Goal: Task Accomplishment & Management: Complete application form

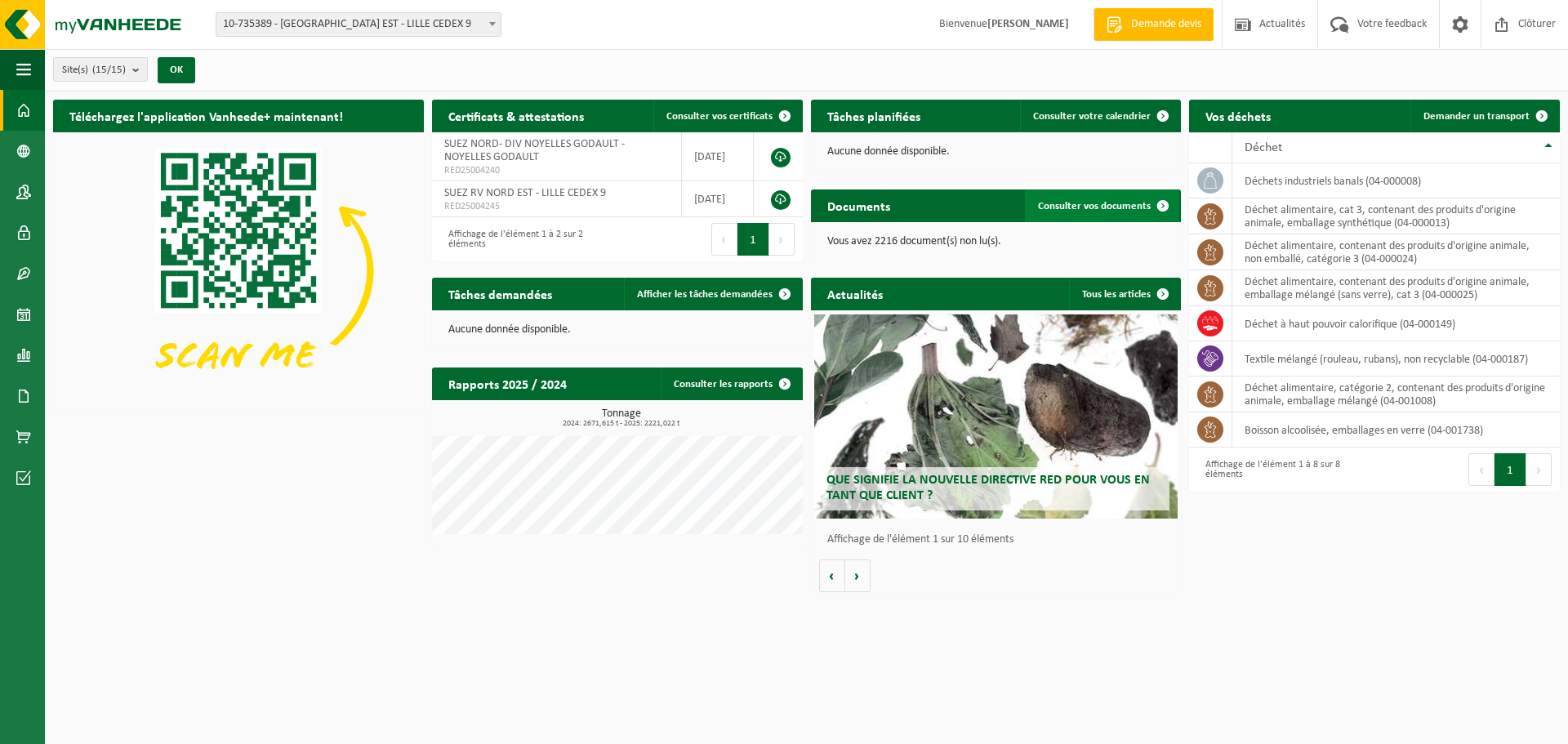
click at [1086, 207] on span "Consulter vos documents" at bounding box center [1094, 206] width 113 height 11
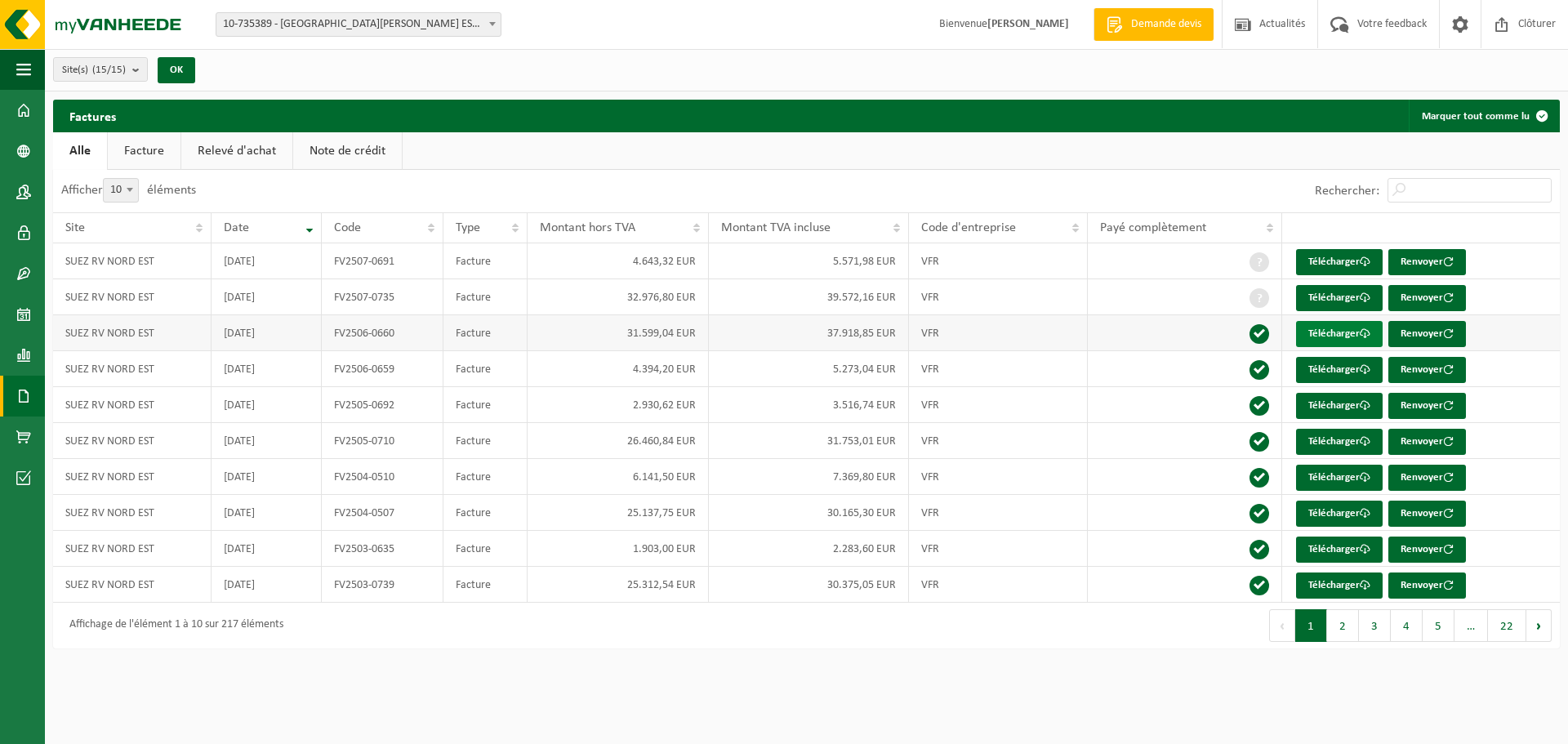
click at [1341, 333] on link "Télécharger" at bounding box center [1340, 334] width 87 height 26
click at [1250, 336] on span at bounding box center [1259, 334] width 19 height 19
click at [1217, 335] on td at bounding box center [1185, 333] width 194 height 36
click at [135, 147] on link "Facture" at bounding box center [144, 150] width 73 height 38
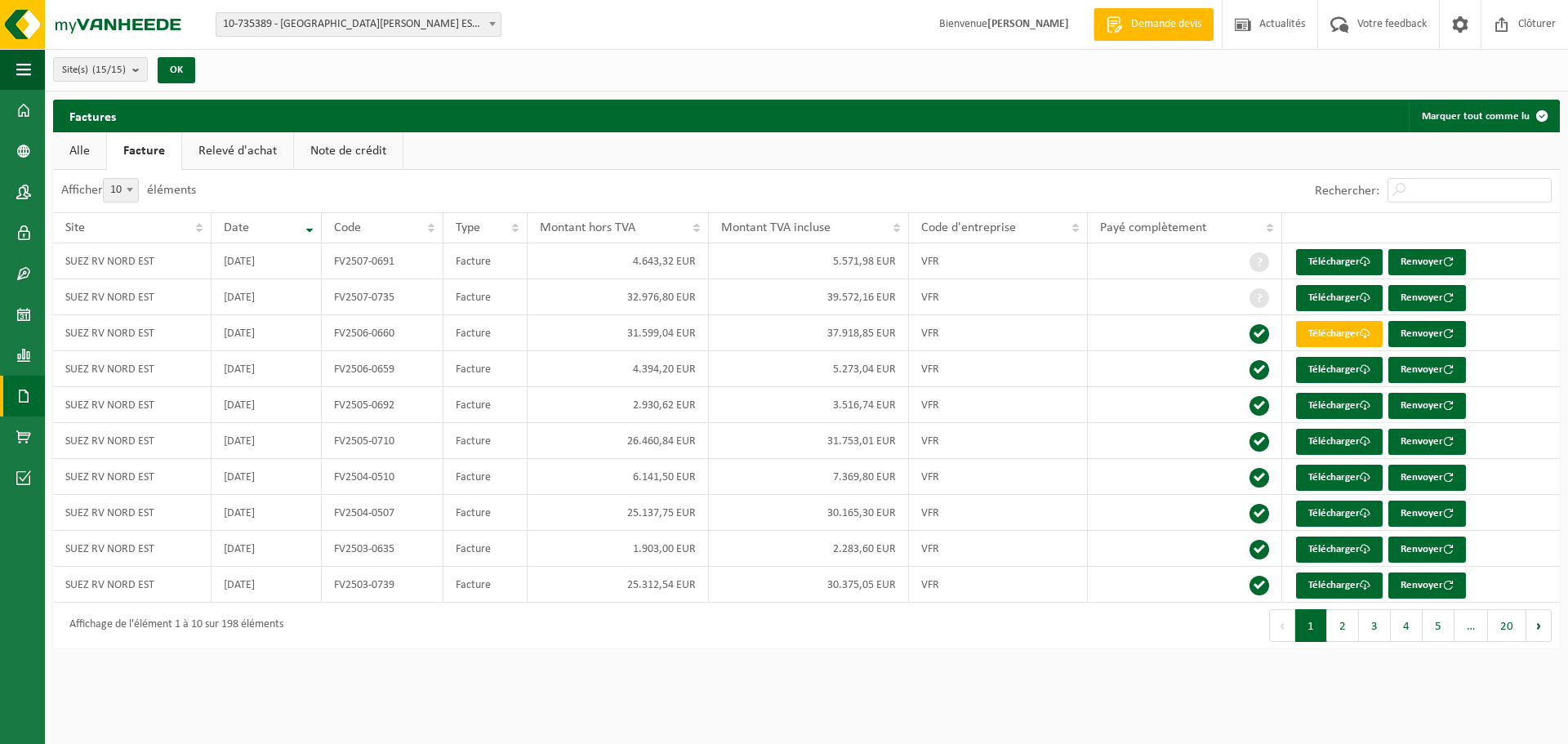
click at [231, 148] on link "Relevé d'achat" at bounding box center [237, 150] width 111 height 38
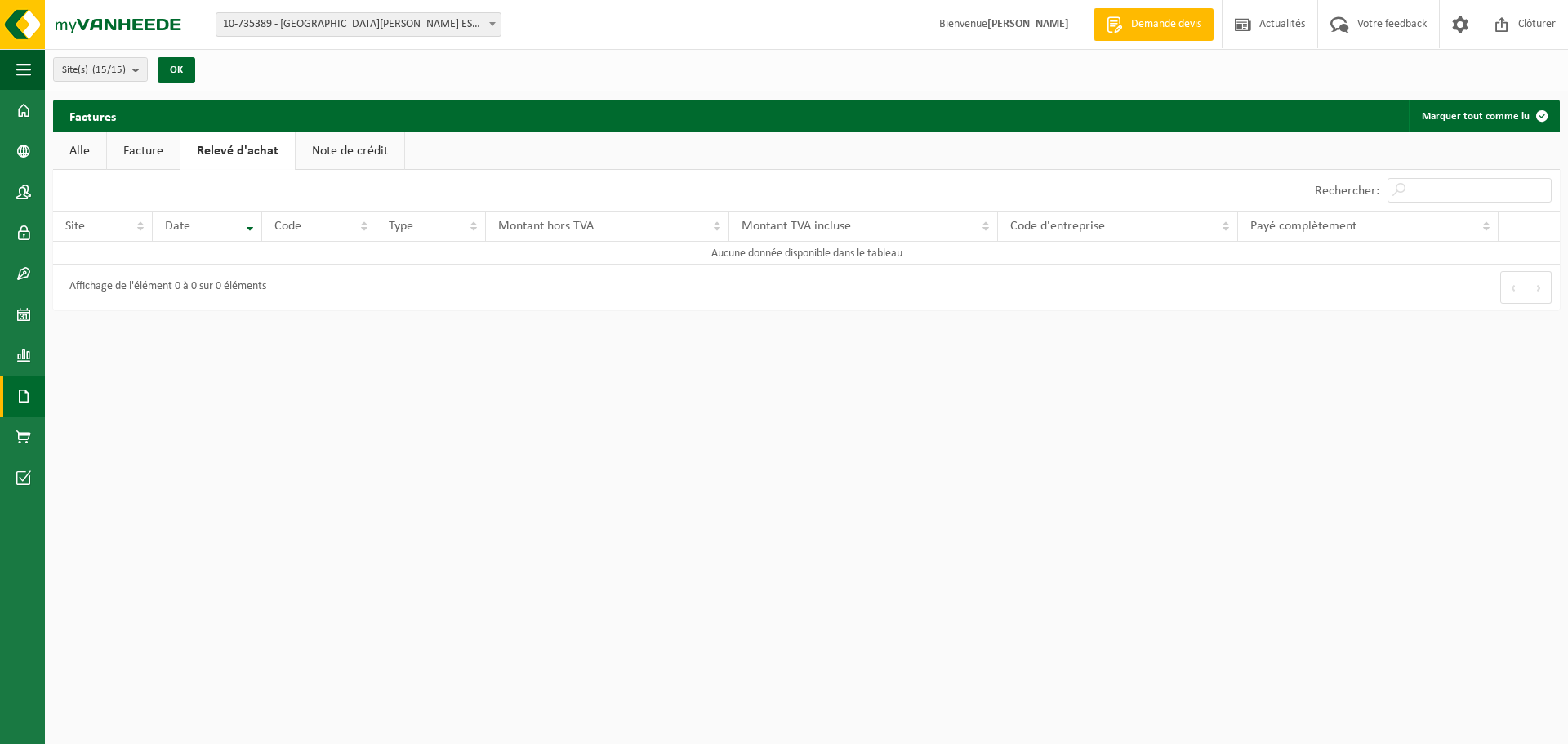
click at [340, 146] on link "Note de crédit" at bounding box center [350, 150] width 109 height 38
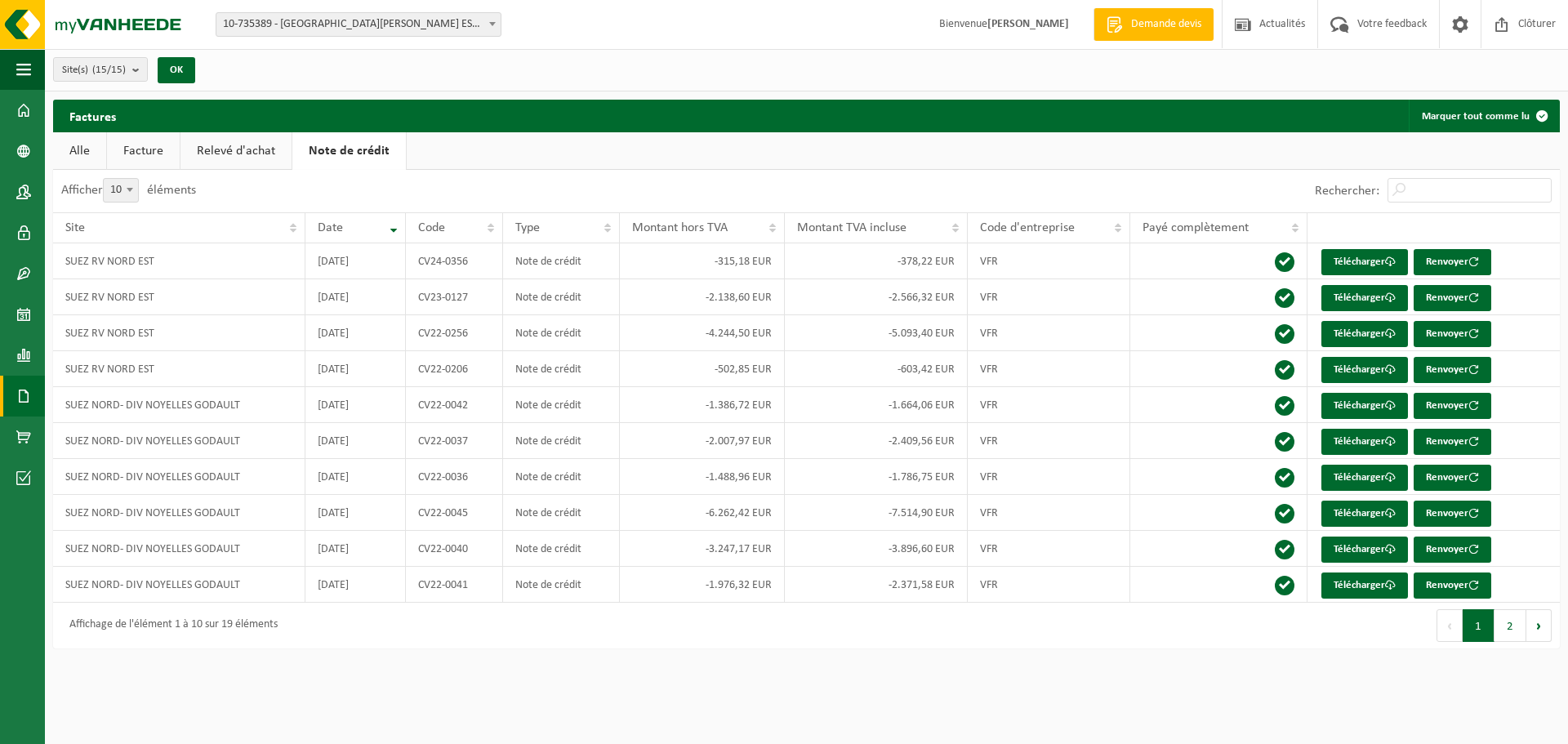
click at [84, 147] on link "Alle" at bounding box center [79, 150] width 53 height 38
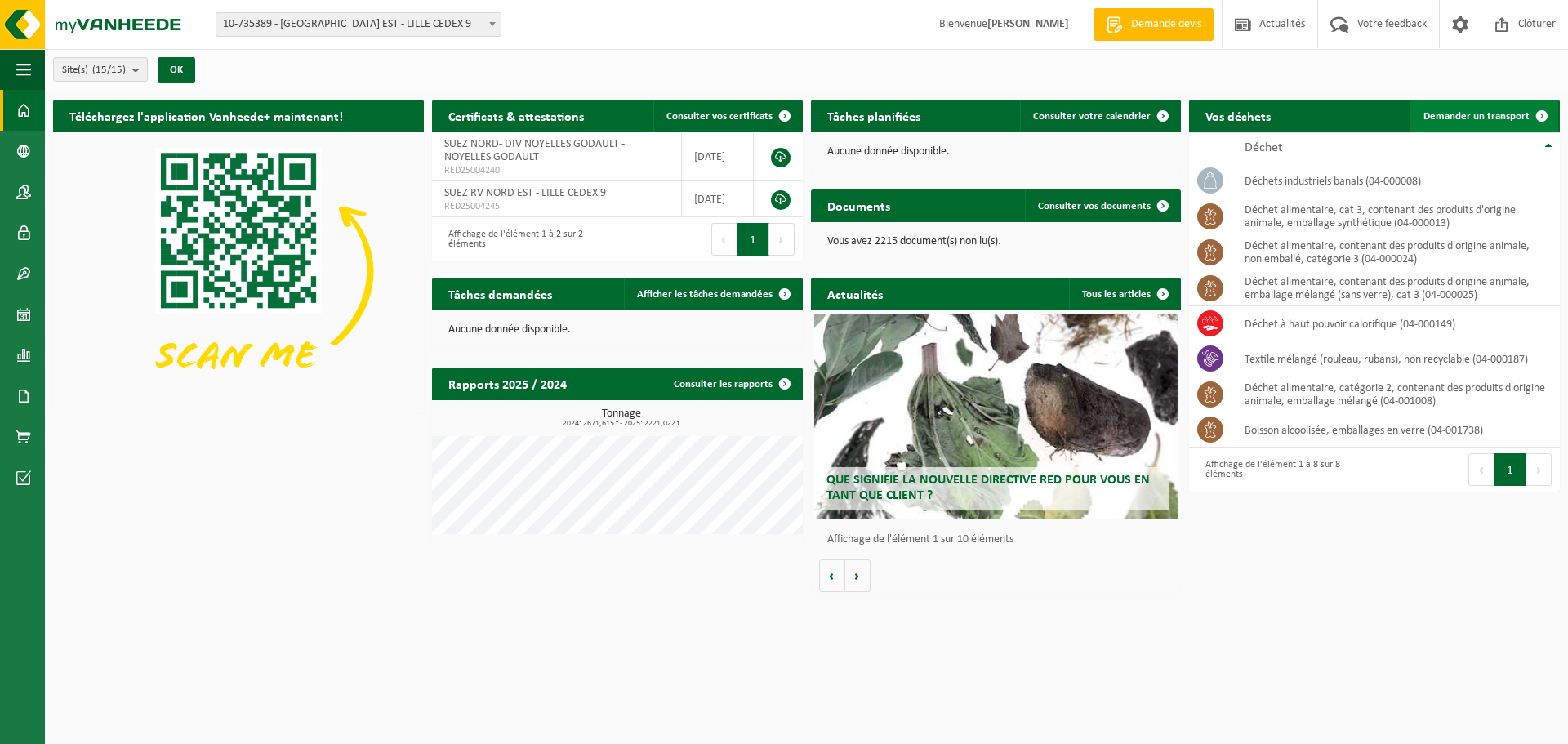
click at [1518, 120] on span "Demander un transport" at bounding box center [1476, 116] width 106 height 11
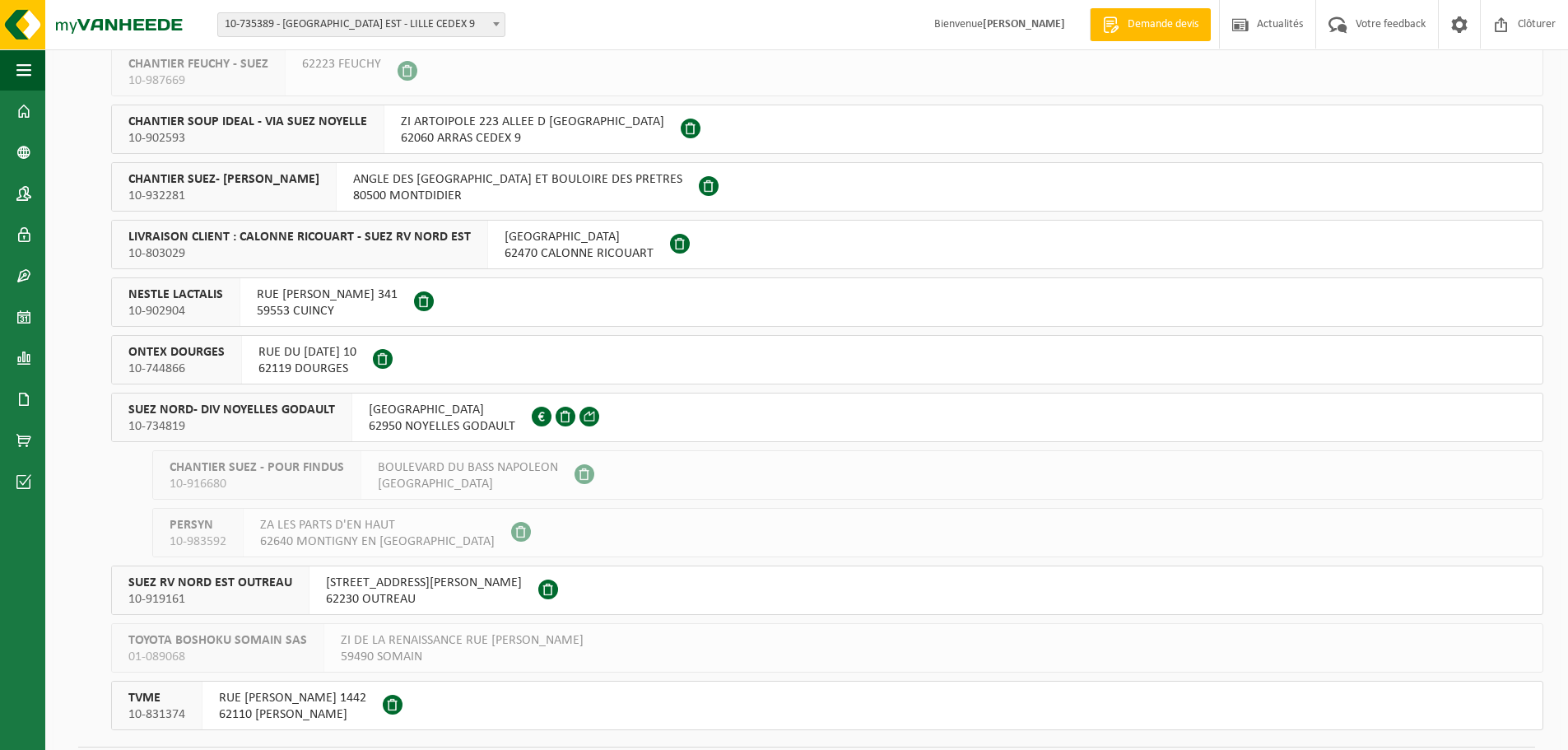
scroll to position [334, 0]
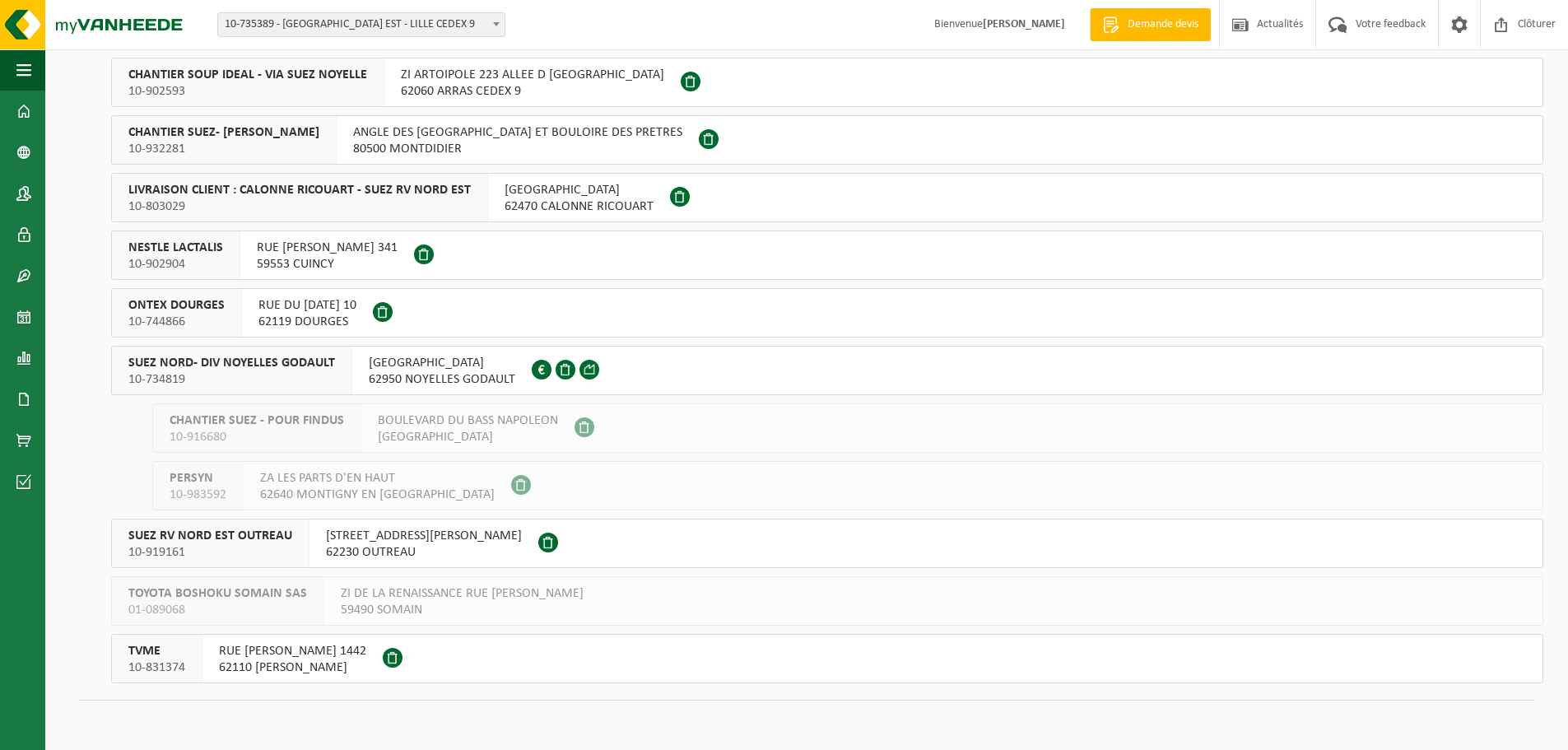
click at [257, 364] on span "SUEZ NORD- DIV NOYELLES GODAULT" at bounding box center [231, 363] width 206 height 17
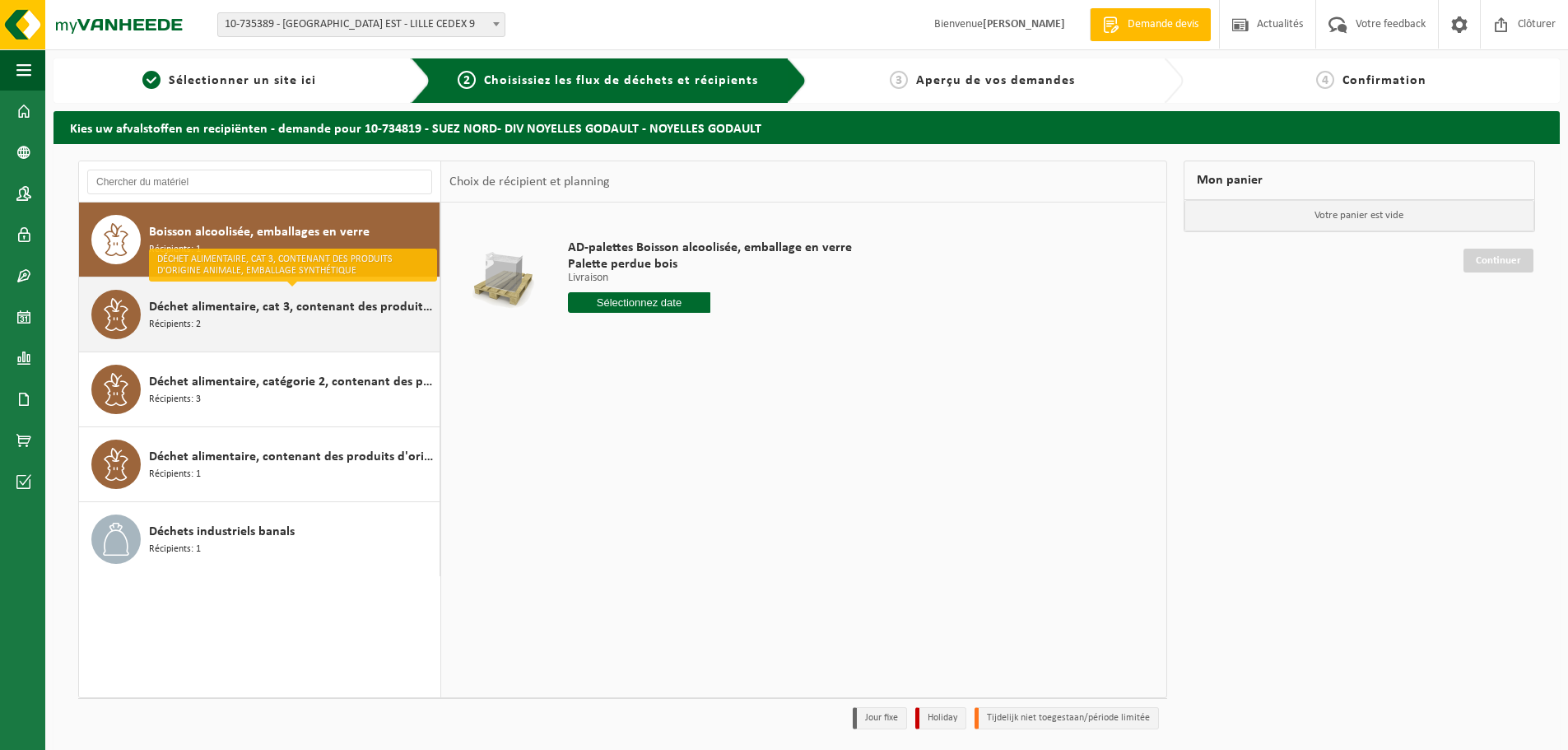
click at [308, 328] on div "Déchet alimentaire, cat 3, contenant des produits d'origine animale, emballage …" at bounding box center [292, 314] width 286 height 50
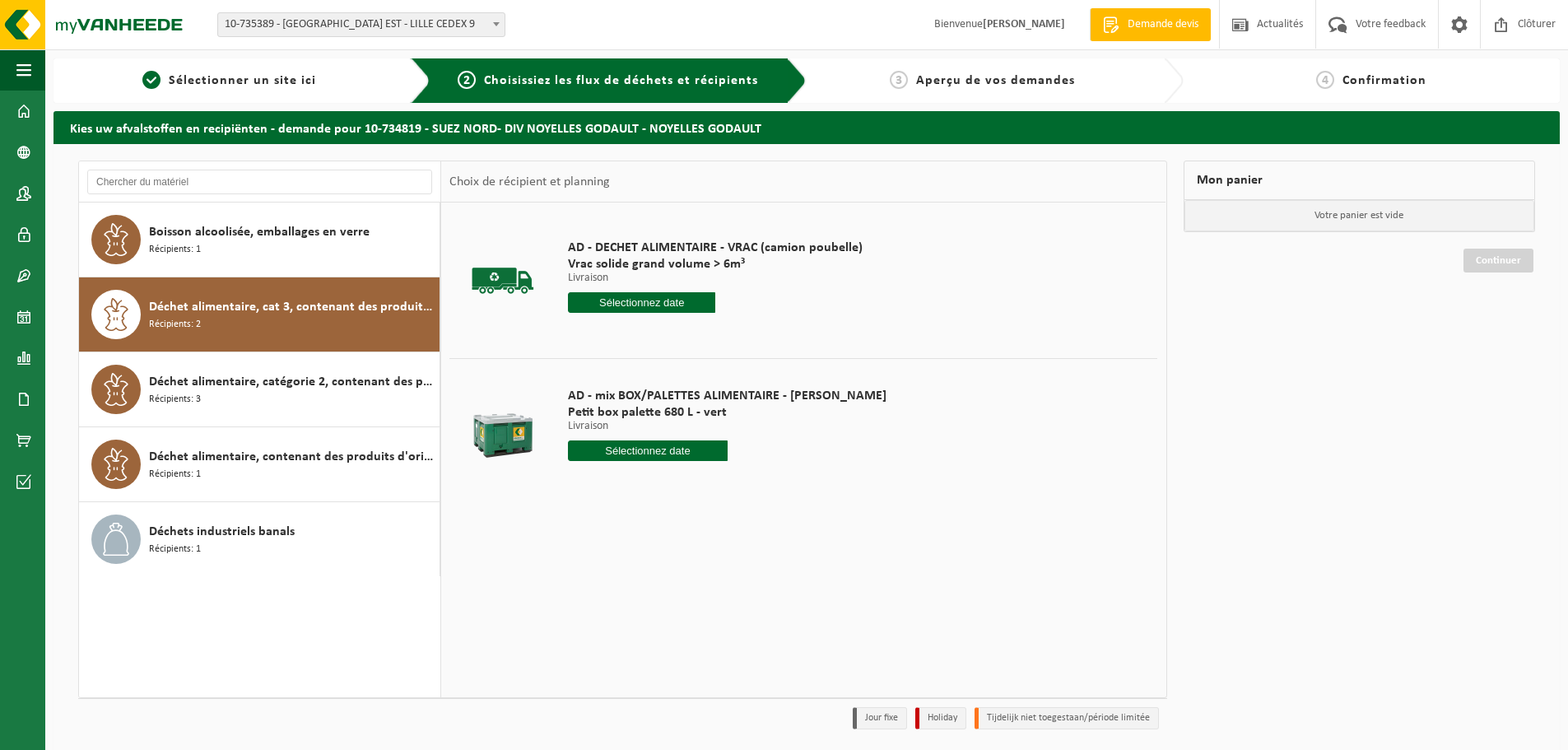
click at [631, 449] on input "text" at bounding box center [647, 451] width 159 height 20
click at [691, 647] on div "29" at bounding box center [699, 649] width 29 height 26
type input "à partir de 2025-08-29"
type input "2025-08-29"
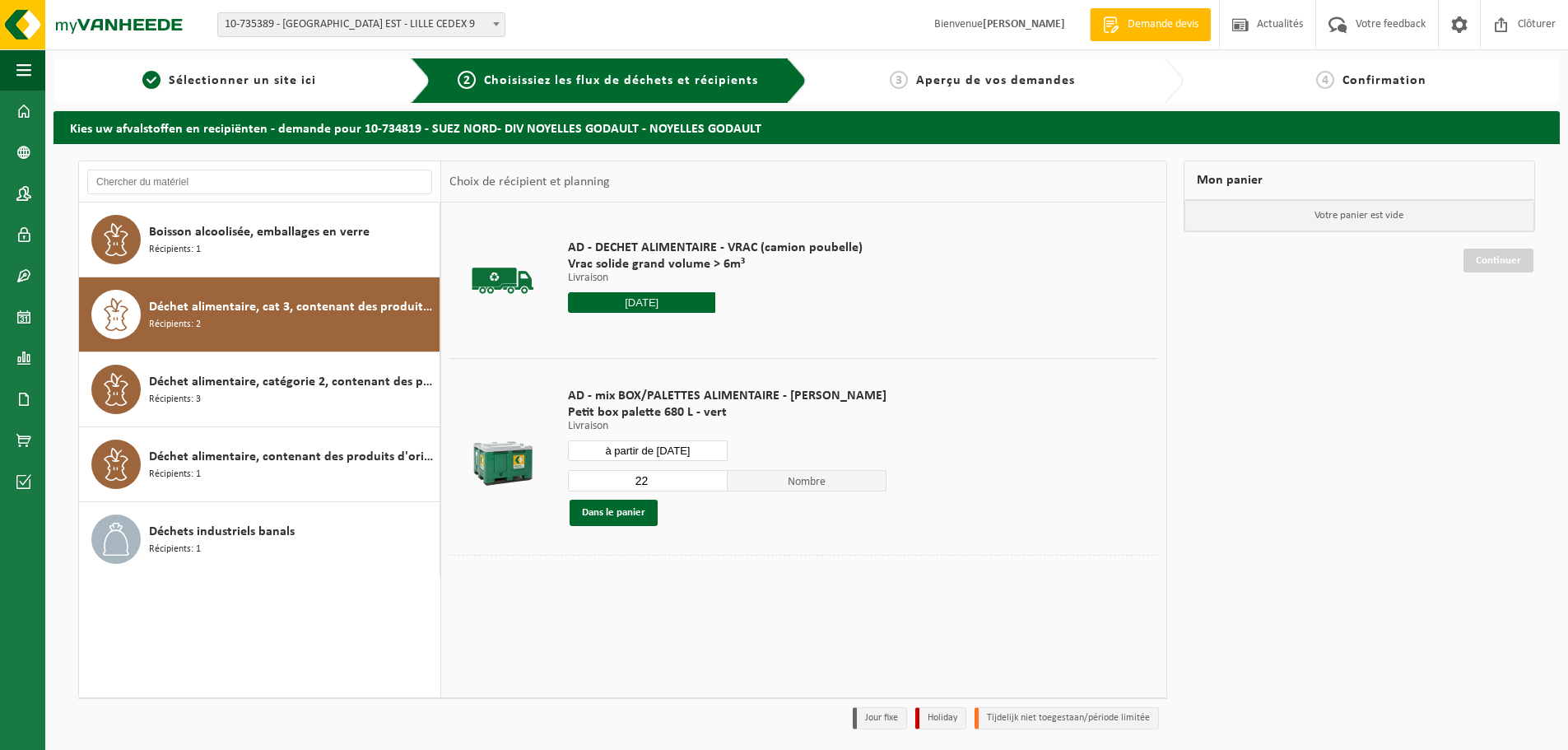
drag, startPoint x: 637, startPoint y: 478, endPoint x: 607, endPoint y: 475, distance: 30.1
click at [607, 475] on input "22" at bounding box center [647, 480] width 159 height 21
type input "1"
click at [625, 512] on button "Dans le panier" at bounding box center [613, 512] width 88 height 26
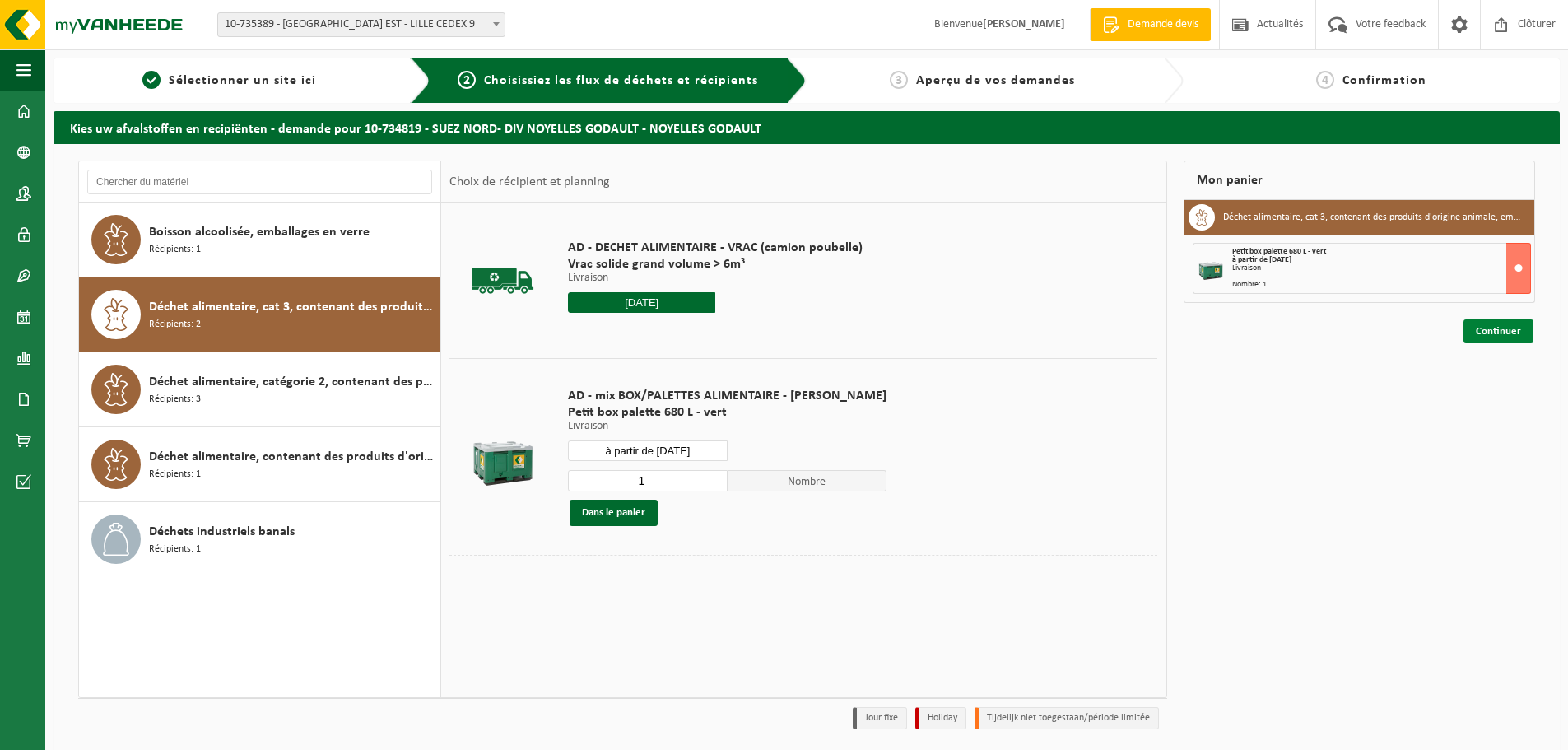
click at [1489, 335] on link "Continuer" at bounding box center [1498, 331] width 70 height 24
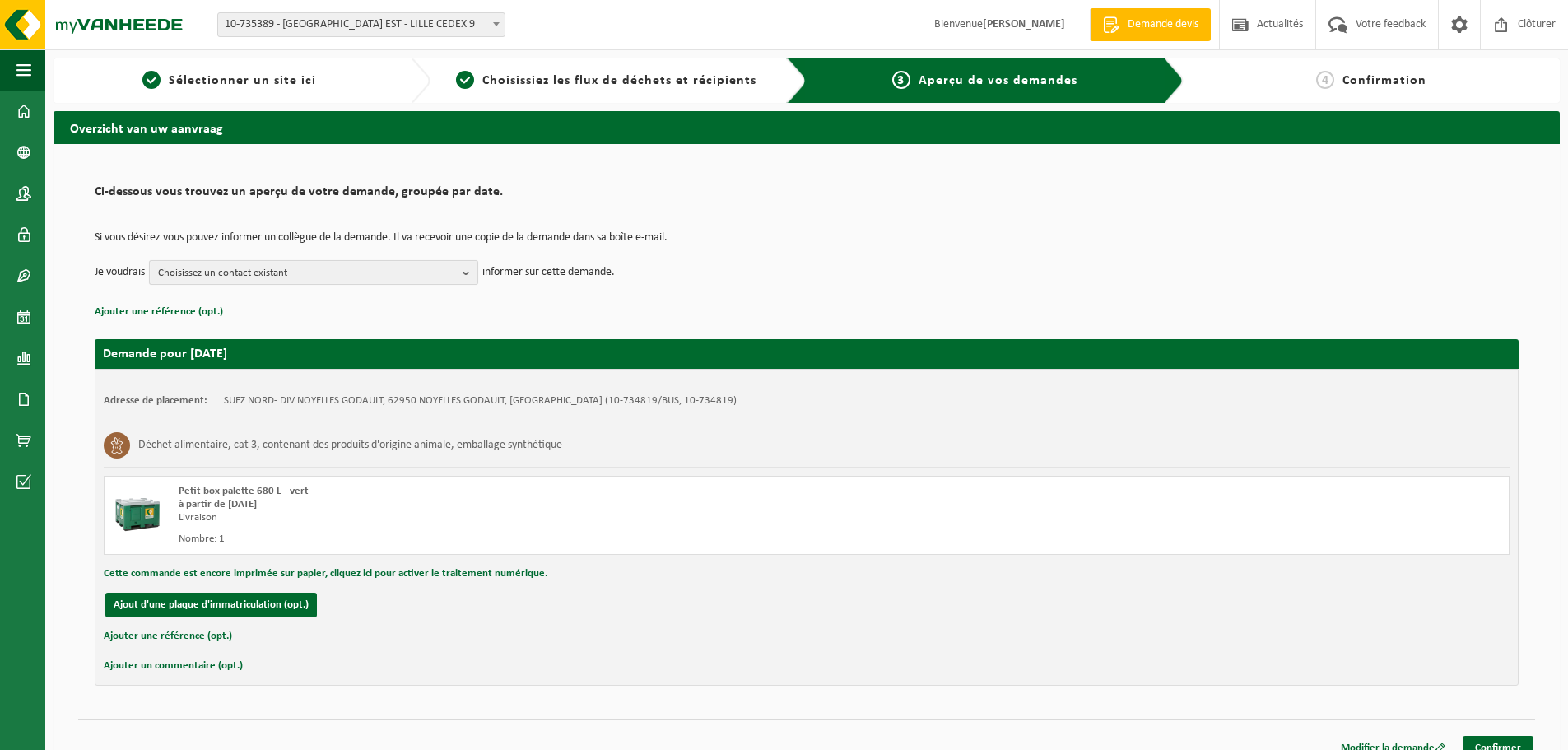
click at [355, 274] on span "Choisissez un contact existant" at bounding box center [308, 273] width 298 height 24
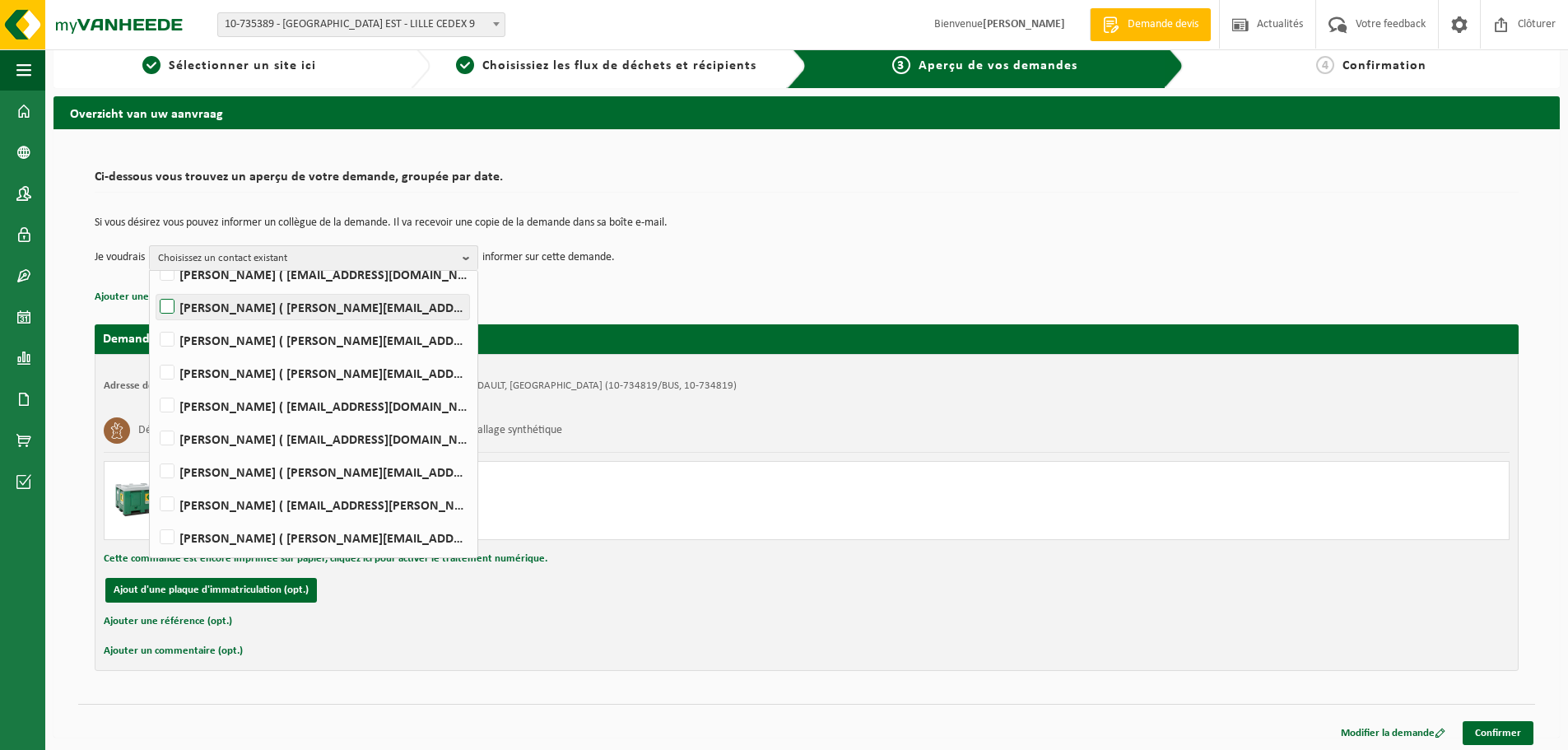
scroll to position [19, 0]
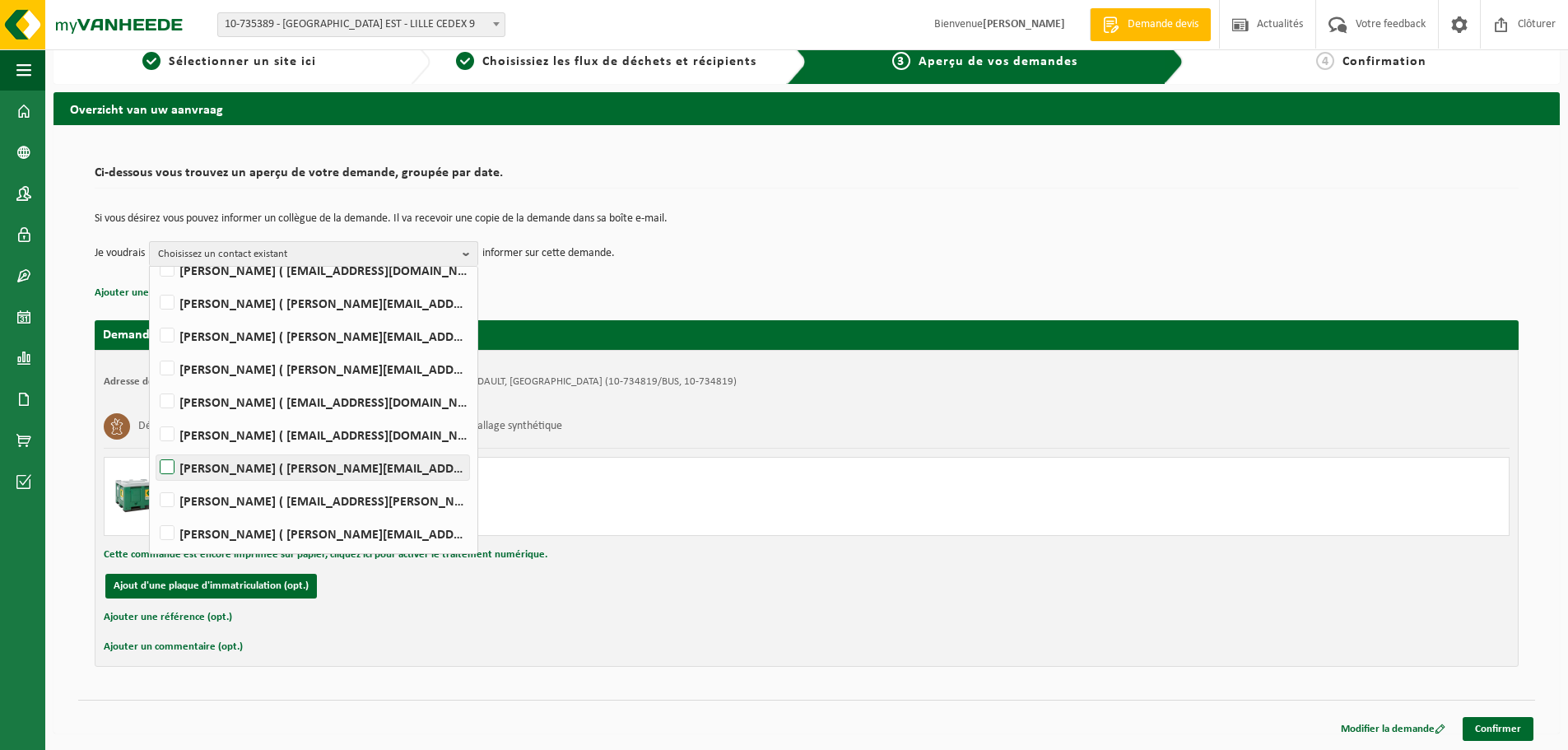
click at [305, 471] on label "Mathieu PEYRONNET ( mathieu.peyronnet@suez.com )" at bounding box center [313, 467] width 313 height 24
click at [154, 447] on input "Mathieu PEYRONNET ( mathieu.peyronnet@suez.com )" at bounding box center [153, 446] width 1 height 1
checkbox input "true"
click at [1496, 727] on link "Confirmer" at bounding box center [1498, 729] width 71 height 24
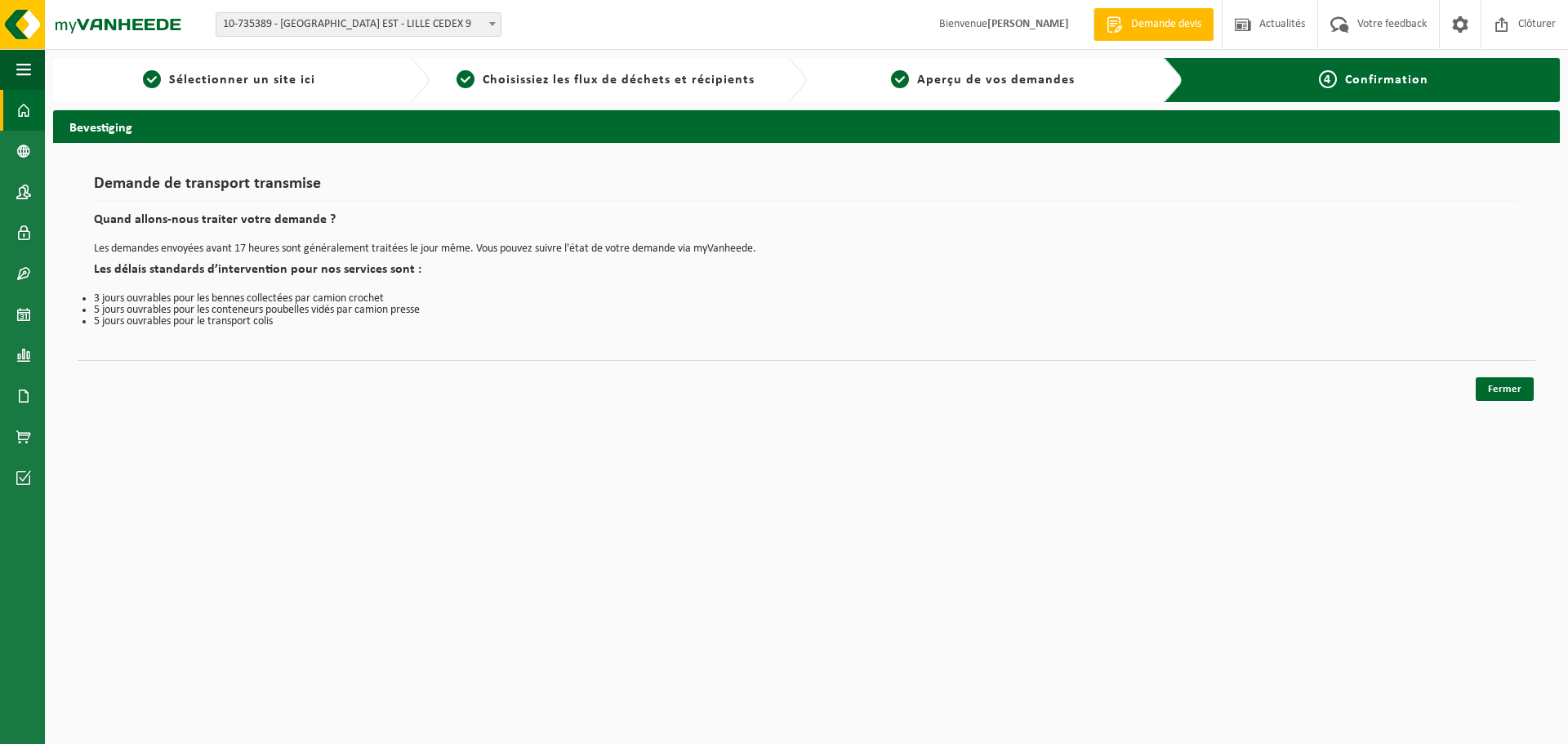
click at [18, 114] on span at bounding box center [24, 110] width 15 height 41
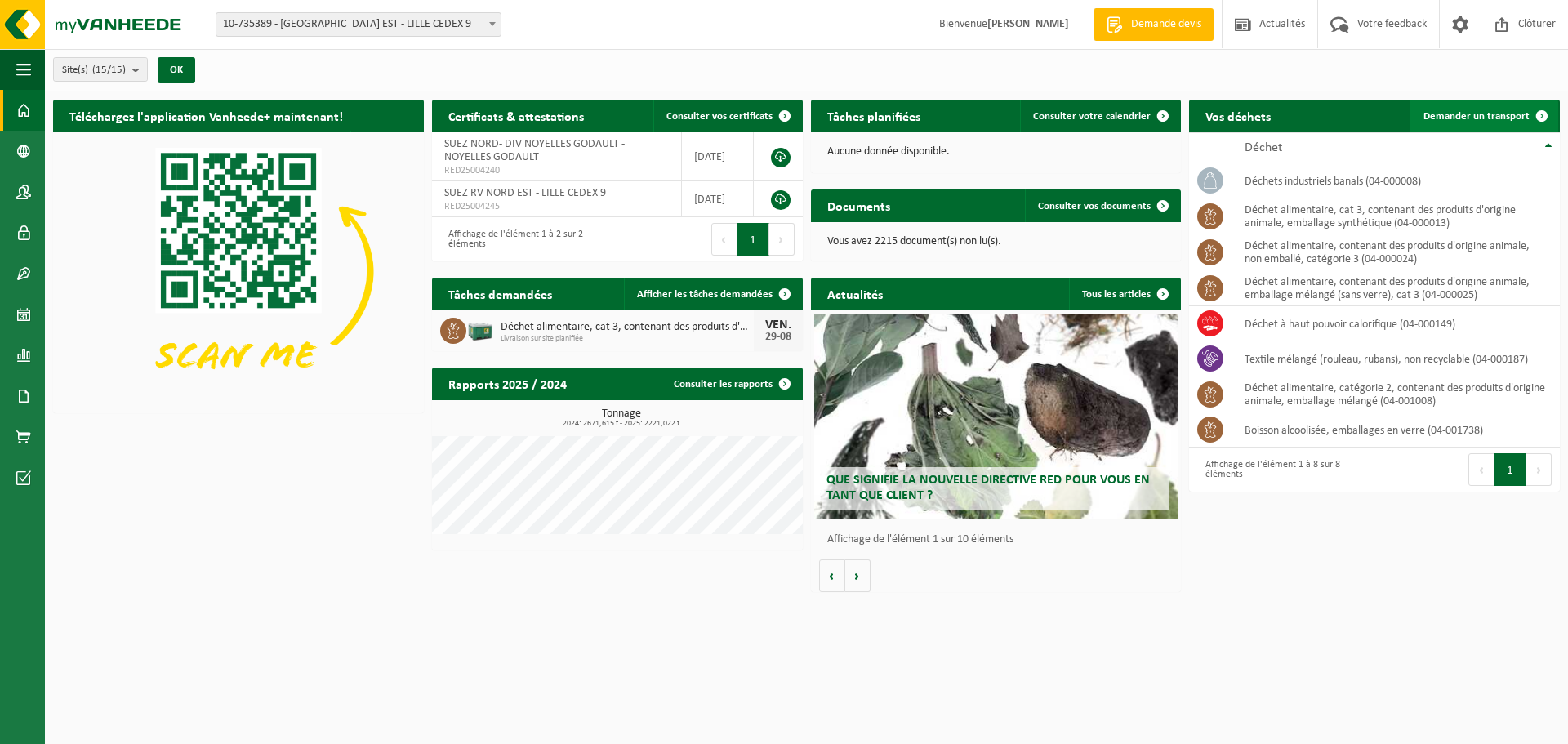
click at [1499, 118] on span "Demander un transport" at bounding box center [1476, 116] width 106 height 11
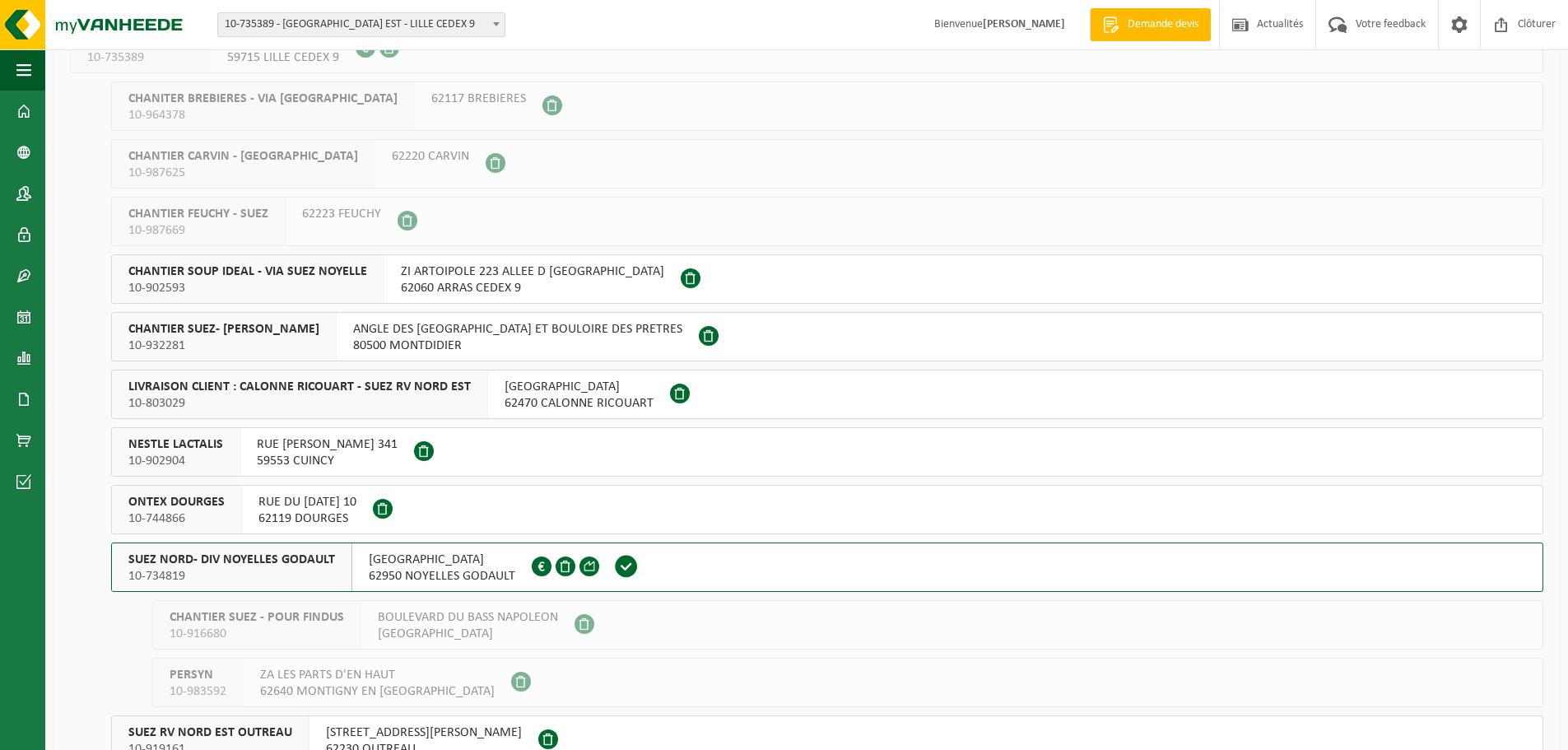
scroll to position [334, 0]
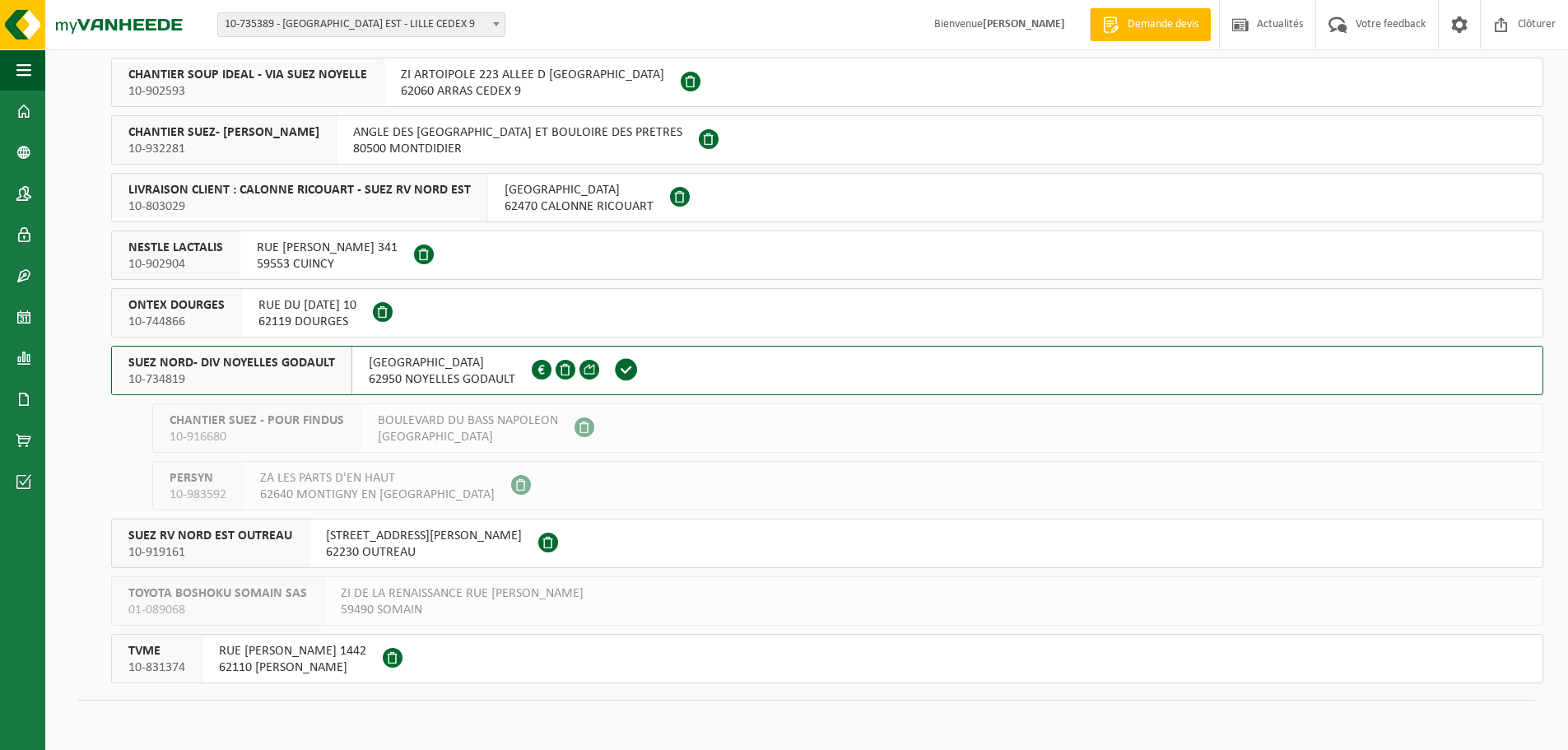
click at [252, 363] on span "SUEZ NORD- DIV NOYELLES GODAULT" at bounding box center [231, 363] width 206 height 17
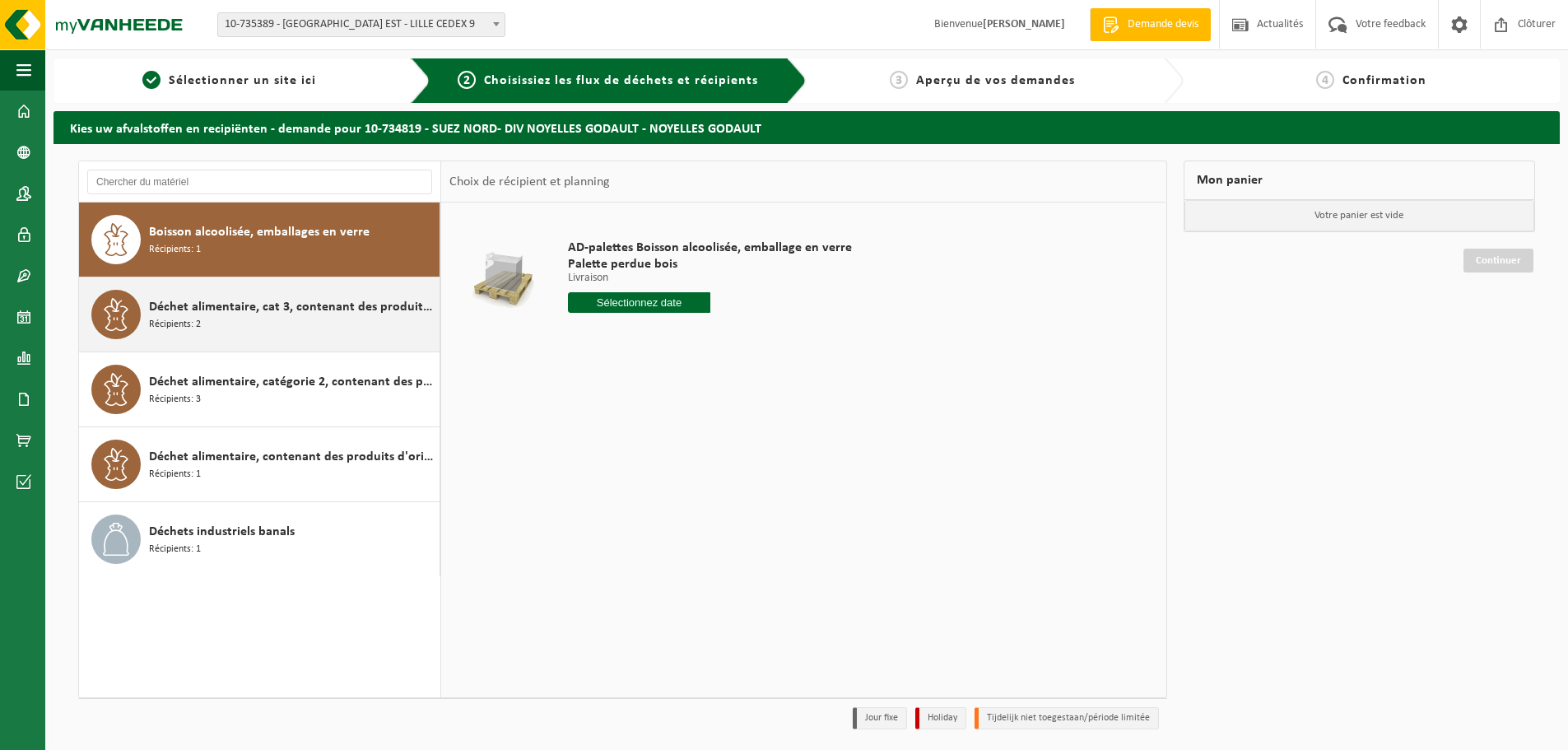
click at [227, 306] on span "Déchet alimentaire, cat 3, contenant des produits d'origine animale, emballage …" at bounding box center [292, 307] width 286 height 19
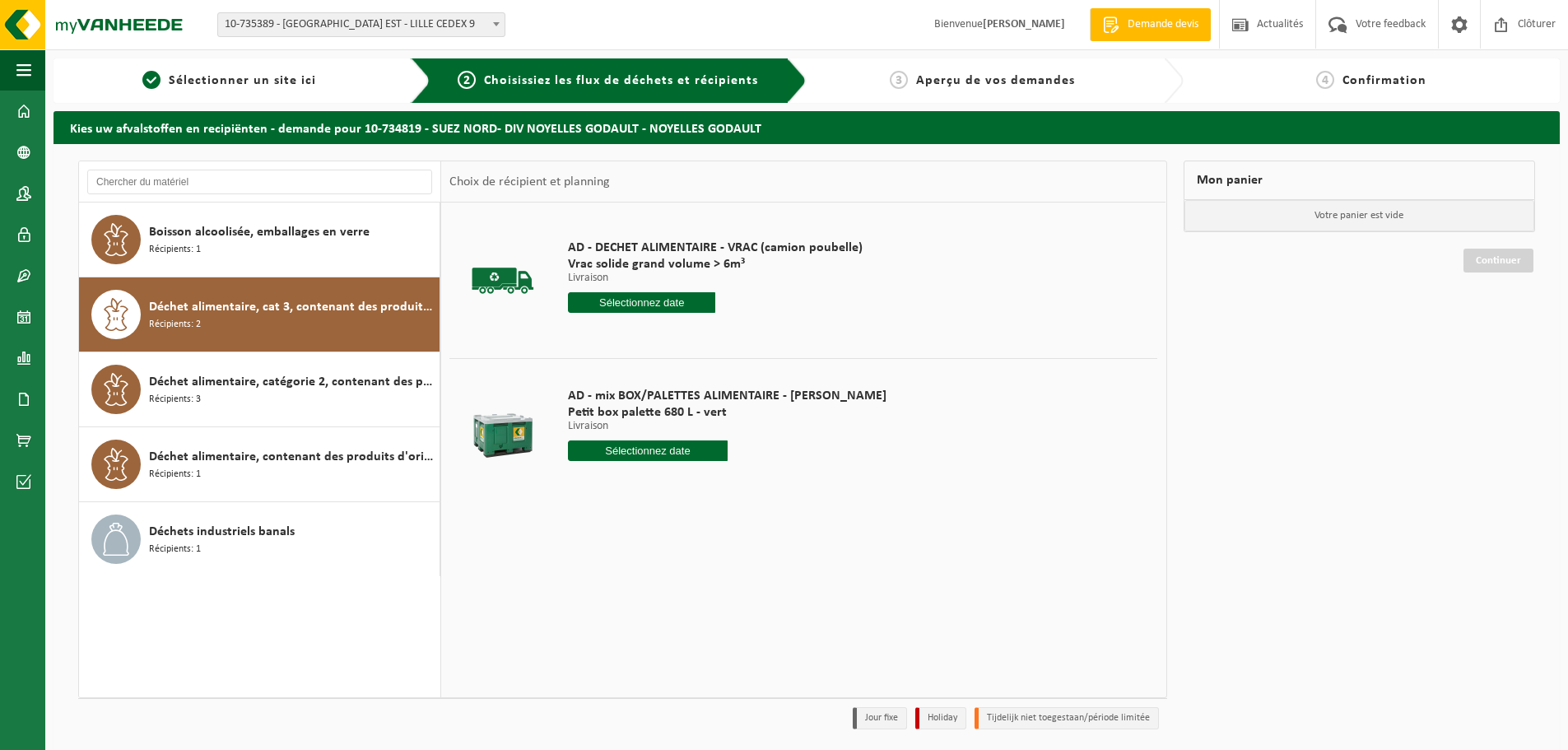
click at [634, 453] on input "text" at bounding box center [647, 451] width 159 height 20
click at [699, 656] on div "29" at bounding box center [699, 649] width 29 height 26
type input "à partir de 2025-08-29"
type input "2025-08-29"
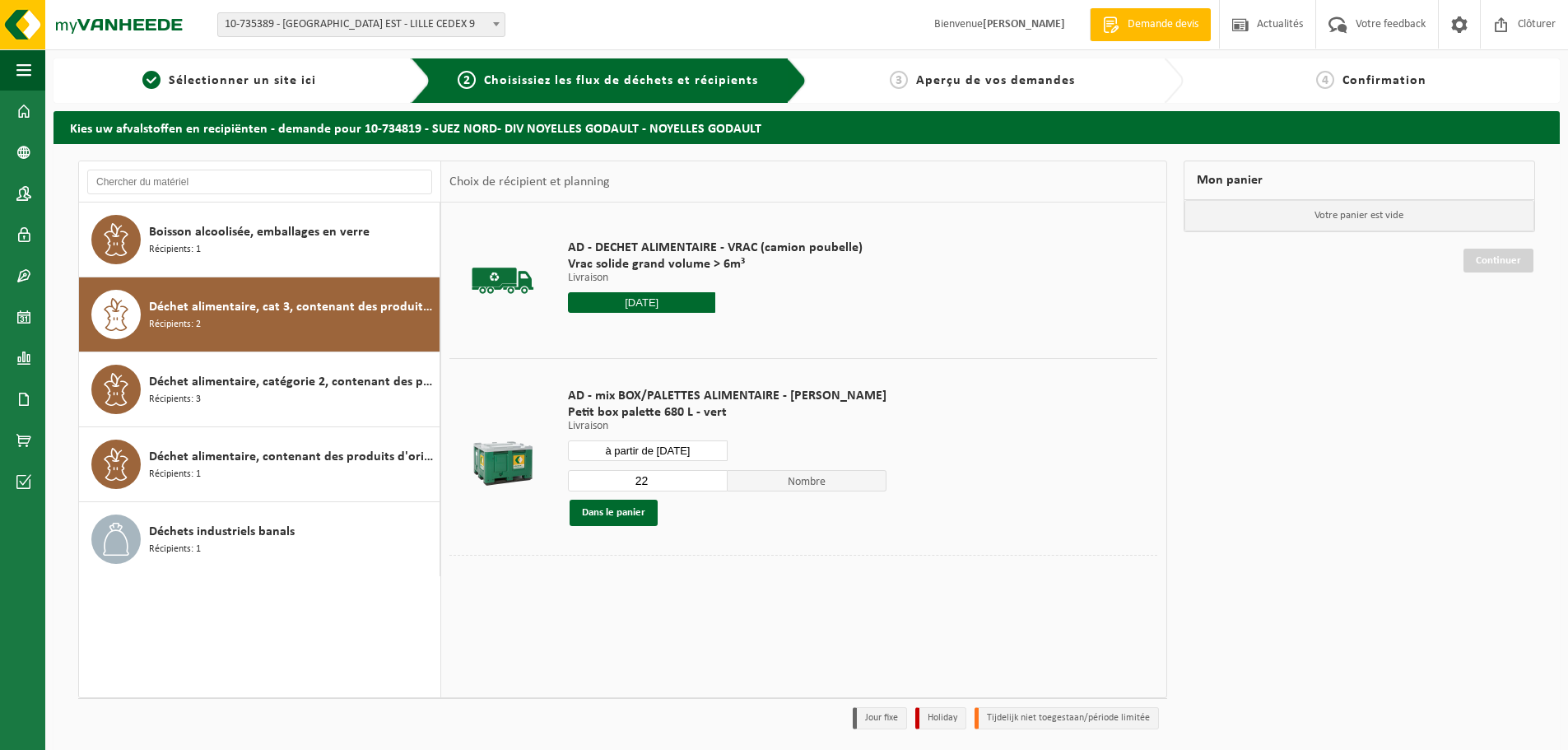
click at [654, 483] on input "22" at bounding box center [647, 480] width 159 height 21
drag, startPoint x: 654, startPoint y: 483, endPoint x: 599, endPoint y: 479, distance: 55.1
click at [599, 479] on input "22" at bounding box center [647, 480] width 159 height 21
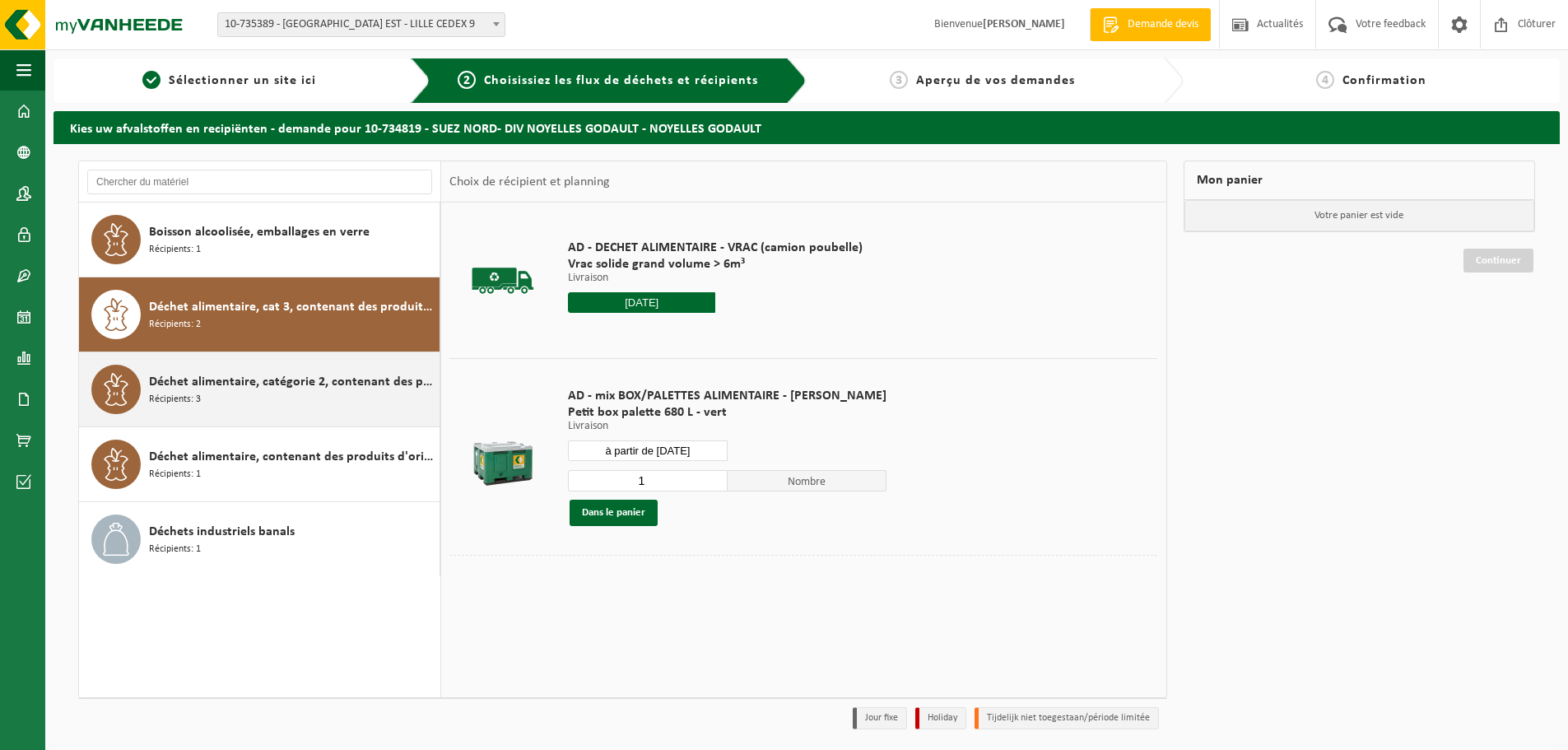
type input "1"
click at [193, 388] on span "Déchet alimentaire, catégorie 2, contenant des produits d'origine animale, emba…" at bounding box center [292, 381] width 286 height 19
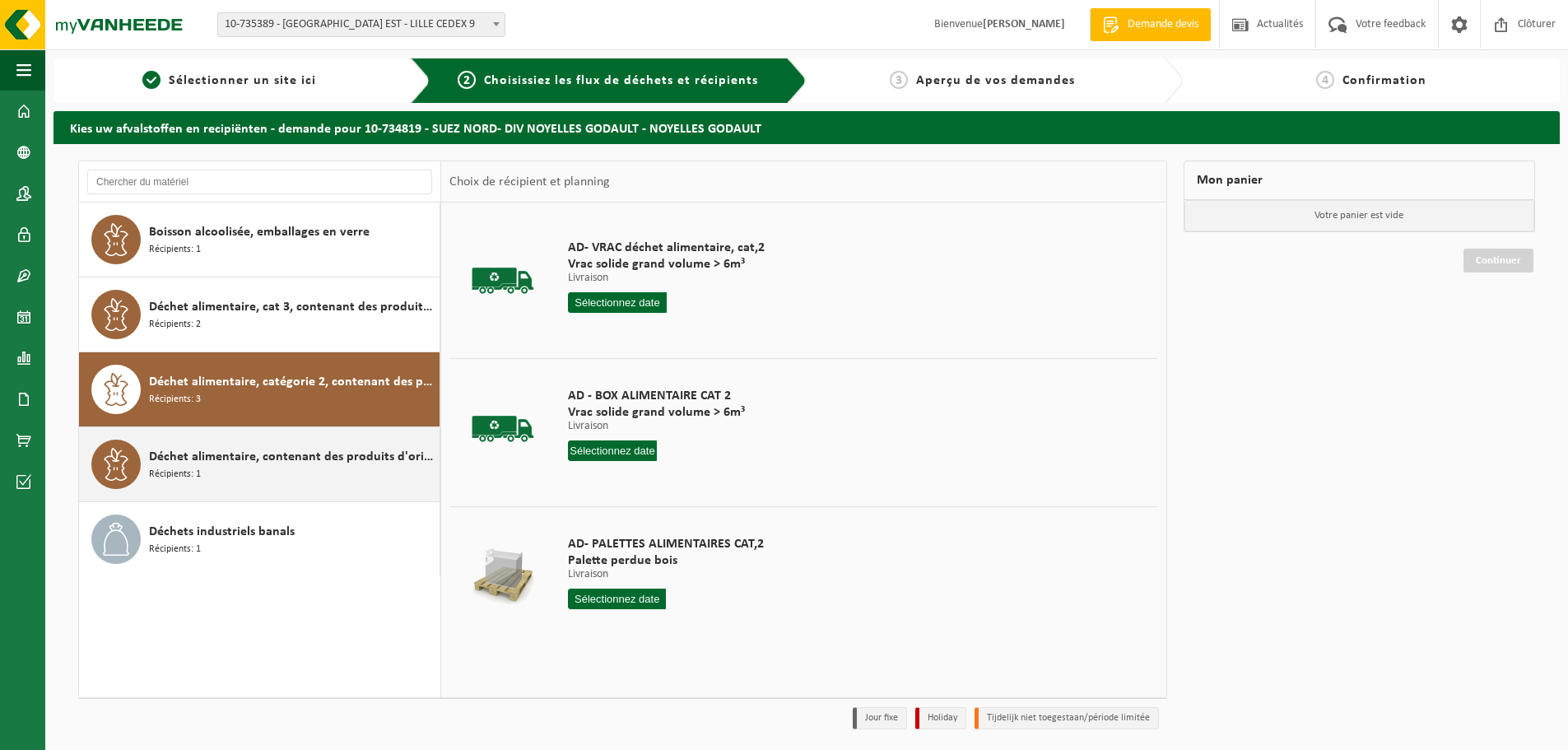
click at [194, 447] on span "Déchet alimentaire, contenant des produits d'origine animale, non emballé, caté…" at bounding box center [292, 456] width 286 height 19
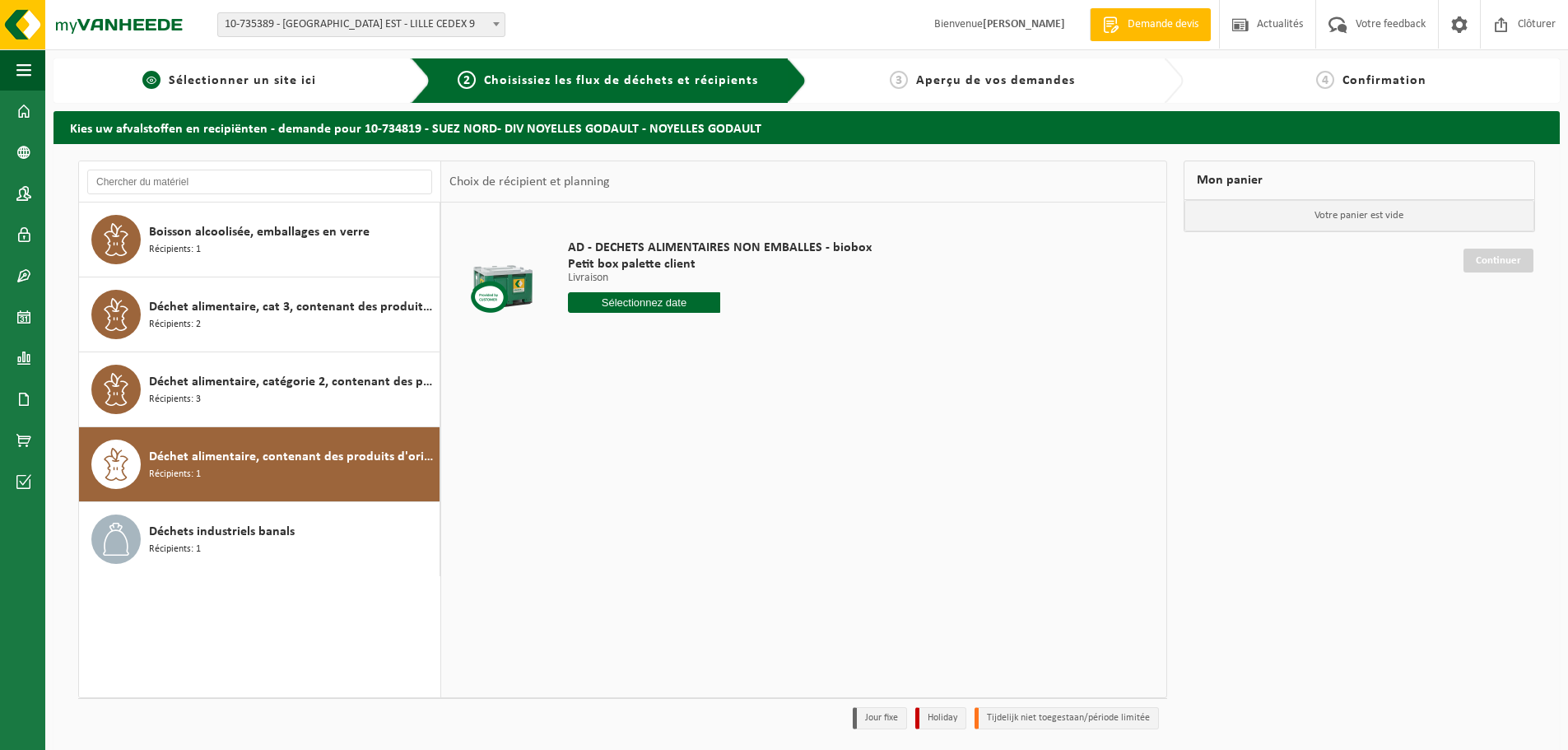
click at [270, 86] on span "Sélectionner un site ici" at bounding box center [242, 81] width 147 height 13
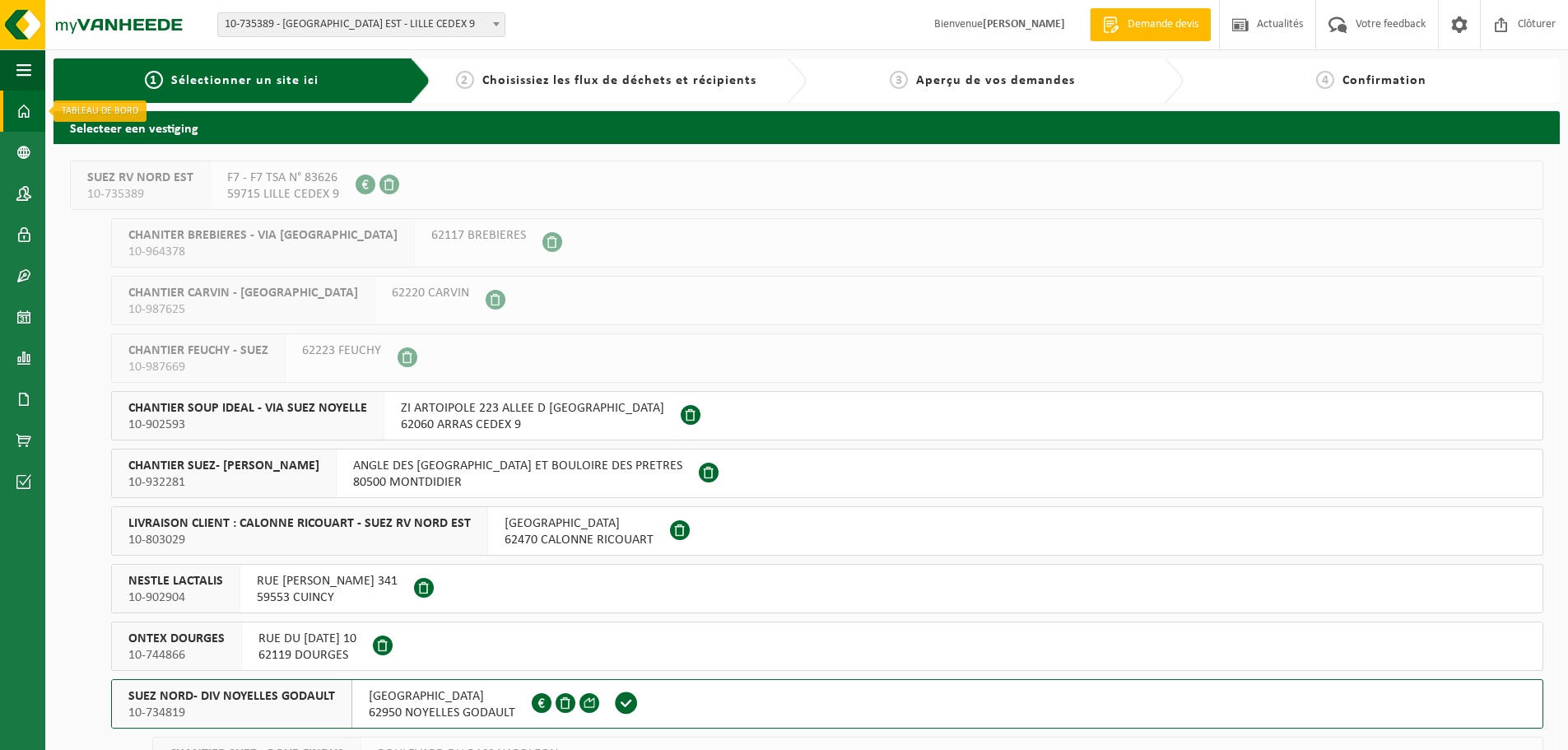
click at [16, 104] on link "Tableau de bord" at bounding box center [23, 110] width 45 height 41
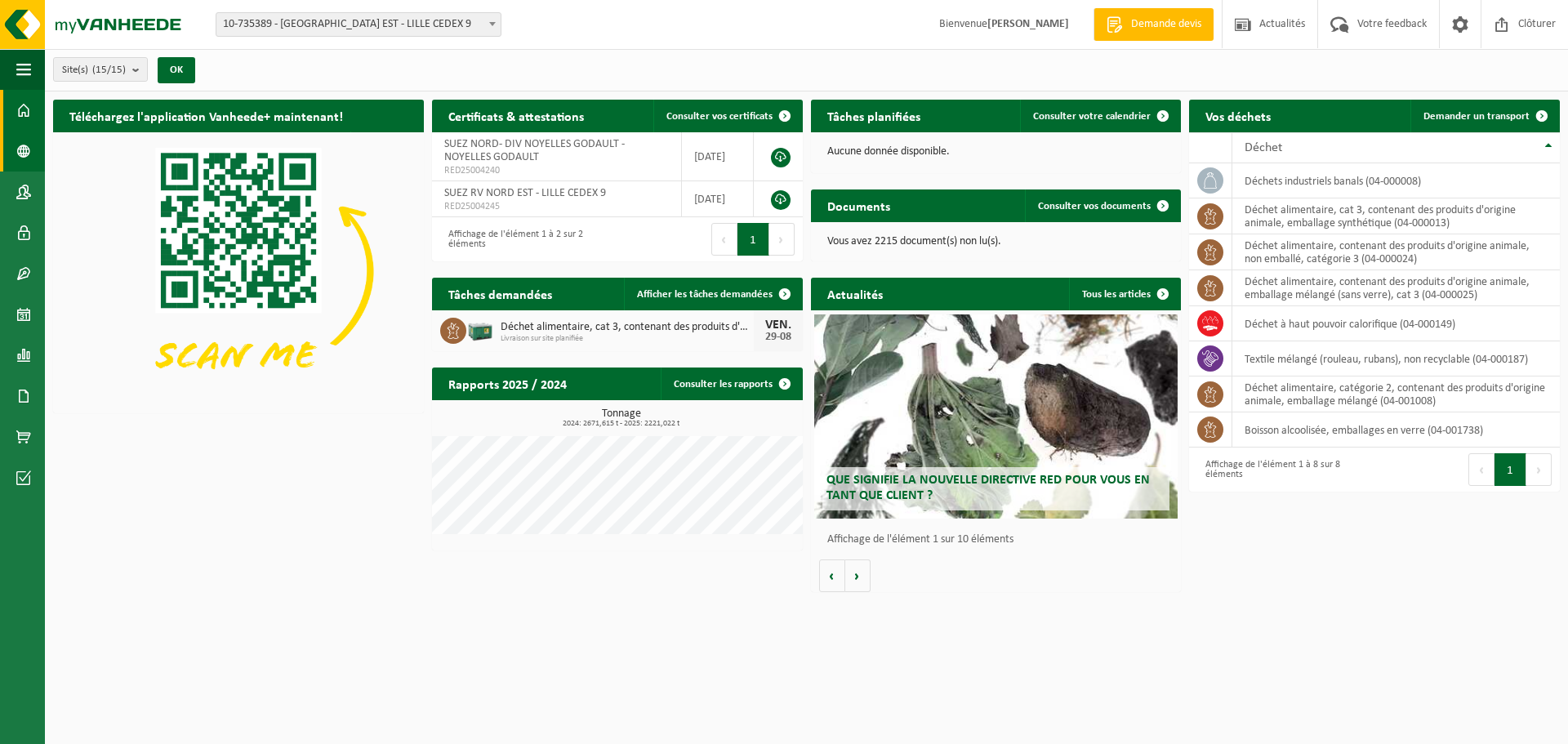
click at [28, 155] on span at bounding box center [24, 150] width 15 height 41
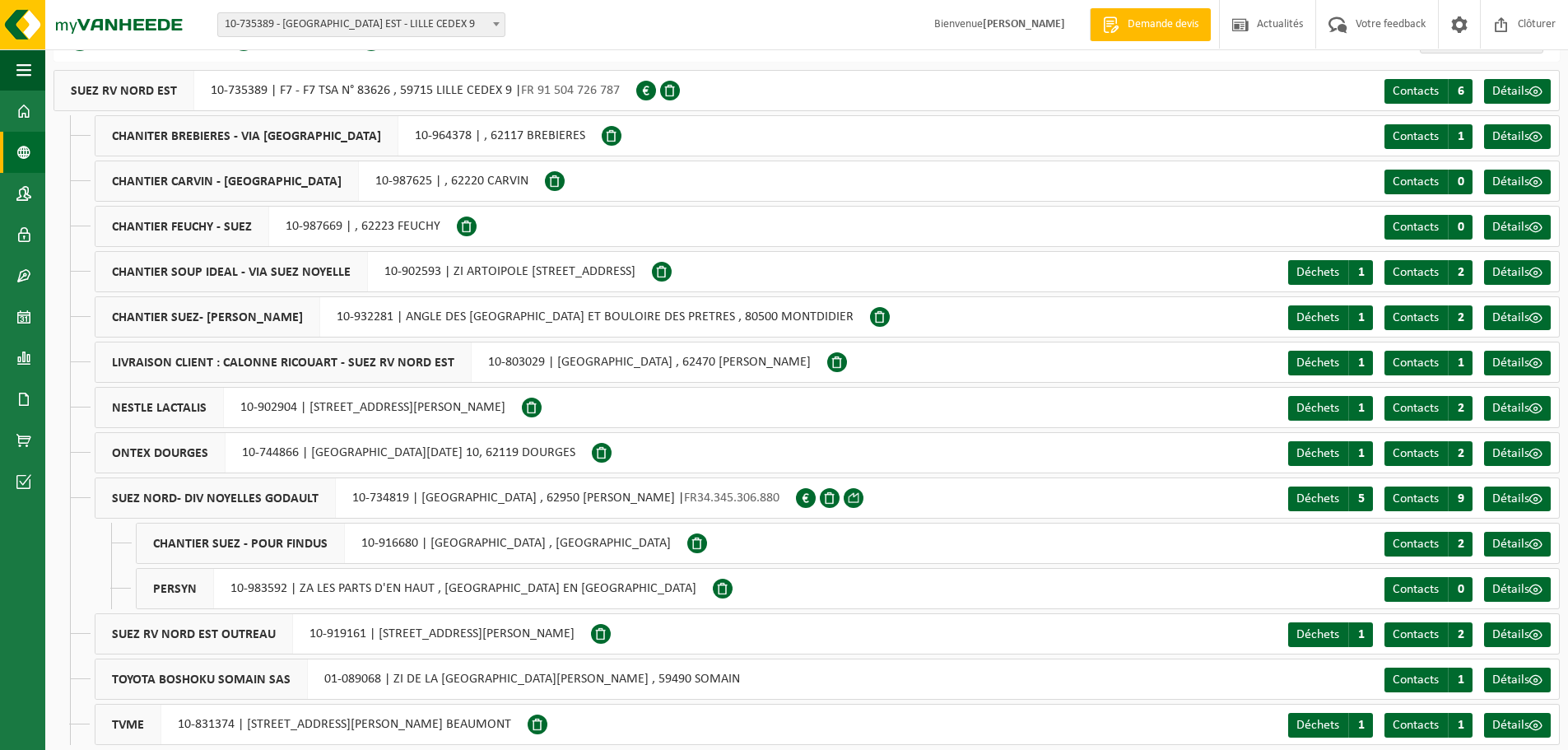
scroll to position [57, 0]
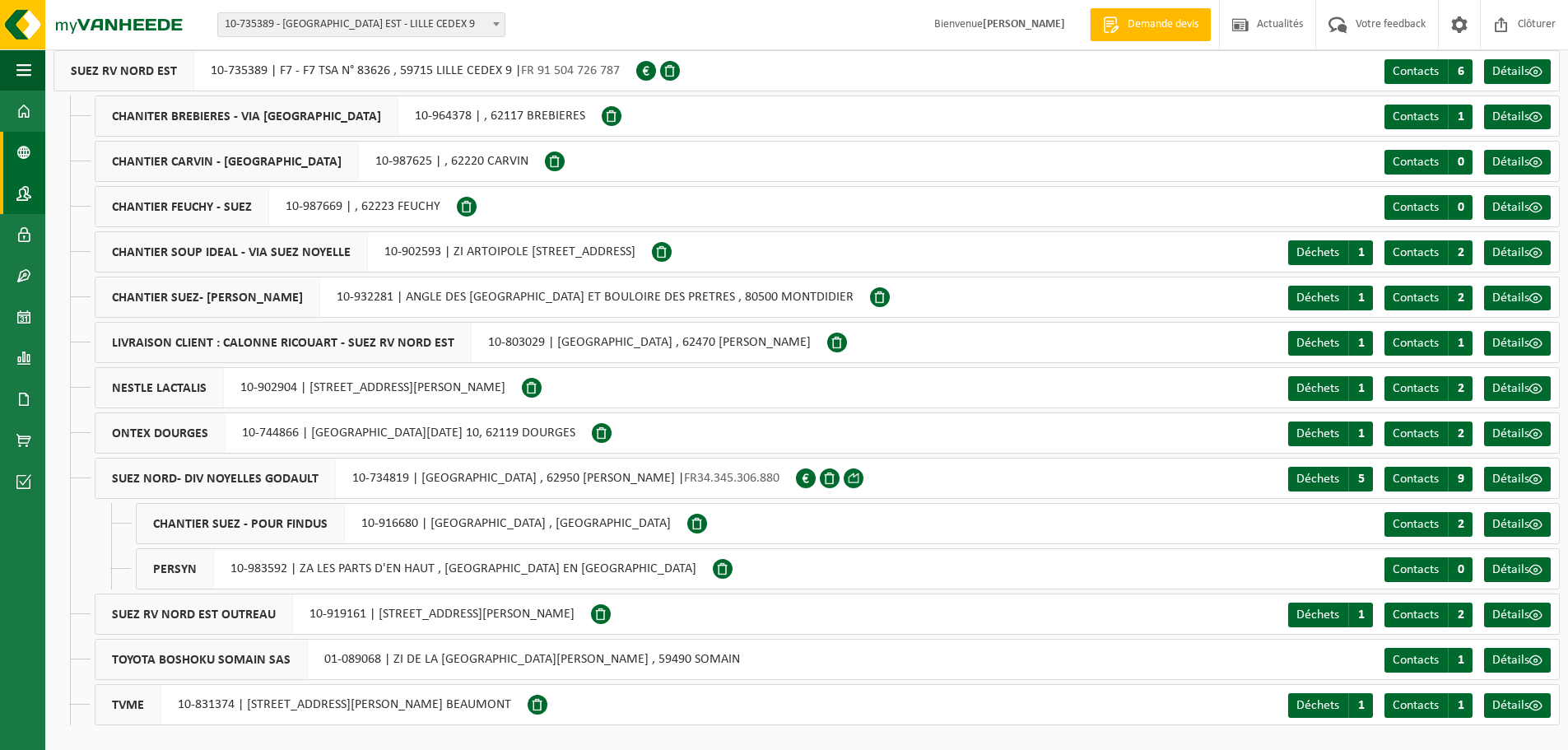
click at [20, 205] on span at bounding box center [24, 193] width 15 height 41
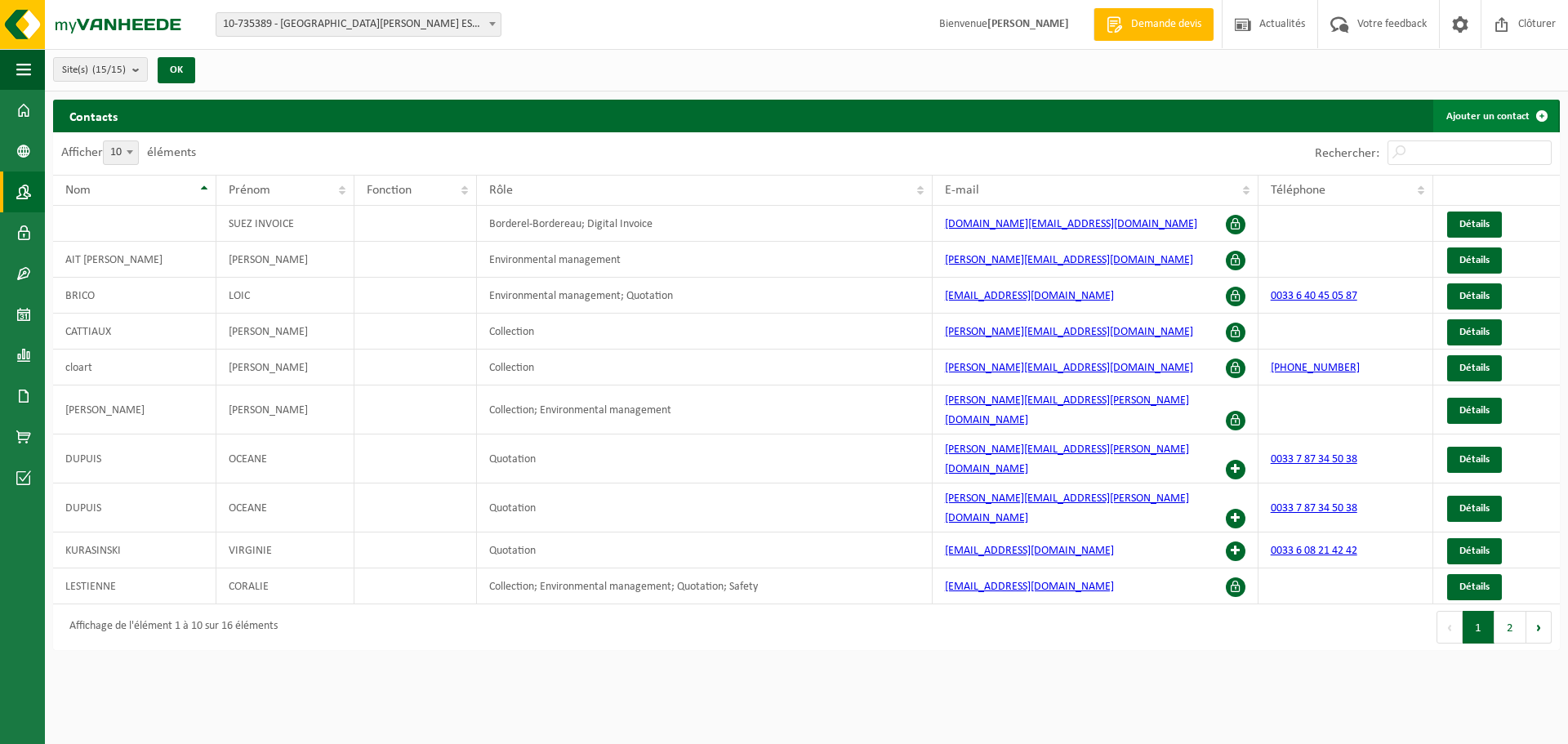
click at [1495, 116] on link "Ajouter un contact" at bounding box center [1495, 115] width 125 height 33
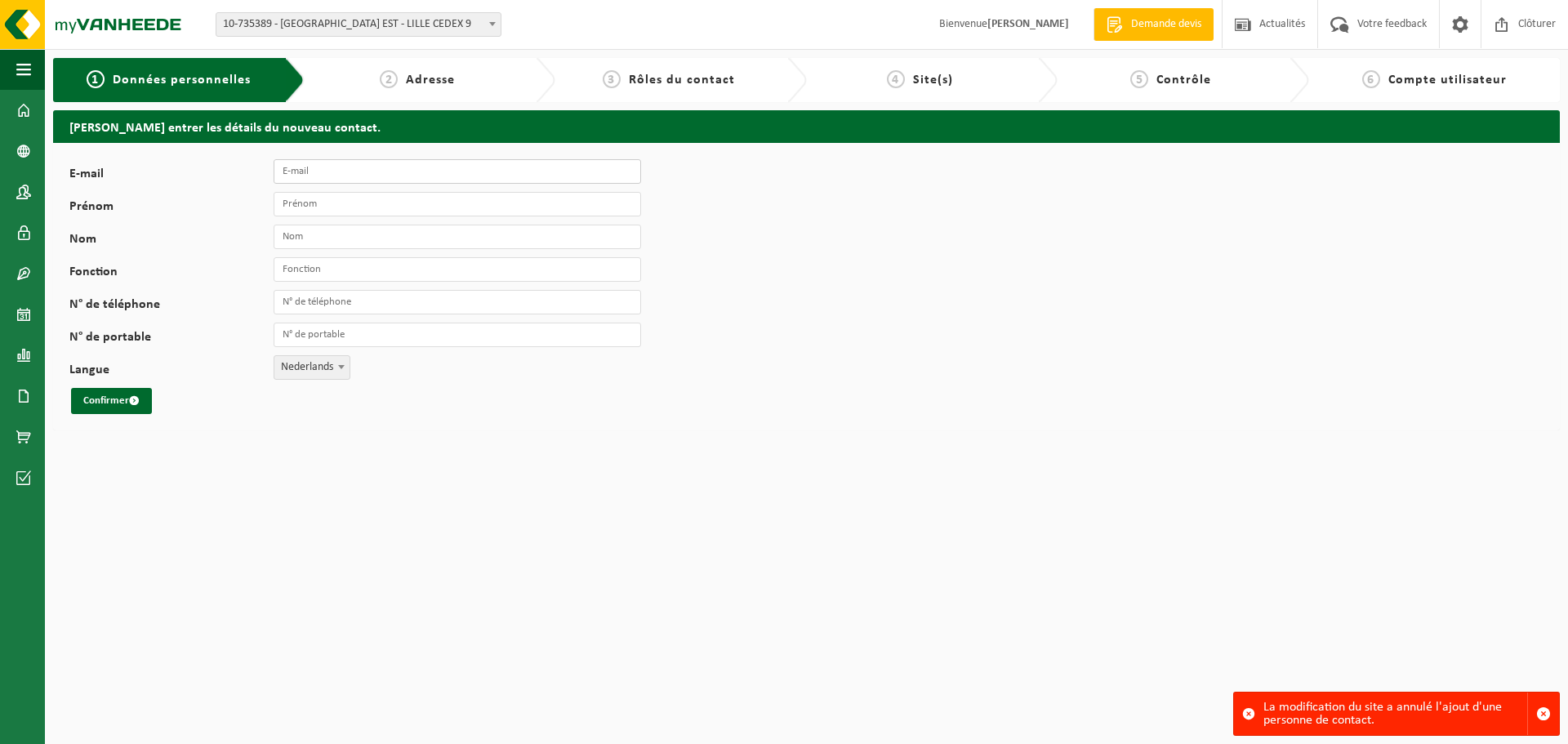
click at [420, 173] on input "E-mail" at bounding box center [457, 171] width 368 height 24
type input "[PERSON_NAME][EMAIL_ADDRESS][DOMAIN_NAME]"
click at [415, 196] on input "Prénom" at bounding box center [457, 204] width 368 height 24
type input "Jerome"
click at [411, 234] on input "Nom" at bounding box center [457, 237] width 368 height 24
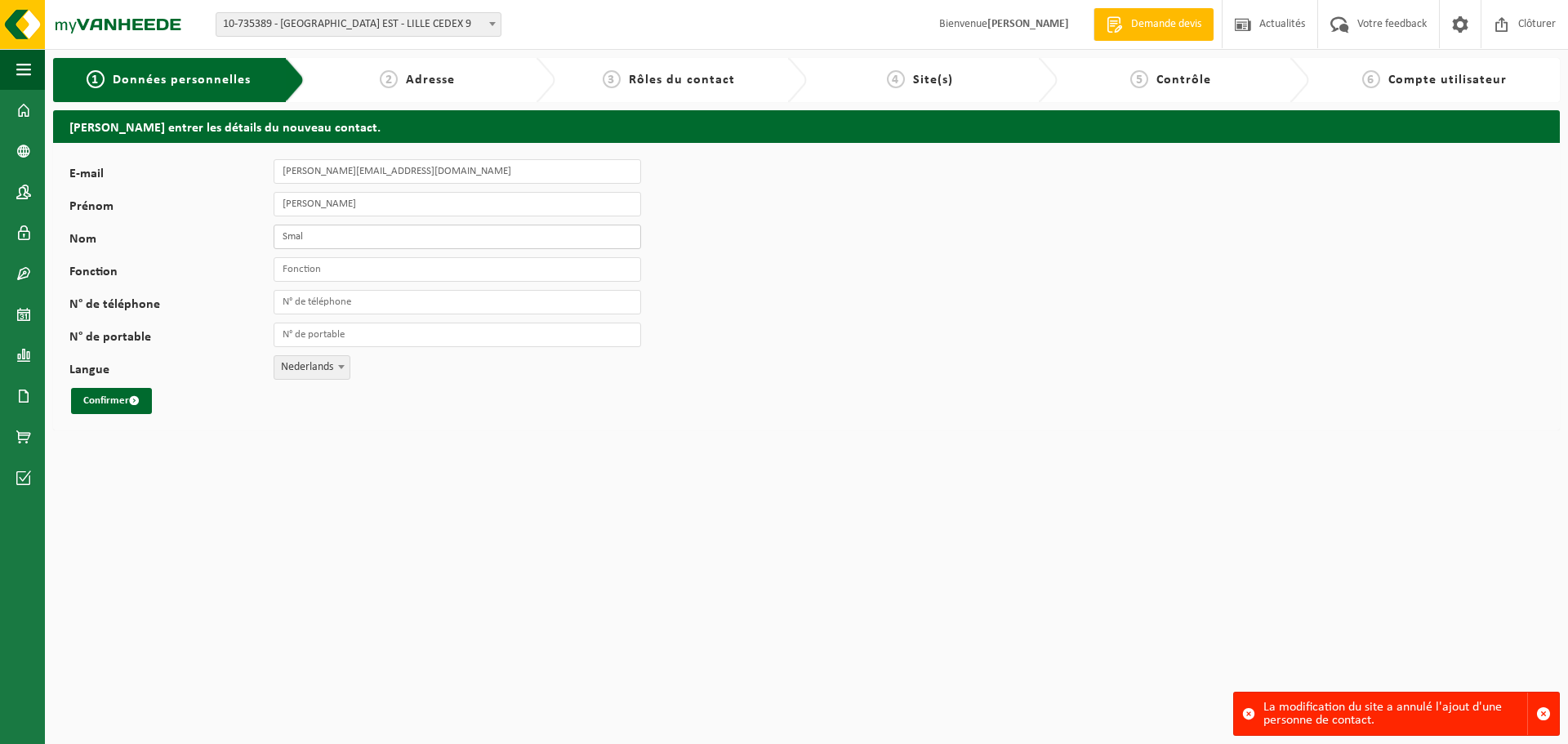
type input "Smal"
click at [421, 268] on input "Fonction" at bounding box center [457, 269] width 368 height 24
type input "RCS"
click at [405, 306] on input "N° de téléphone" at bounding box center [457, 302] width 368 height 24
click at [406, 338] on input "N° de portable" at bounding box center [457, 334] width 368 height 24
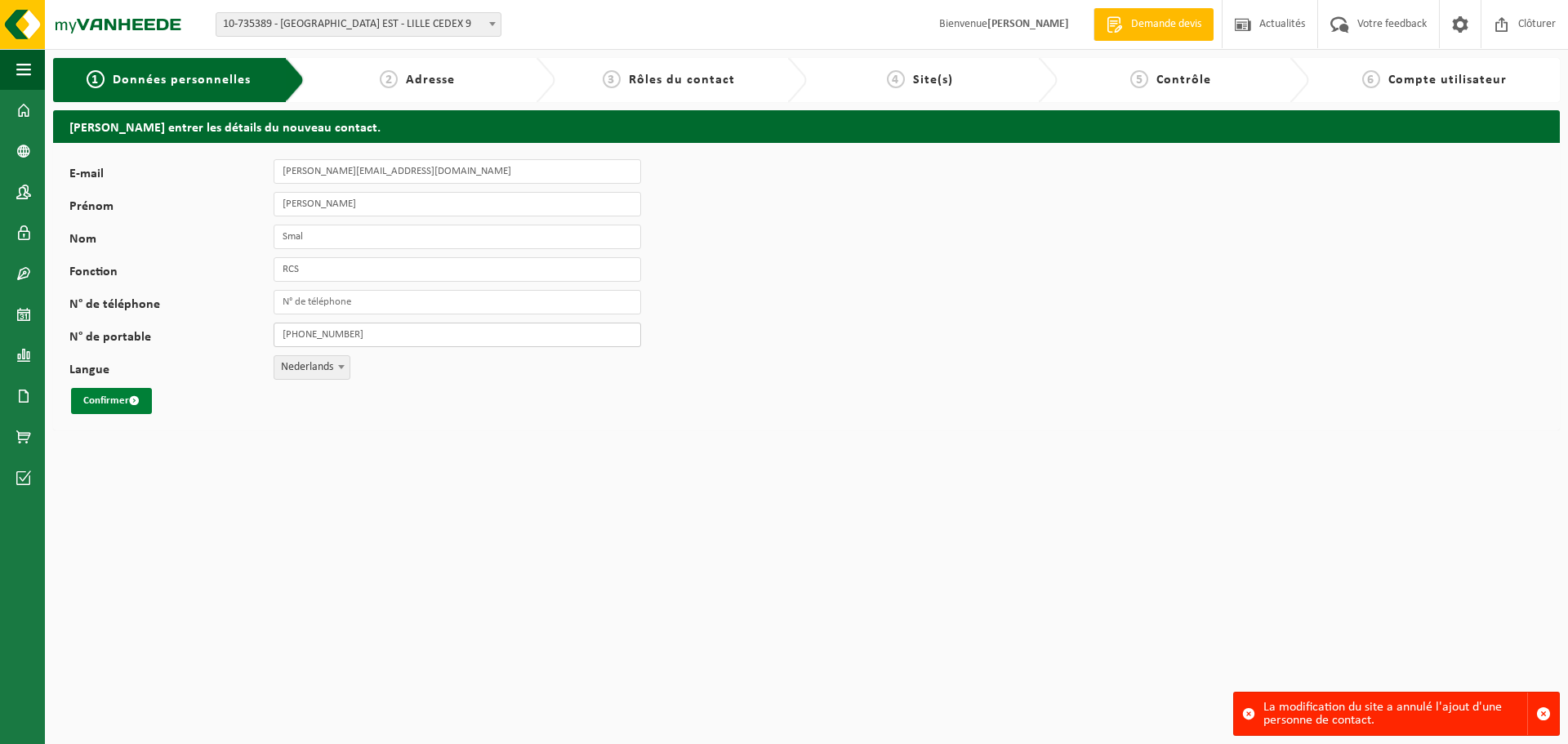
type input "[PHONE_NUMBER]"
click at [105, 405] on button "Confirmer" at bounding box center [111, 400] width 81 height 26
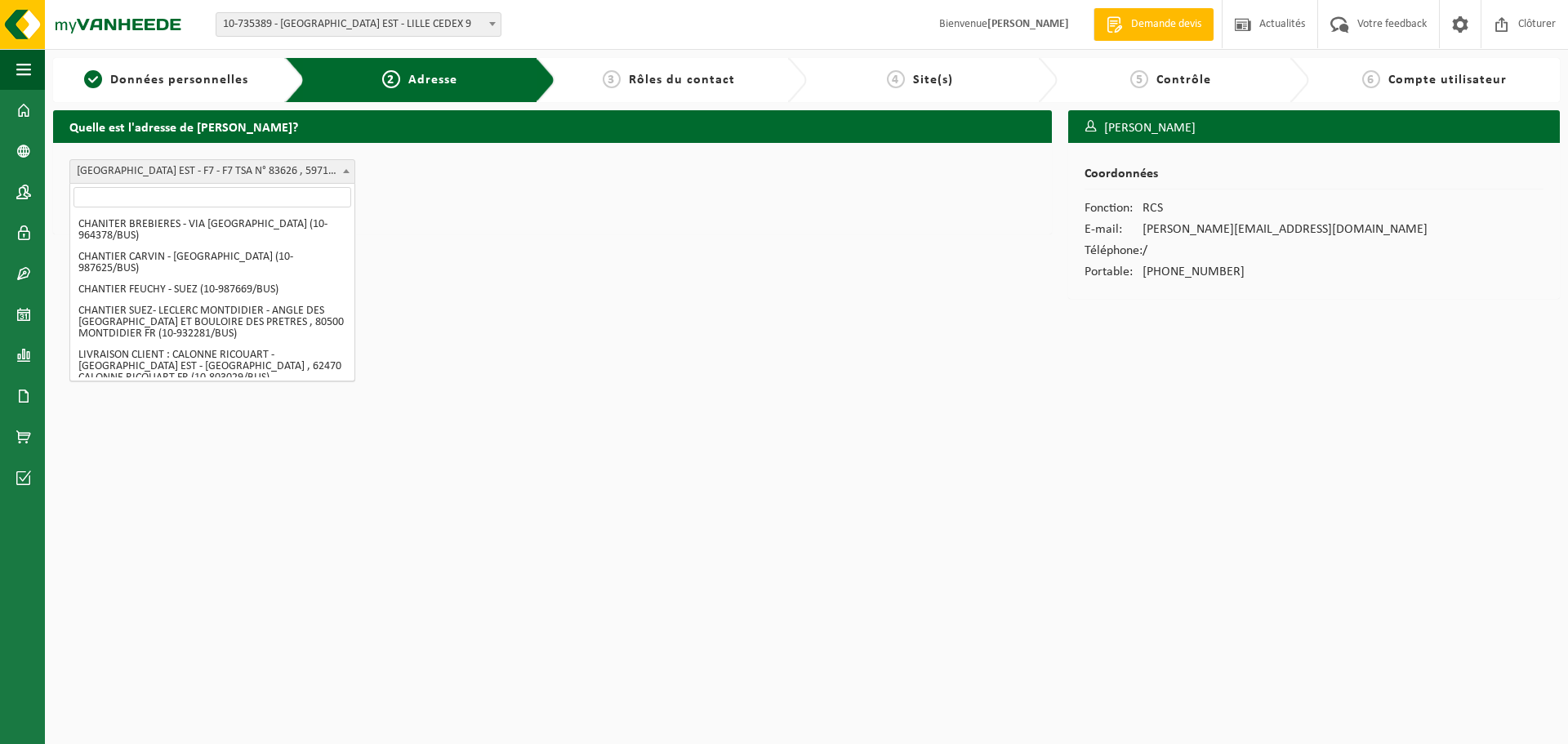
click at [346, 172] on b at bounding box center [346, 171] width 7 height 4
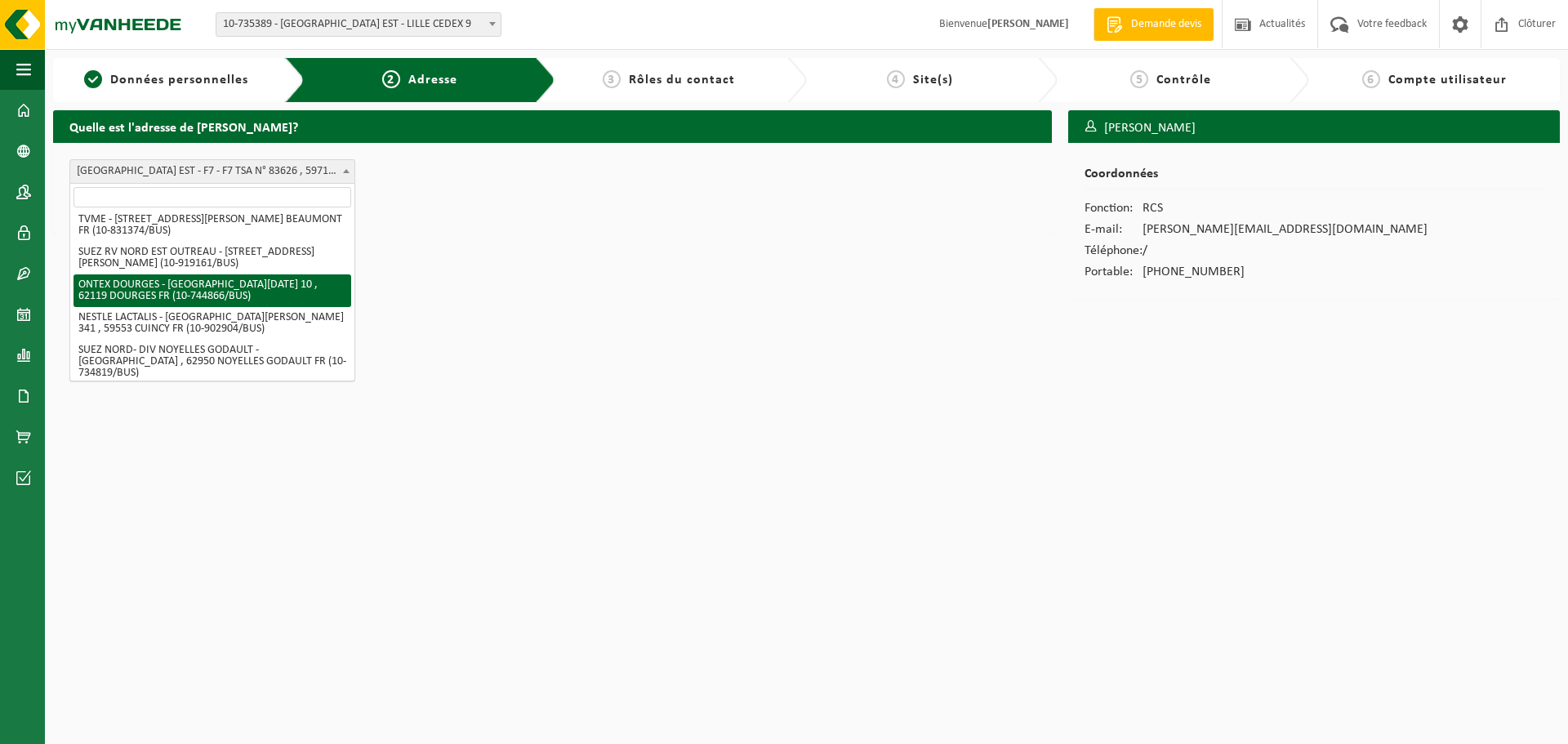
scroll to position [327, 0]
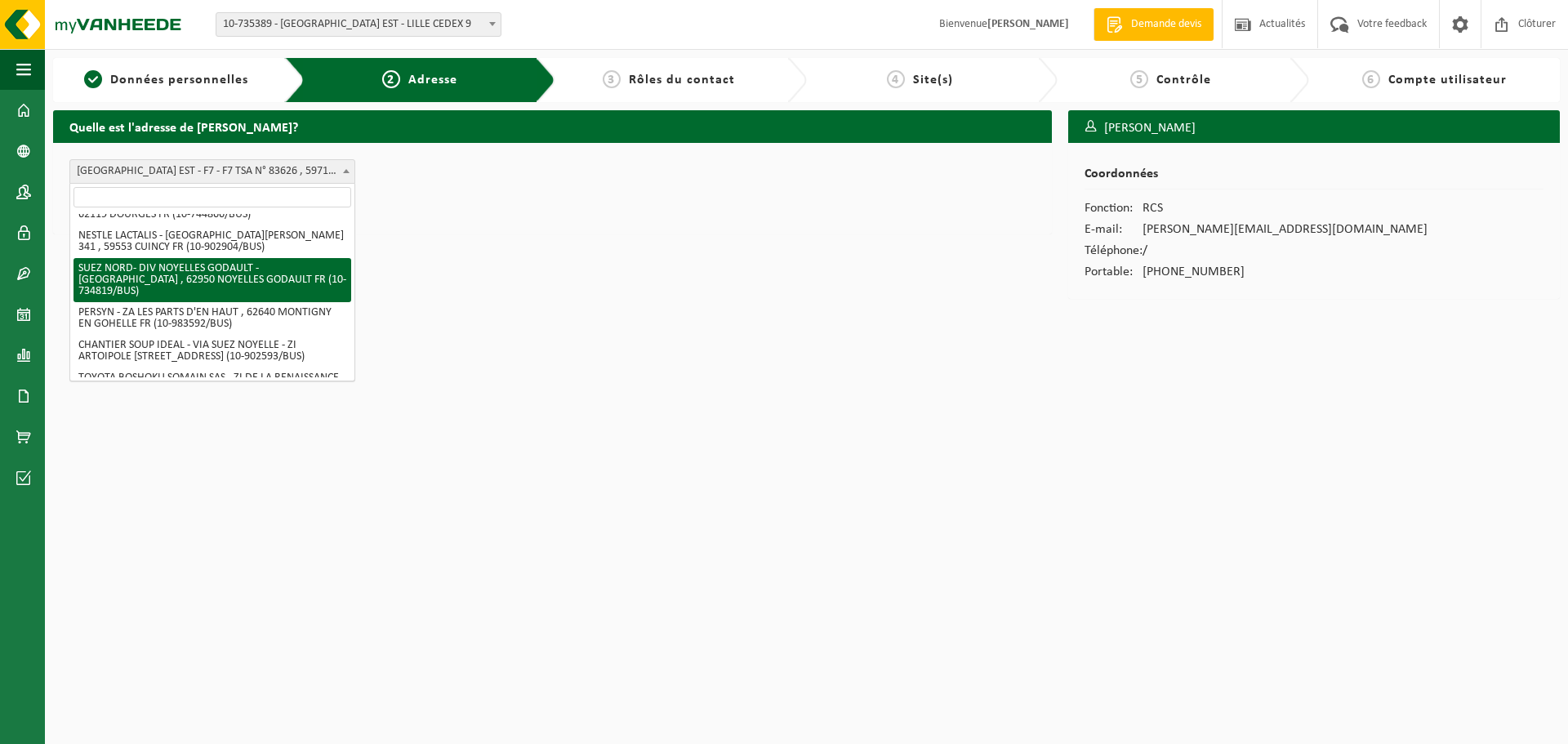
select select "364278"
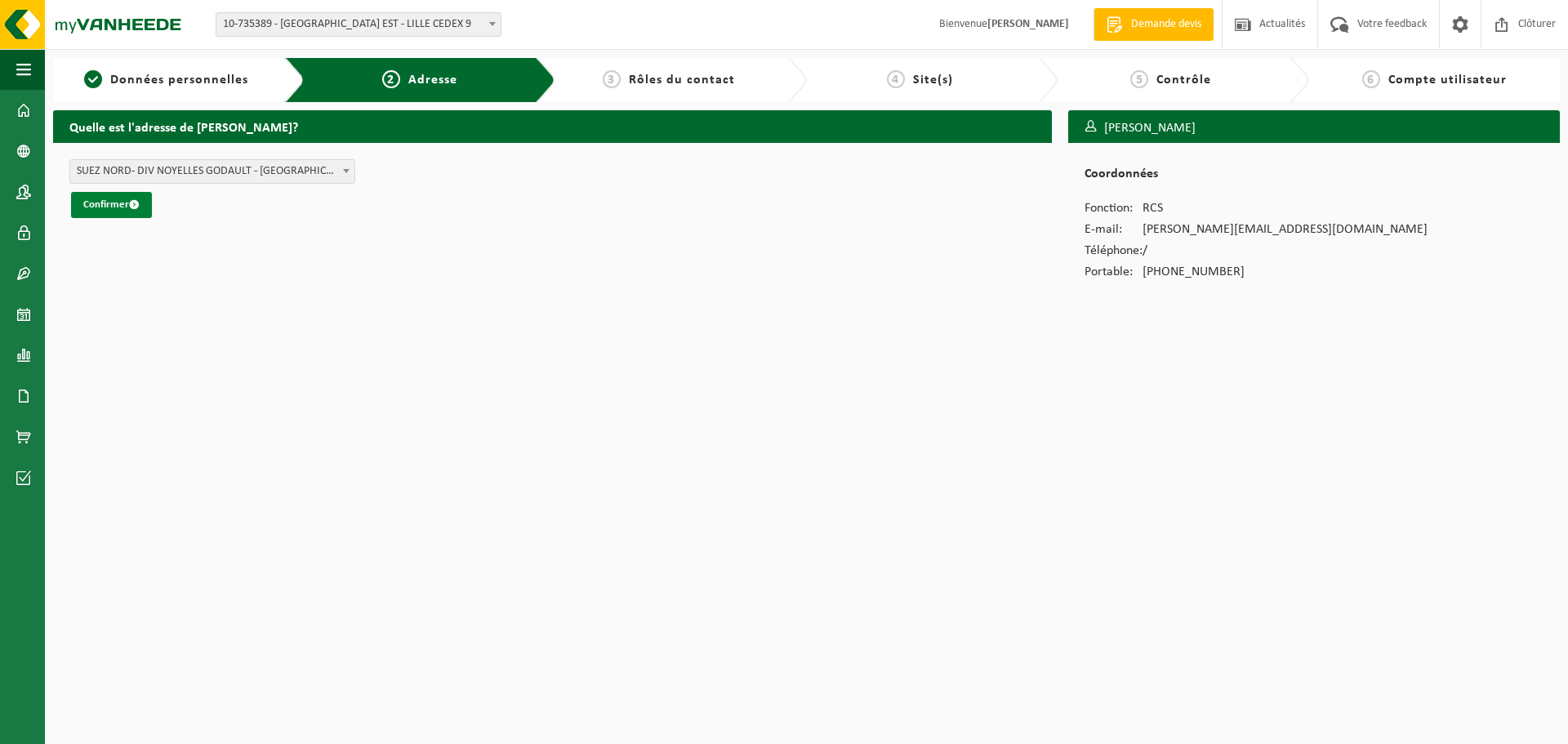
click at [100, 204] on button "Confirmer" at bounding box center [111, 205] width 81 height 26
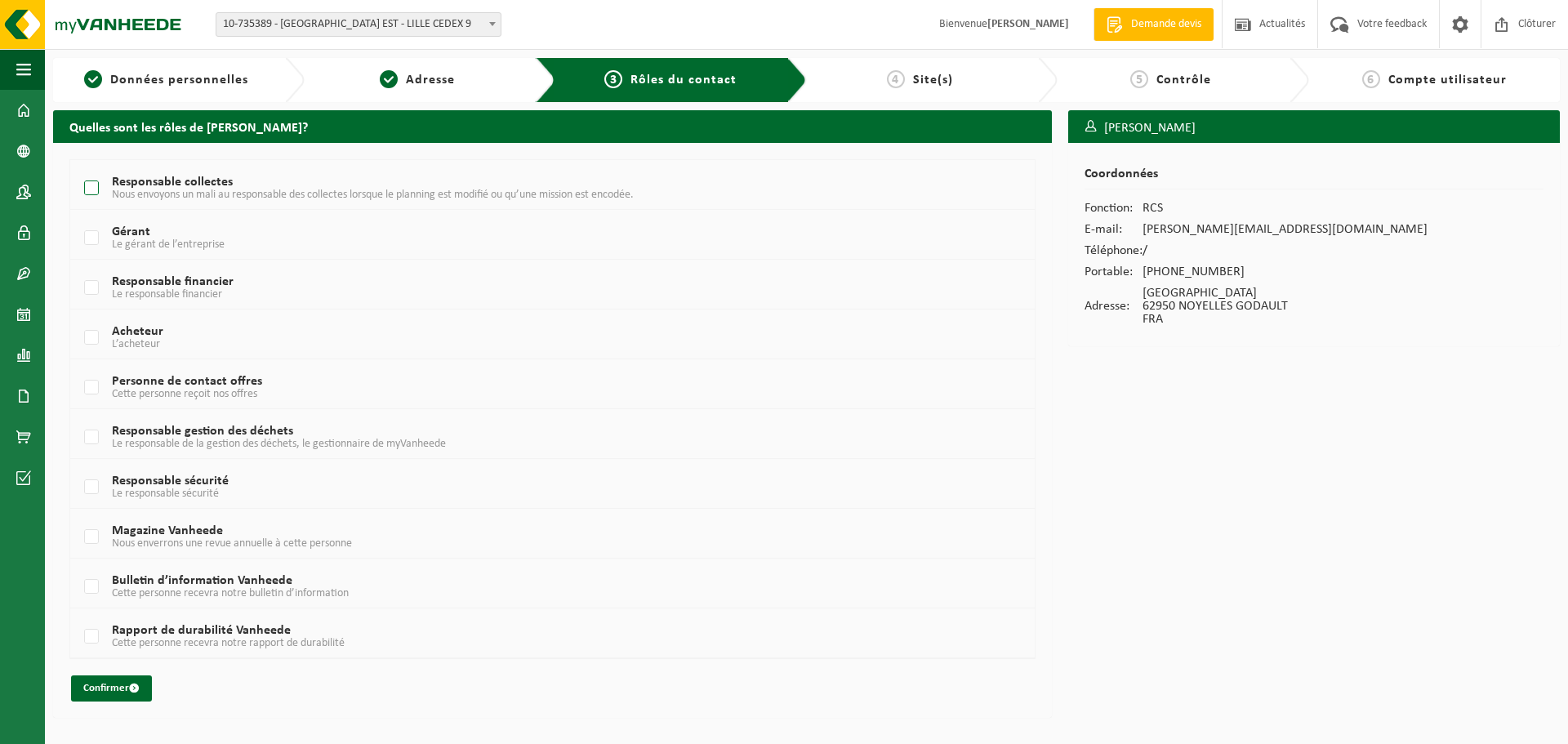
click at [156, 193] on span "Nous envoyons un mali au responsable des collectes lorsque le planning est modi…" at bounding box center [373, 195] width 522 height 13
click at [79, 168] on input "Responsable collectes Nous envoyons un mali au responsable des collectes lorsqu…" at bounding box center [78, 167] width 1 height 1
checkbox input "true"
click at [95, 694] on button "Confirmer" at bounding box center [111, 688] width 81 height 26
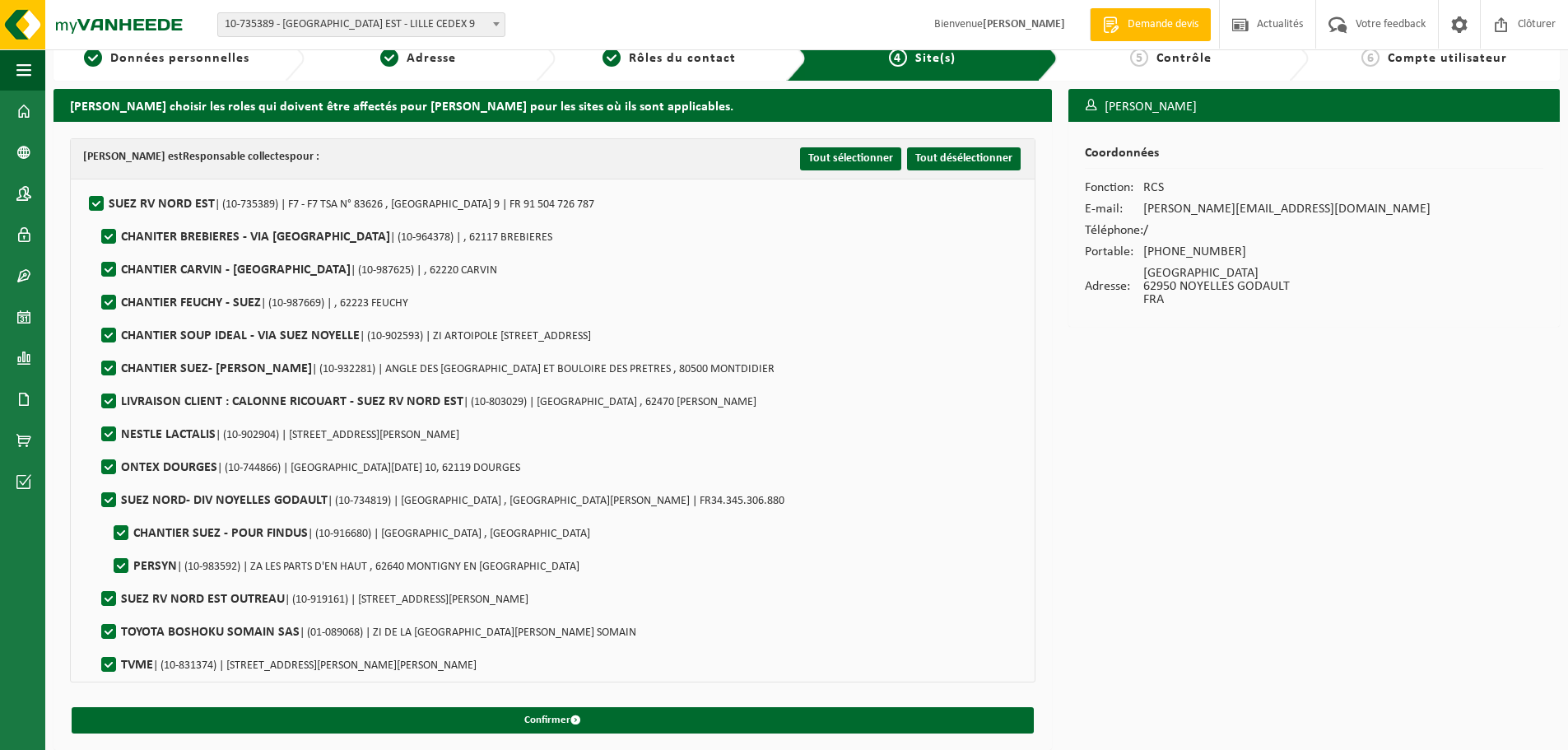
scroll to position [29, 0]
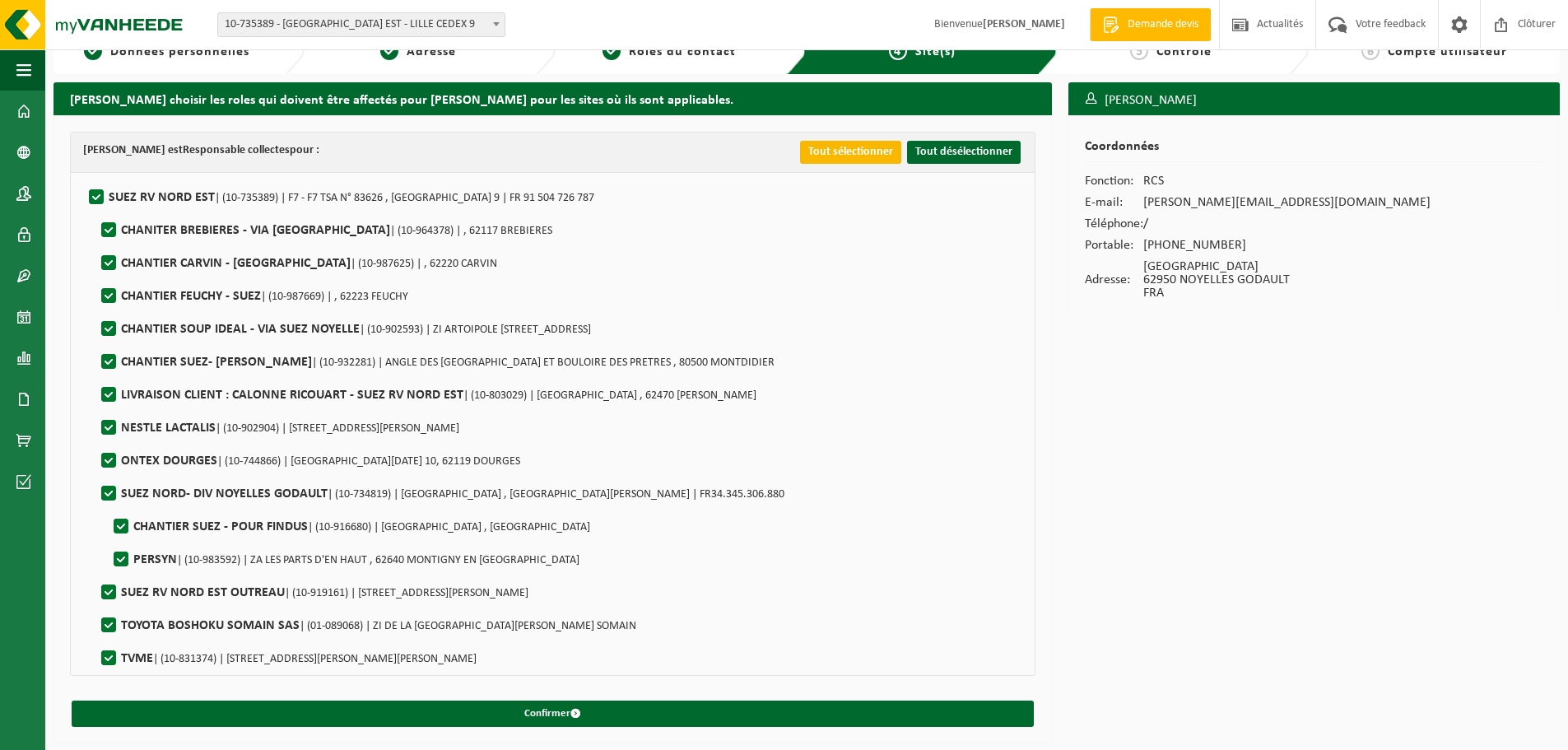
click at [870, 158] on button "Tout sélectionner" at bounding box center [850, 152] width 101 height 23
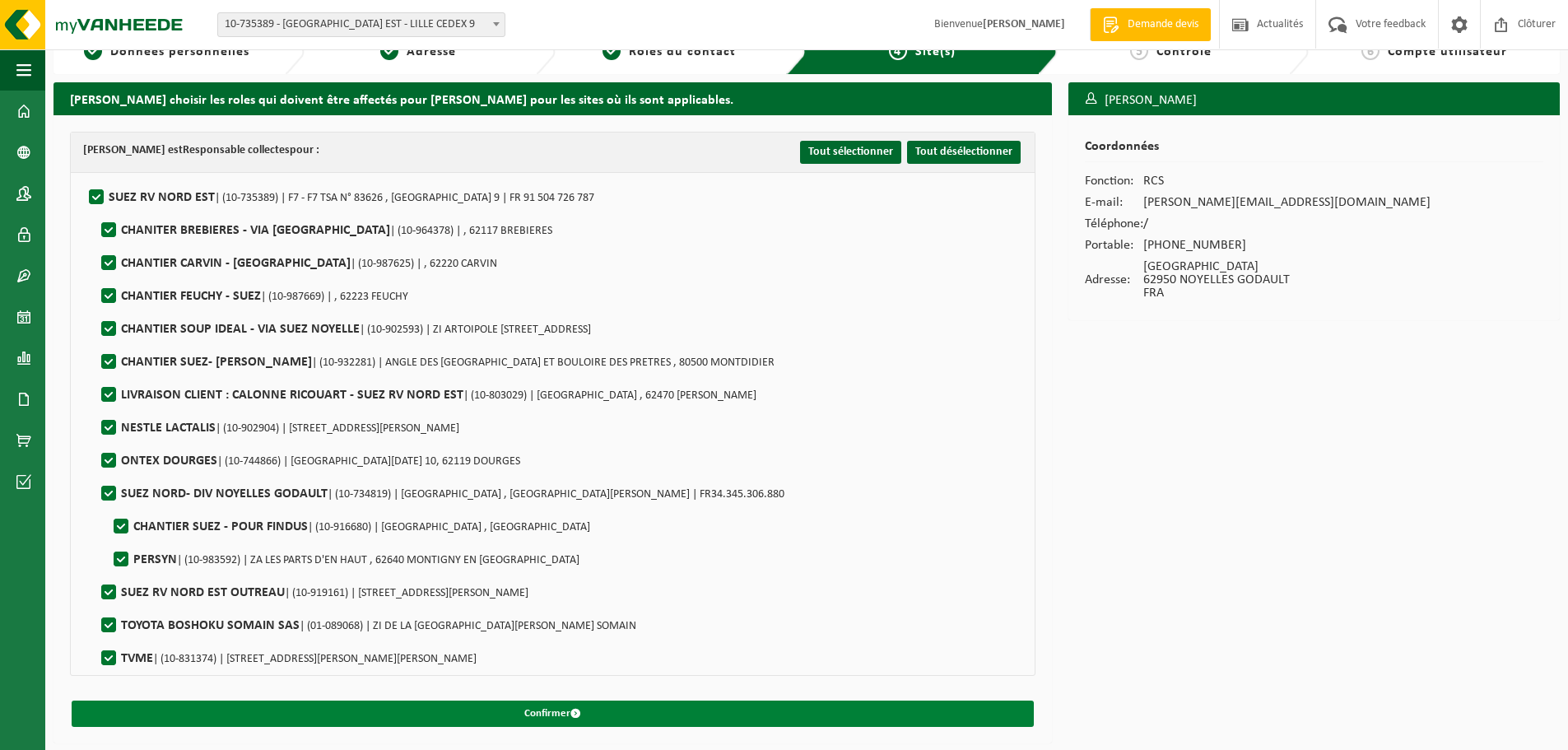
click at [570, 706] on button "Confirmer" at bounding box center [553, 713] width 962 height 26
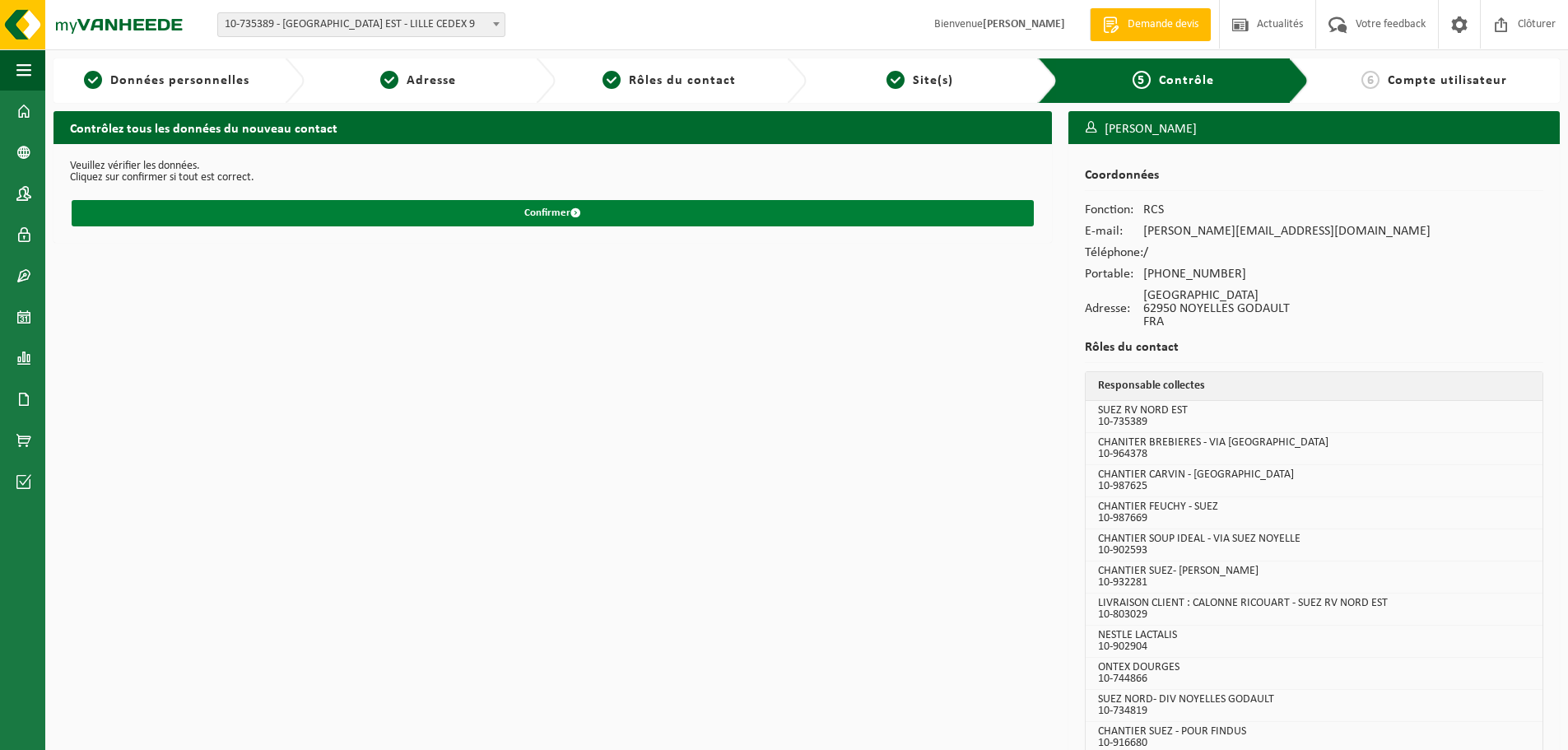
click at [506, 222] on button "Confirmer" at bounding box center [553, 212] width 962 height 26
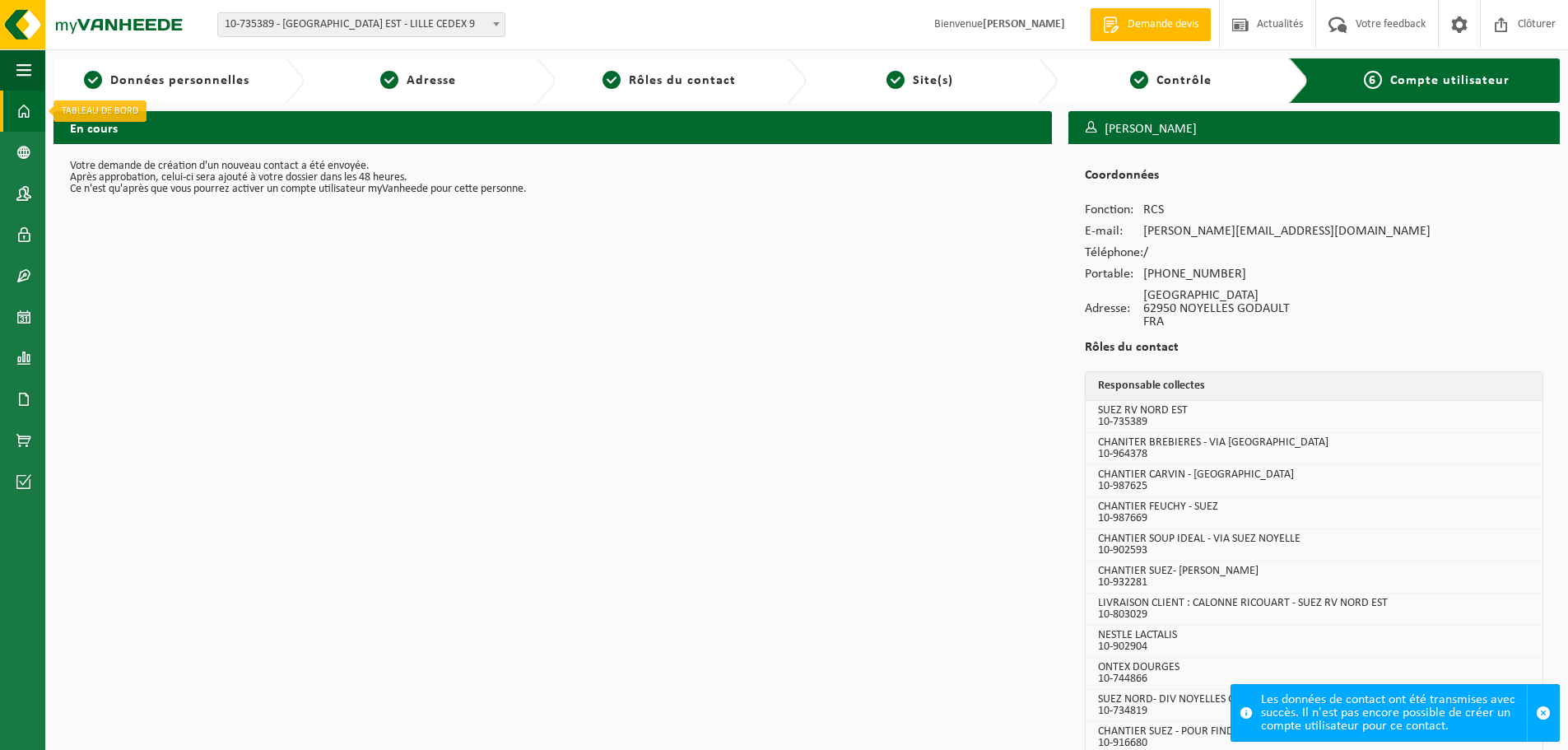
click at [29, 107] on span at bounding box center [24, 110] width 15 height 41
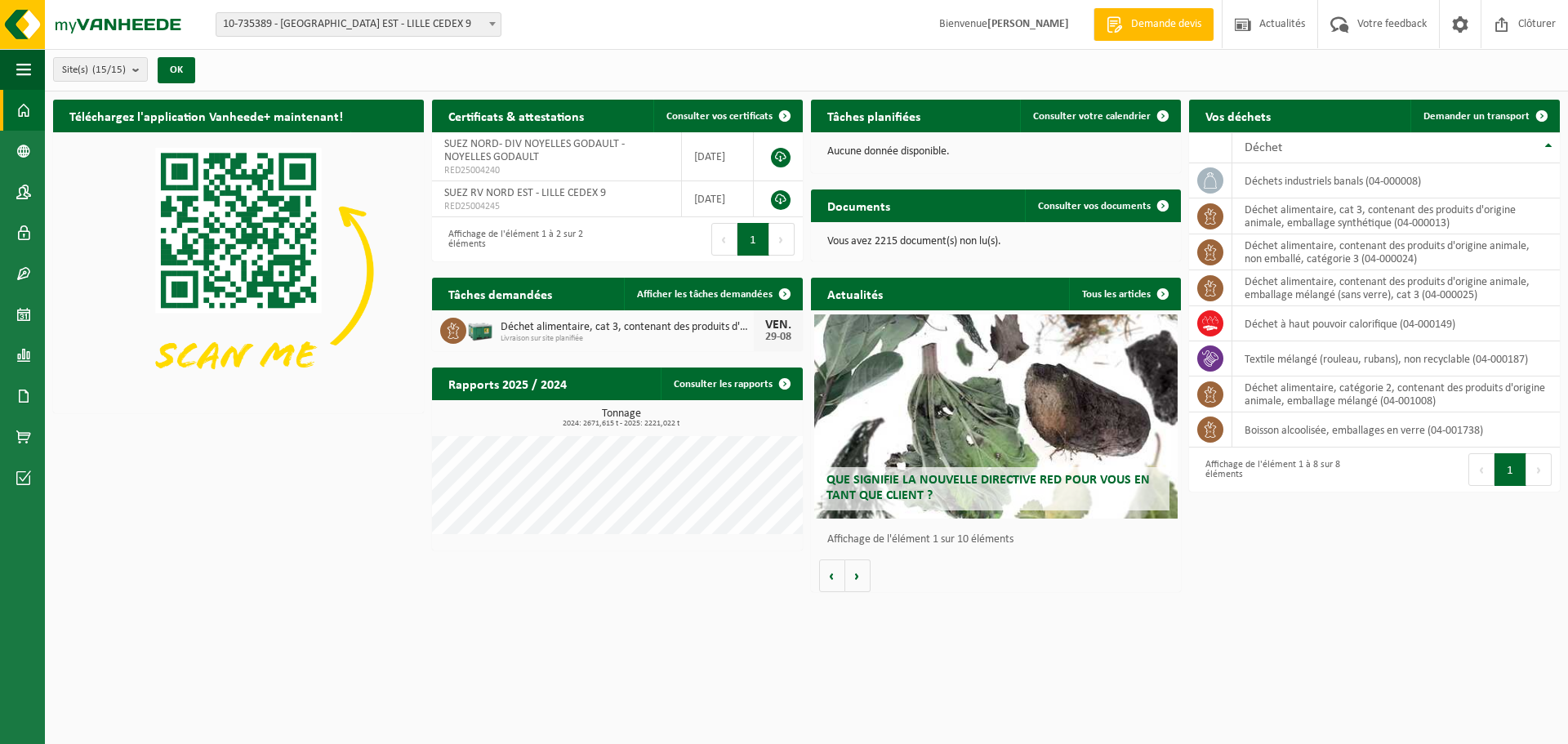
click at [537, 304] on h2 "Tâches demandées" at bounding box center [500, 293] width 136 height 32
click at [535, 329] on span "Déchet alimentaire, cat 3, contenant des produits d'origine animale, emballage …" at bounding box center [627, 328] width 253 height 13
click at [645, 289] on span "Afficher les tâches demandées" at bounding box center [705, 294] width 135 height 11
click at [1512, 114] on span "Demander un transport" at bounding box center [1476, 116] width 106 height 11
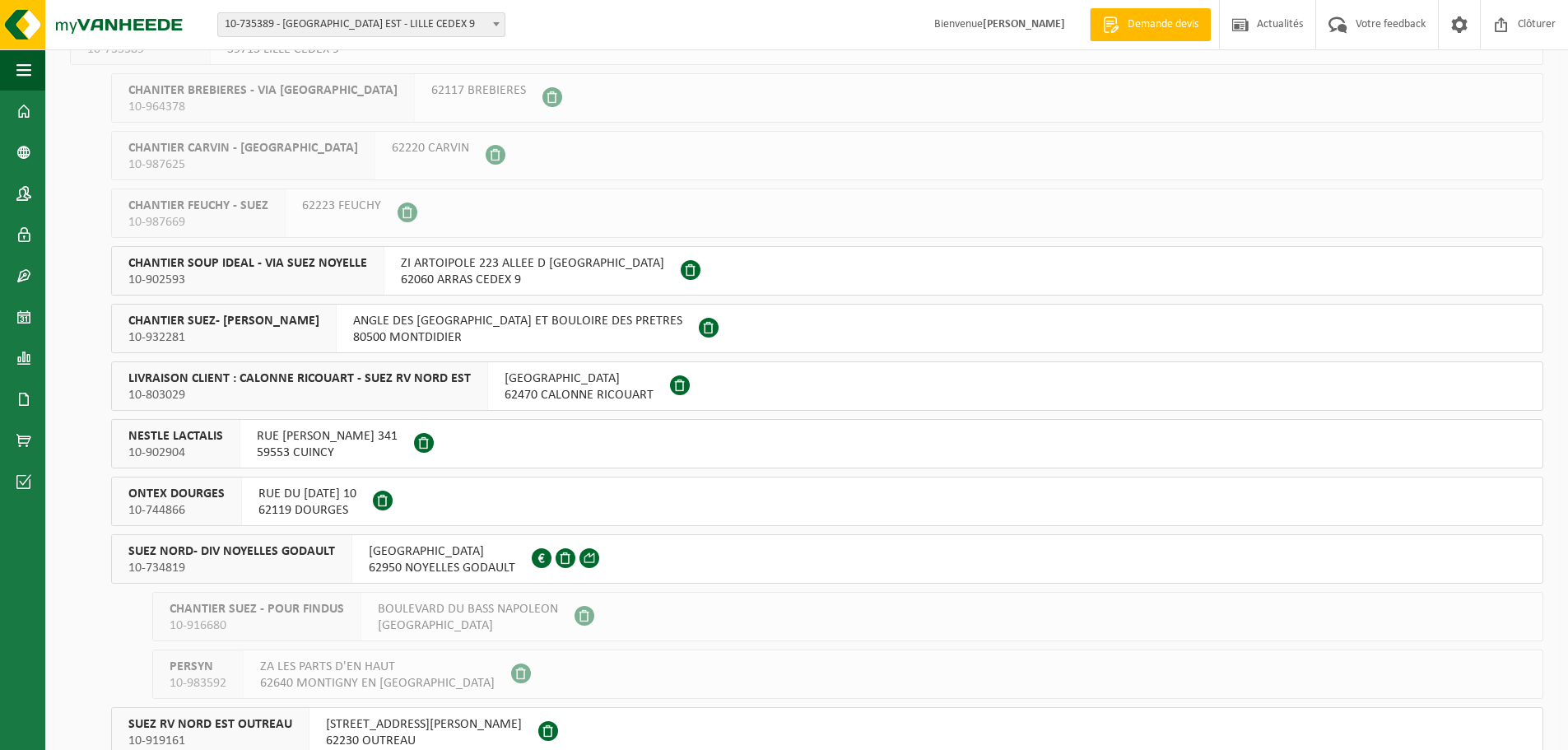
scroll to position [334, 0]
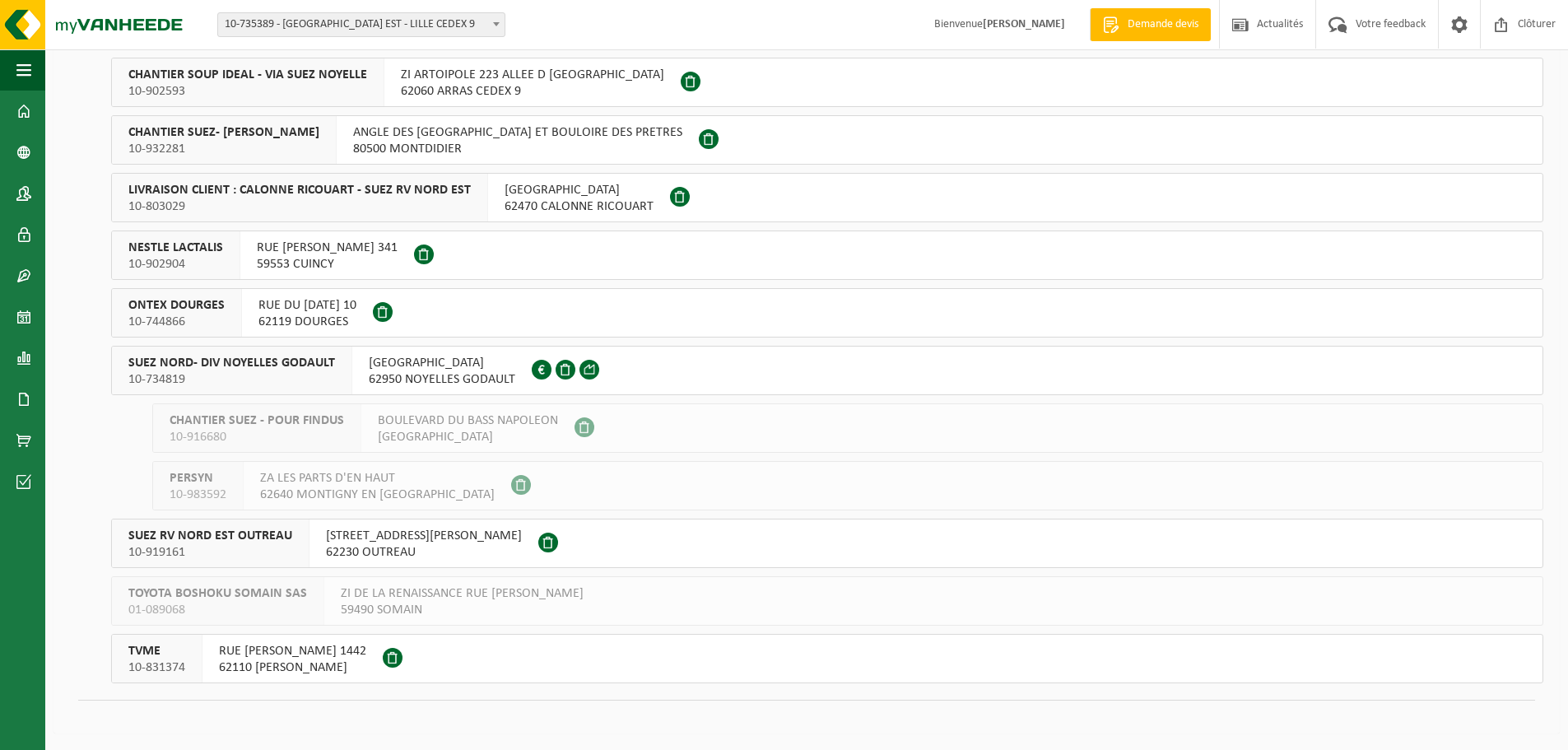
click at [200, 366] on span "SUEZ NORD- DIV NOYELLES GODAULT" at bounding box center [231, 363] width 206 height 17
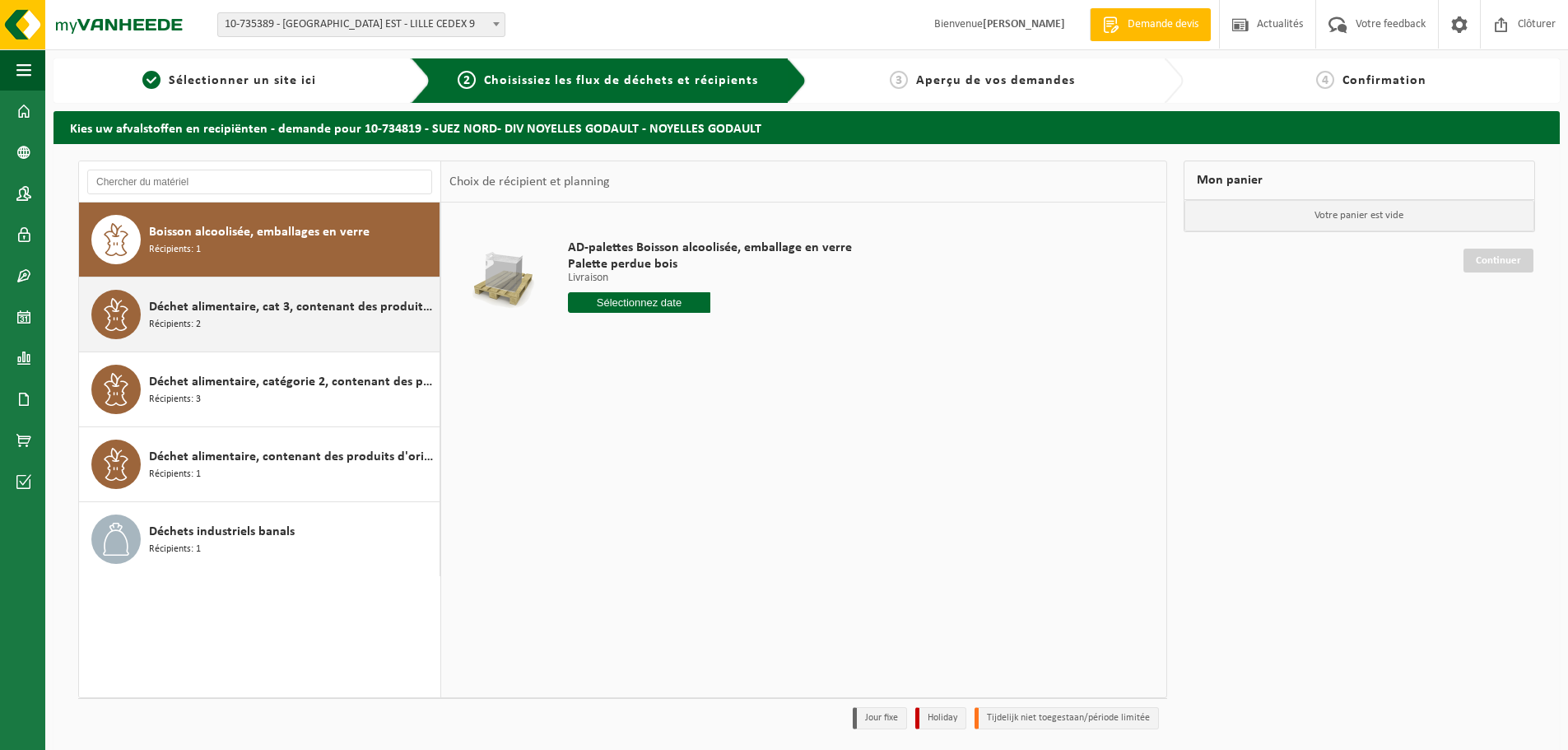
click at [241, 302] on span "Déchet alimentaire, cat 3, contenant des produits d'origine animale, emballage …" at bounding box center [292, 307] width 286 height 19
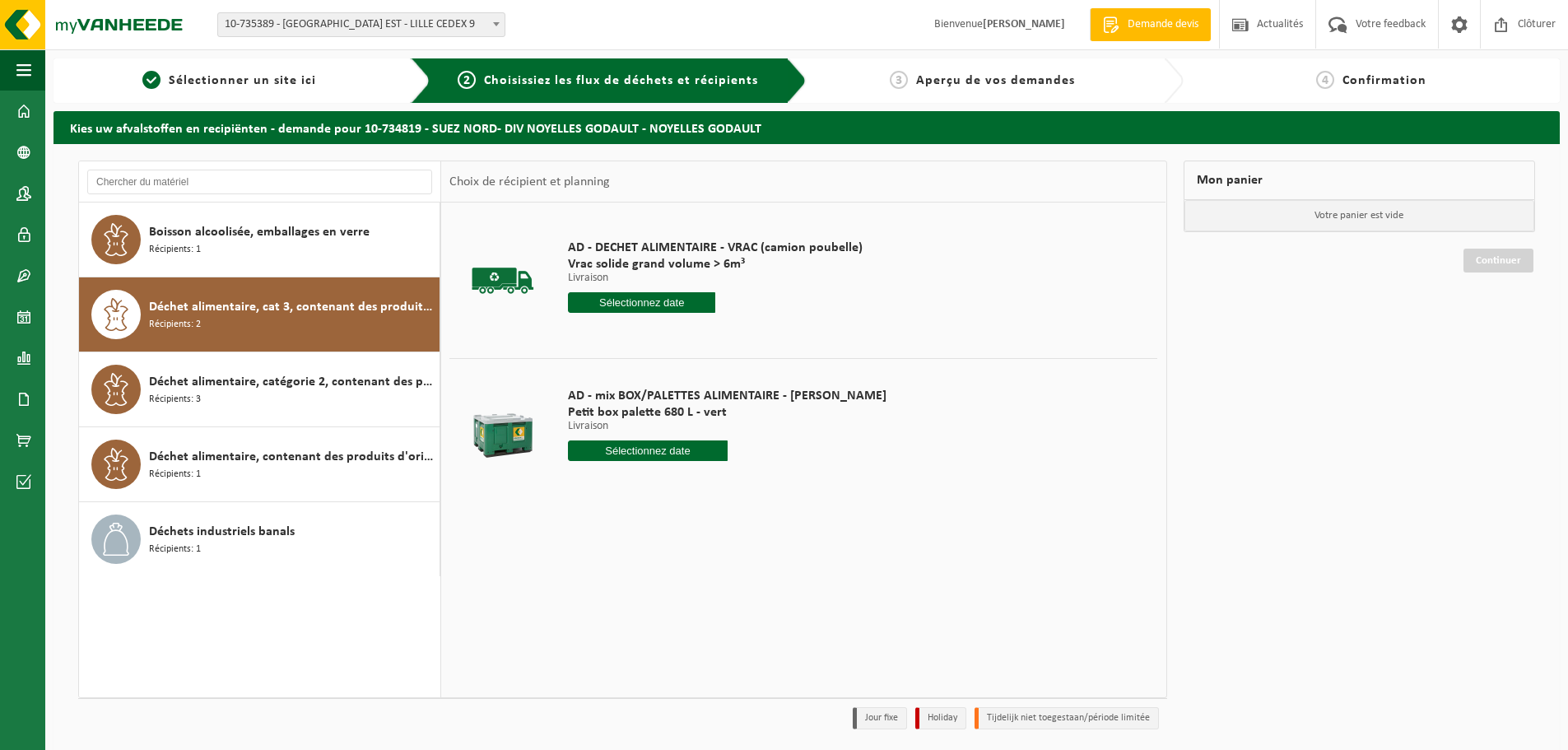
click at [613, 452] on input "text" at bounding box center [647, 451] width 159 height 20
click at [696, 643] on div "29" at bounding box center [699, 649] width 29 height 26
type input "à partir de 2025-08-29"
type input "2025-08-29"
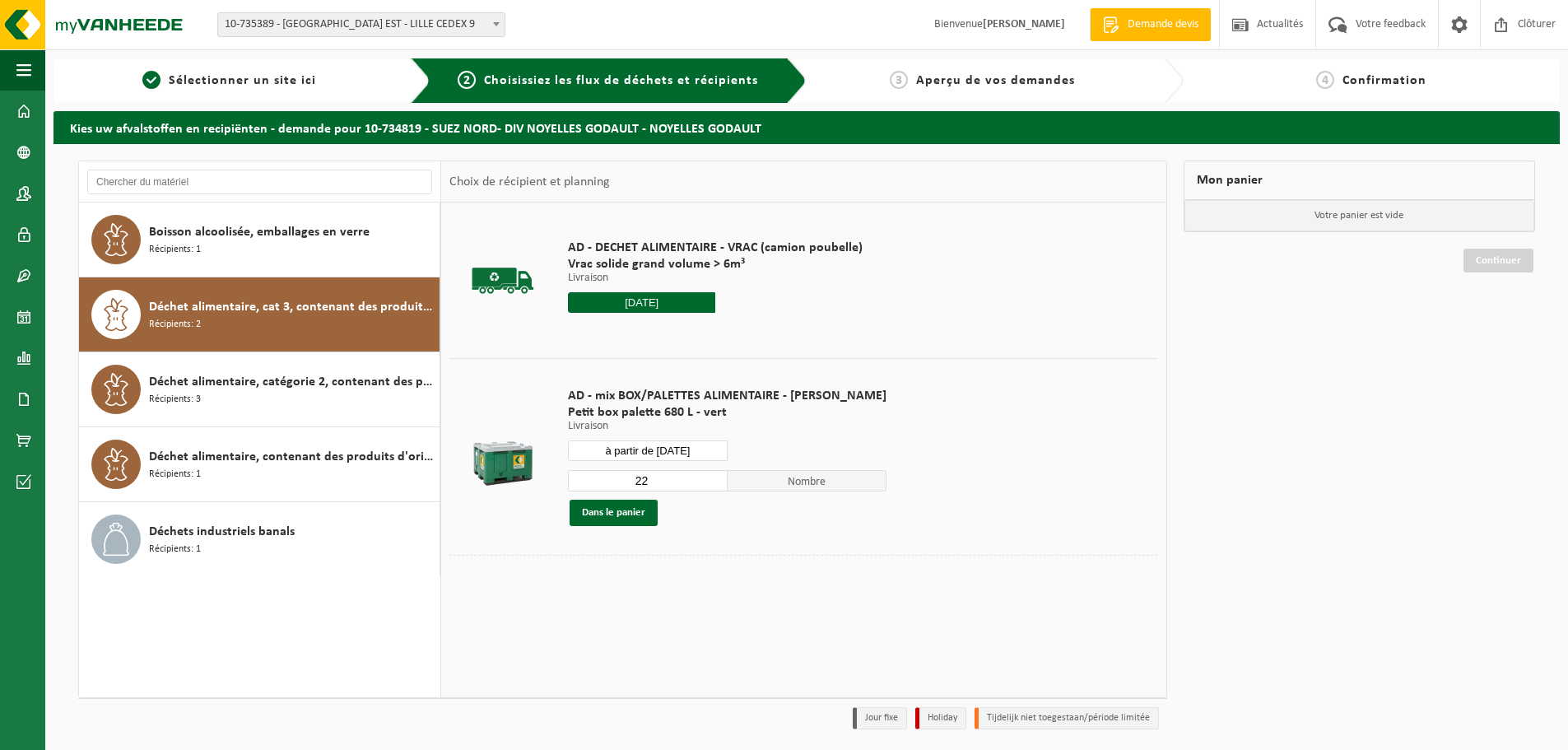
drag, startPoint x: 636, startPoint y: 478, endPoint x: 607, endPoint y: 481, distance: 29.2
click at [607, 481] on input "22" at bounding box center [647, 480] width 159 height 21
type input "1"
click at [614, 506] on button "Dans le panier" at bounding box center [613, 512] width 88 height 26
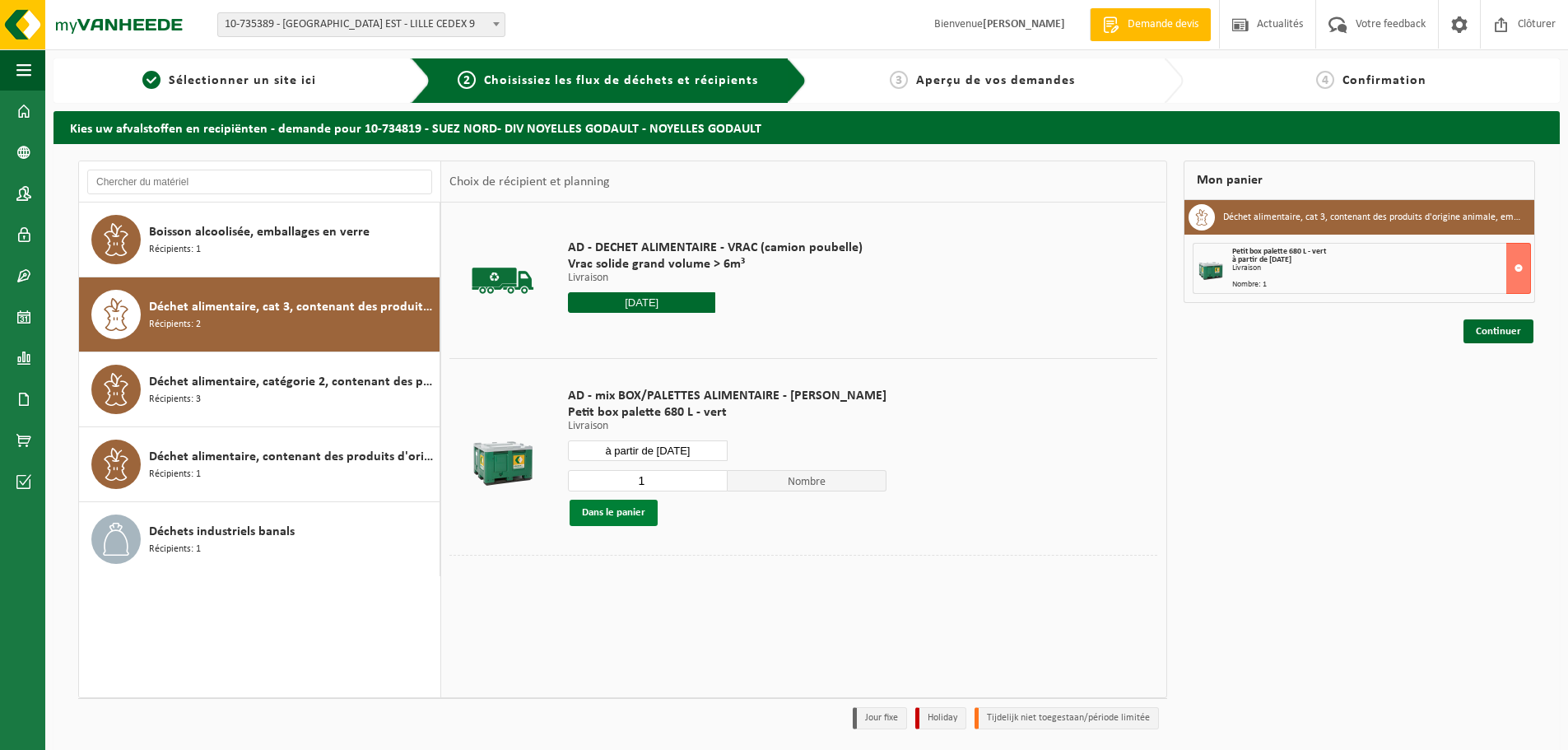
click at [614, 506] on button "Dans le panier" at bounding box center [613, 512] width 88 height 26
click at [1496, 333] on link "Continuer" at bounding box center [1498, 331] width 70 height 24
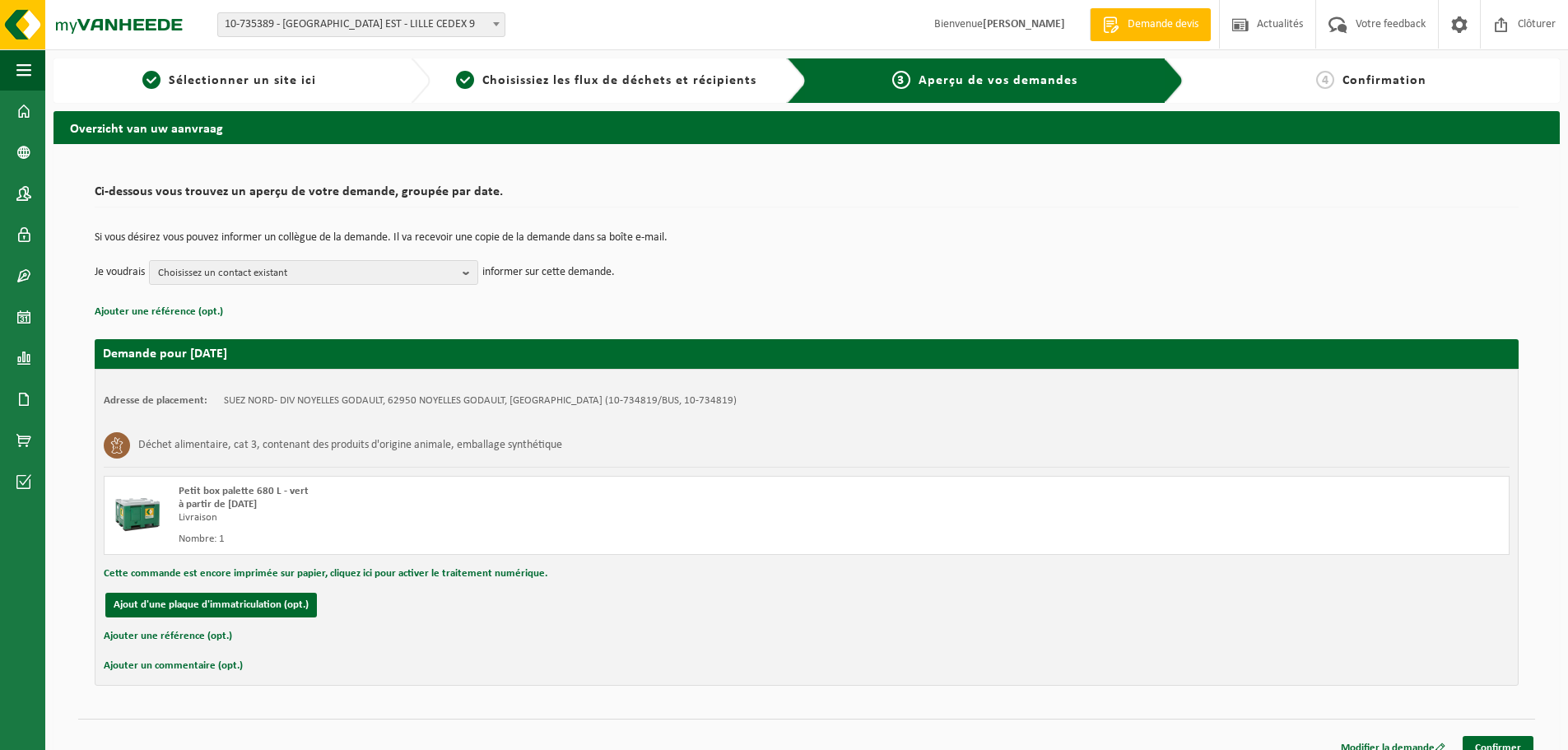
scroll to position [19, 0]
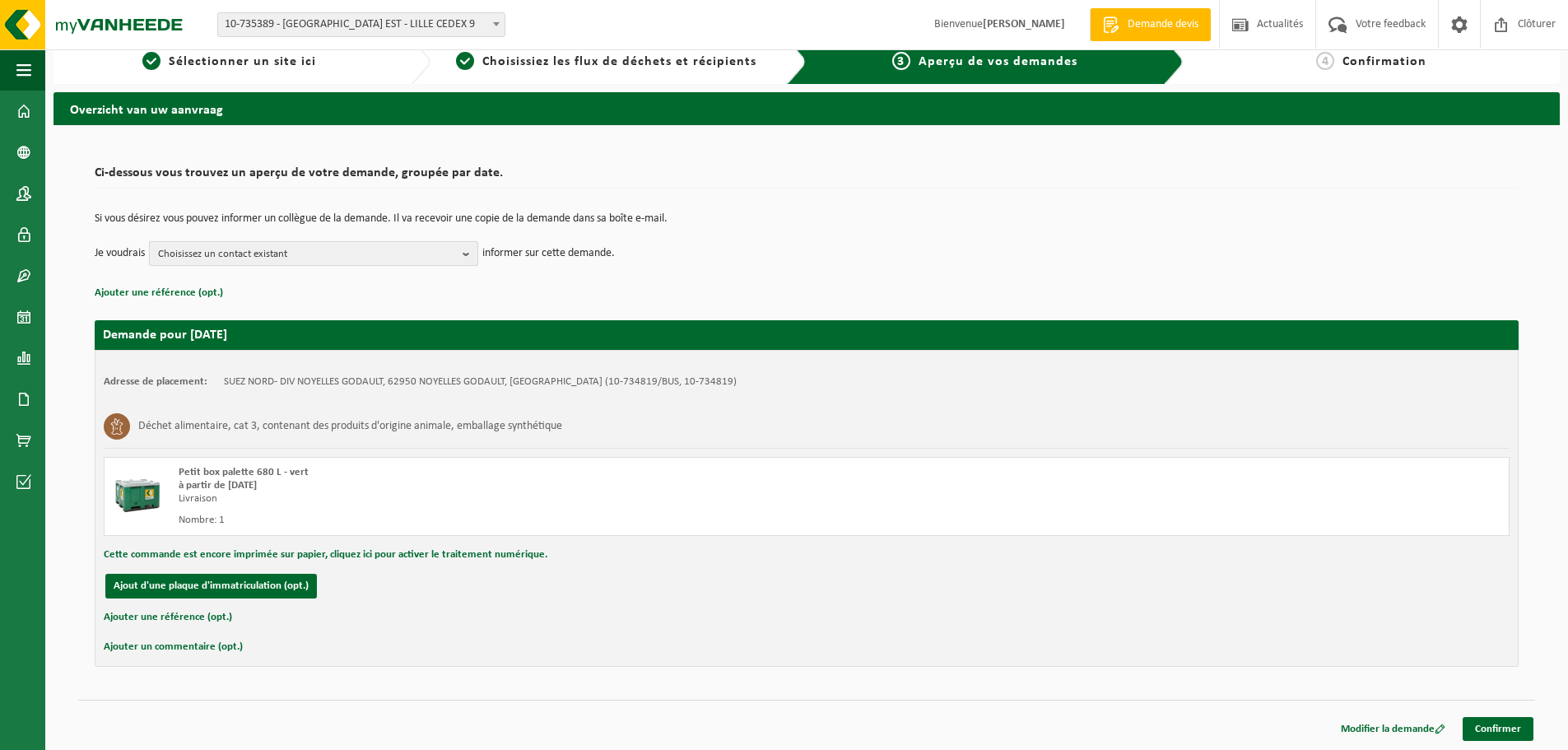
click at [469, 256] on b "button" at bounding box center [470, 253] width 15 height 23
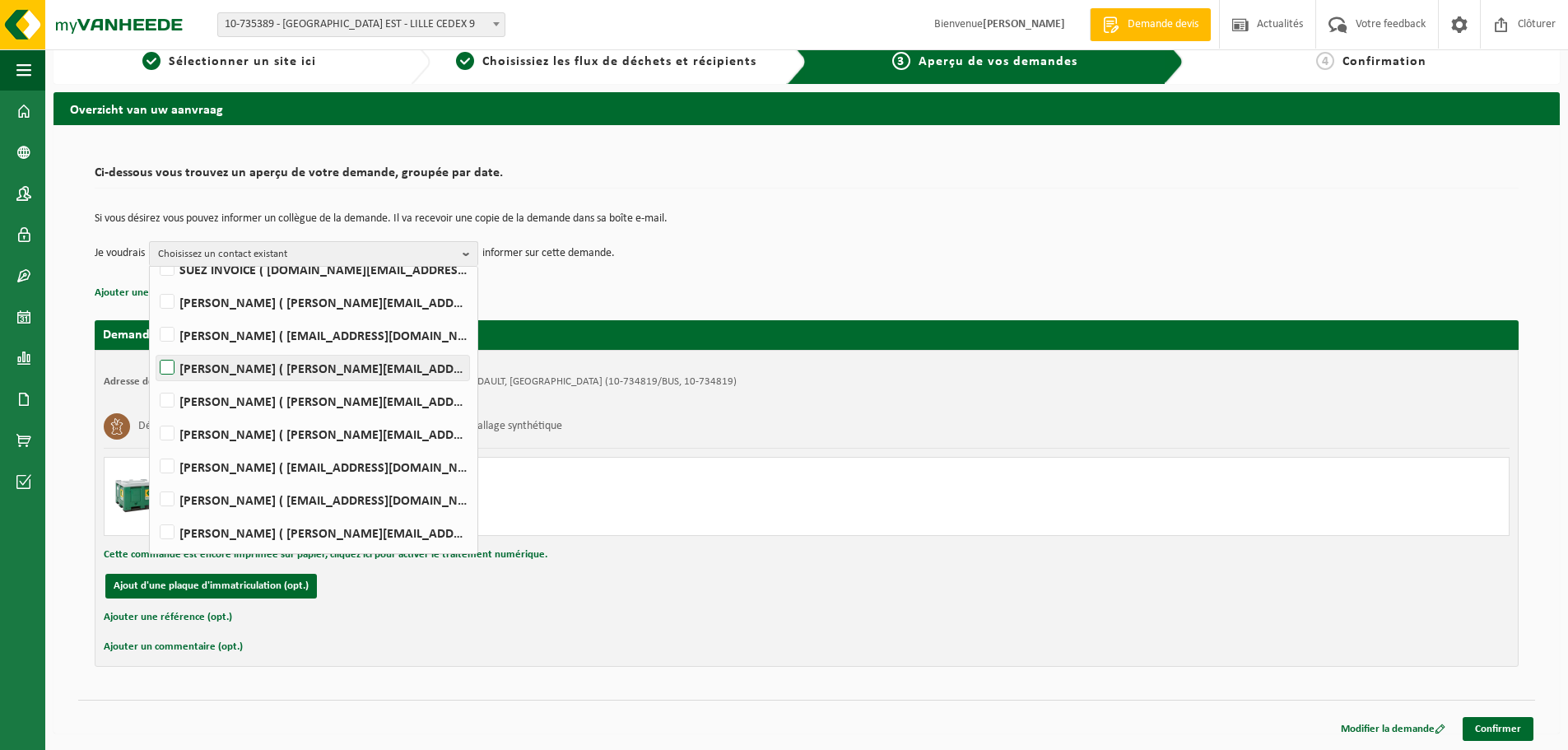
scroll to position [174, 0]
click at [265, 532] on label "Jerome Smal ( jerome.smal@suez.com )" at bounding box center [313, 533] width 313 height 24
click at [154, 512] on input "Jerome Smal ( jerome.smal@suez.com )" at bounding box center [153, 512] width 1 height 1
checkbox input "true"
click at [260, 431] on label "Mathieu PEYRONNET ( mathieu.peyronnet@suez.com )" at bounding box center [313, 434] width 313 height 24
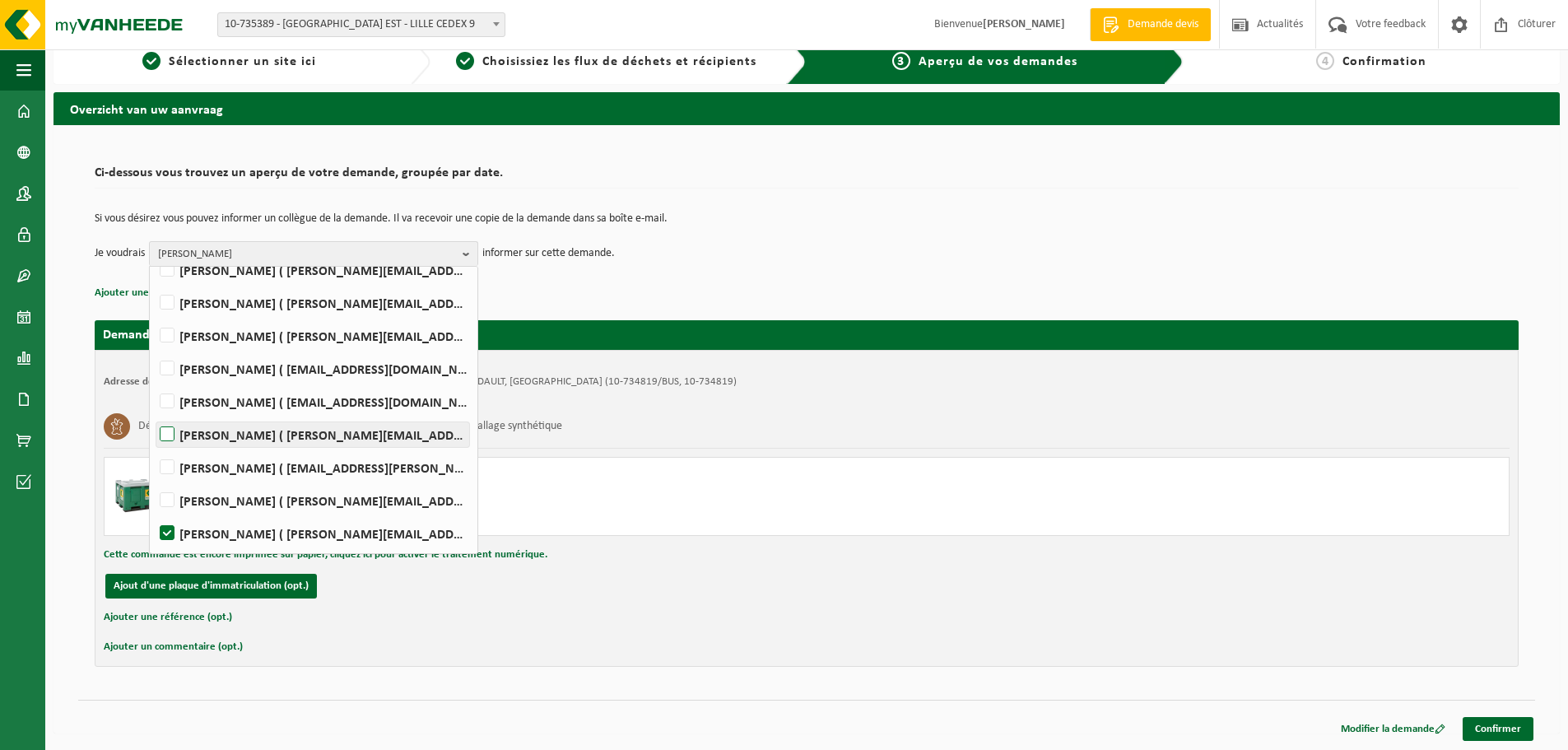
click at [154, 414] on input "Mathieu PEYRONNET ( mathieu.peyronnet@suez.com )" at bounding box center [153, 413] width 1 height 1
checkbox input "true"
click at [954, 590] on div "Ajout d'une plaque d'immatriculation (opt.)" at bounding box center [806, 586] width 1405 height 24
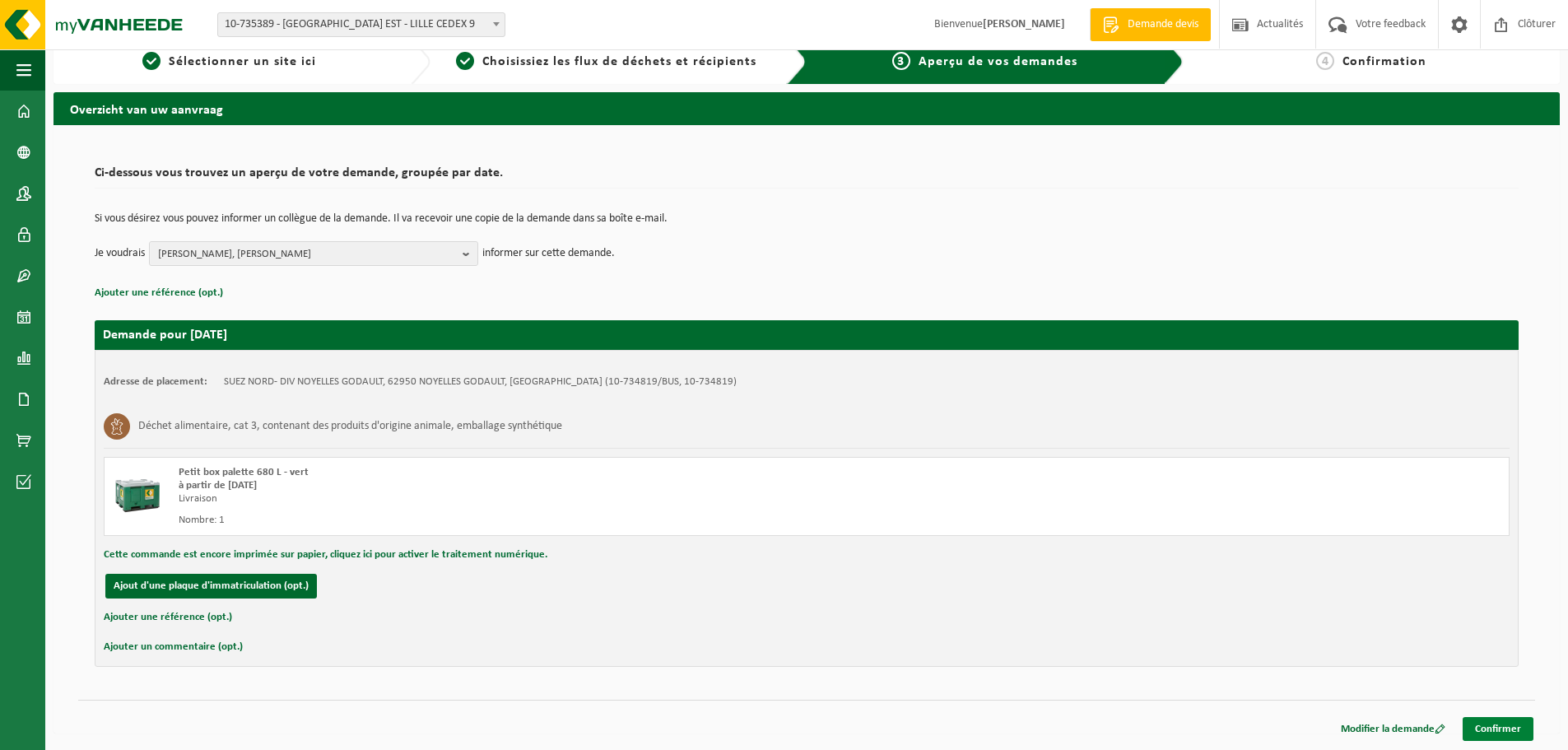
click at [1495, 725] on link "Confirmer" at bounding box center [1498, 729] width 71 height 24
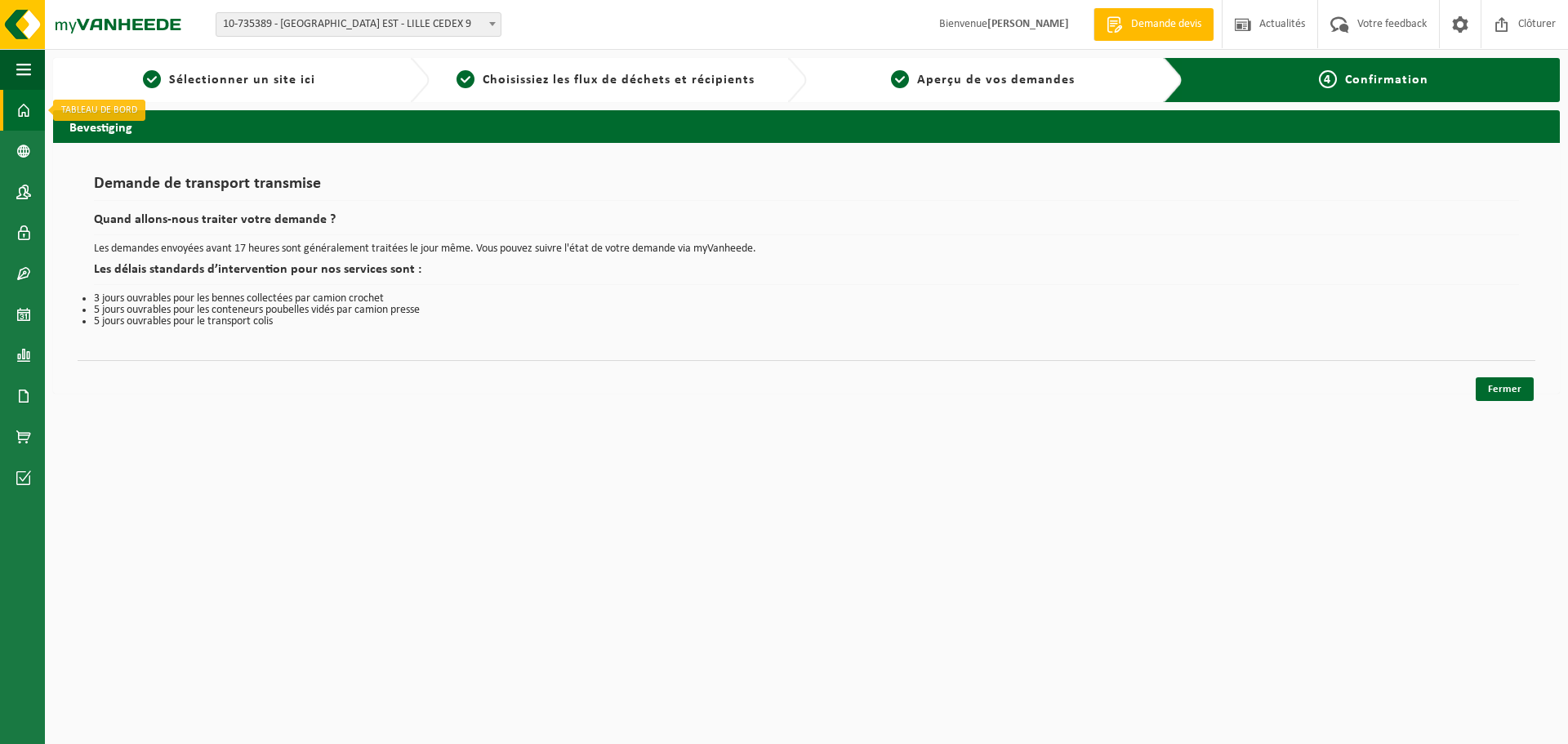
click at [25, 113] on span at bounding box center [24, 110] width 15 height 41
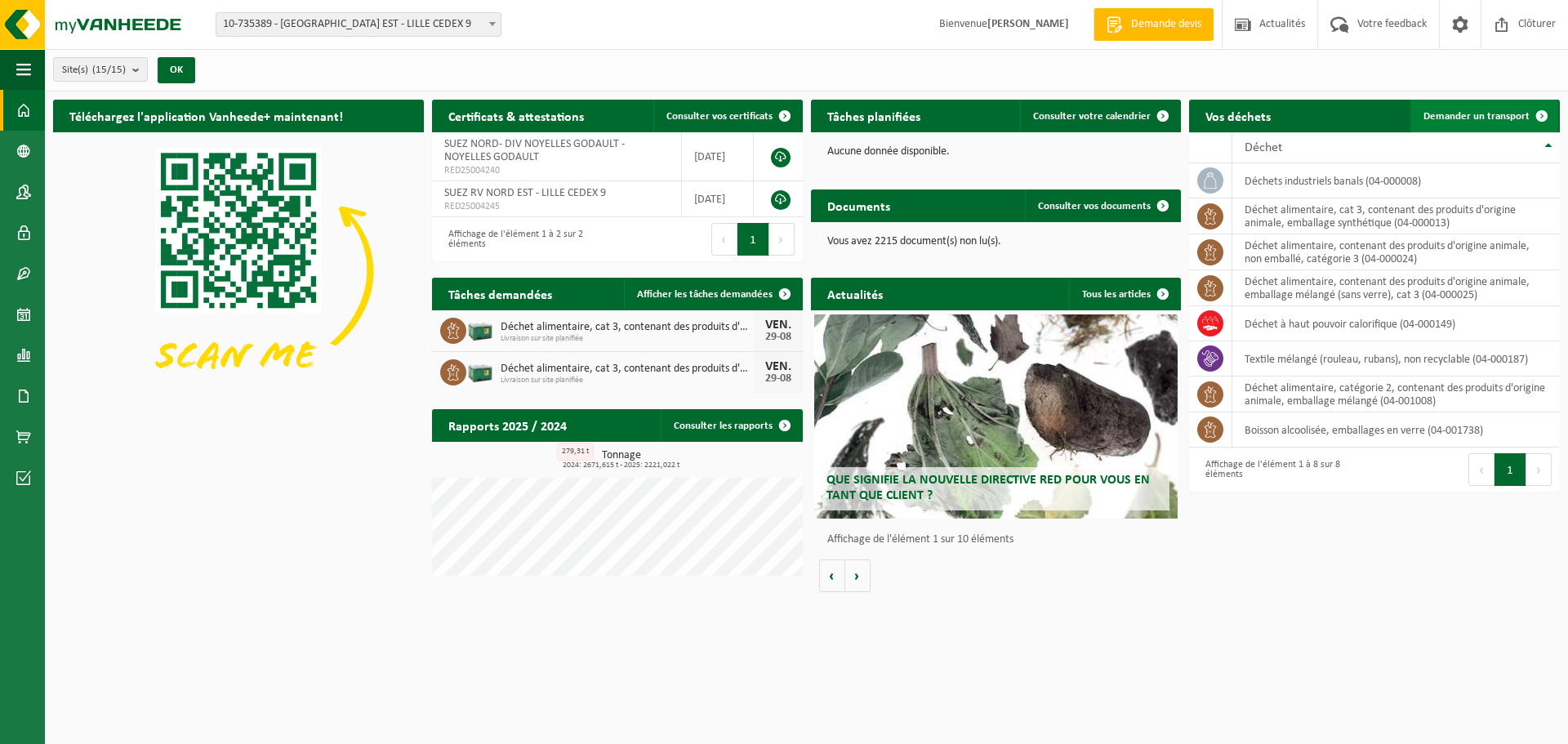
click at [1484, 120] on span "Demander un transport" at bounding box center [1476, 116] width 106 height 11
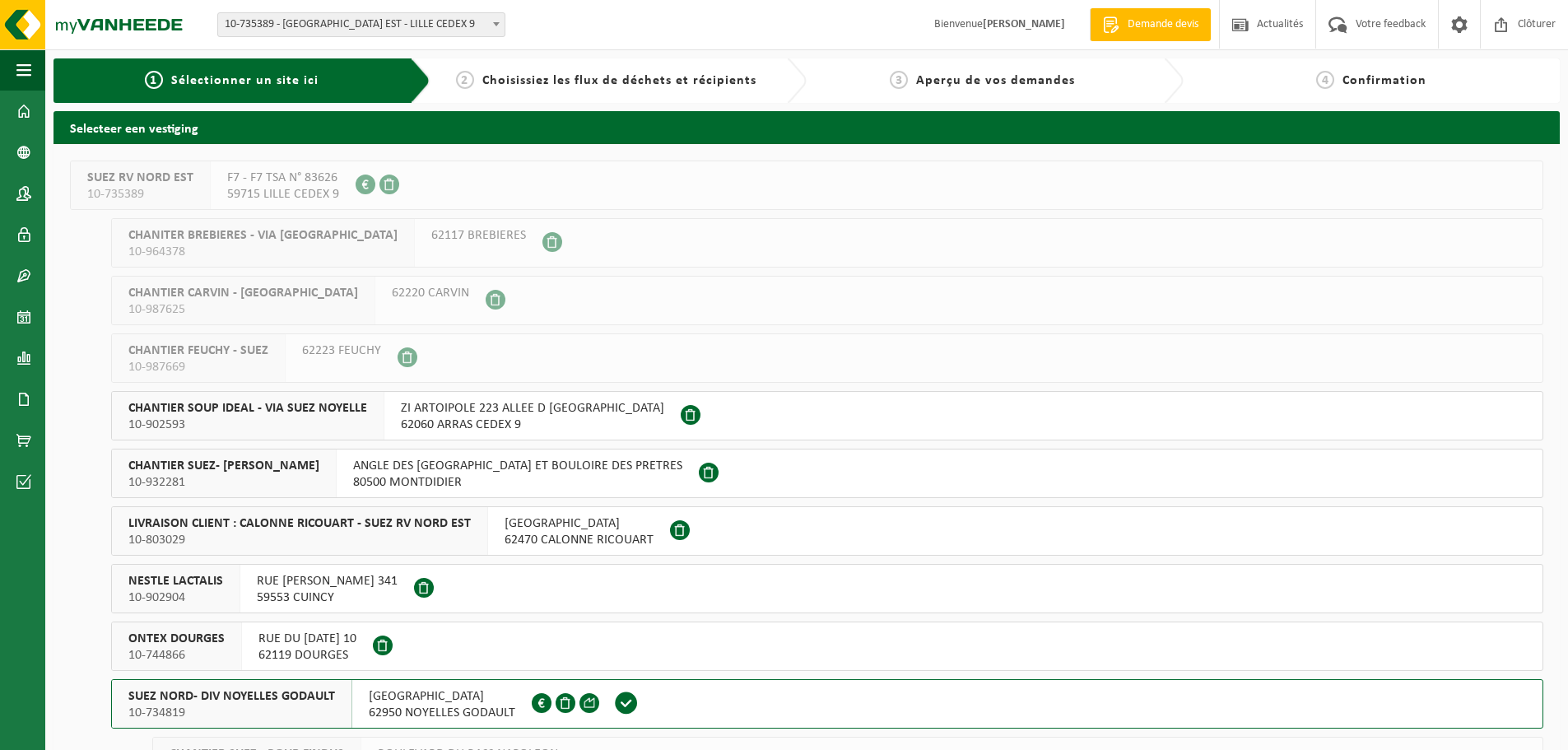
click at [233, 708] on span "10-734819" at bounding box center [231, 713] width 206 height 17
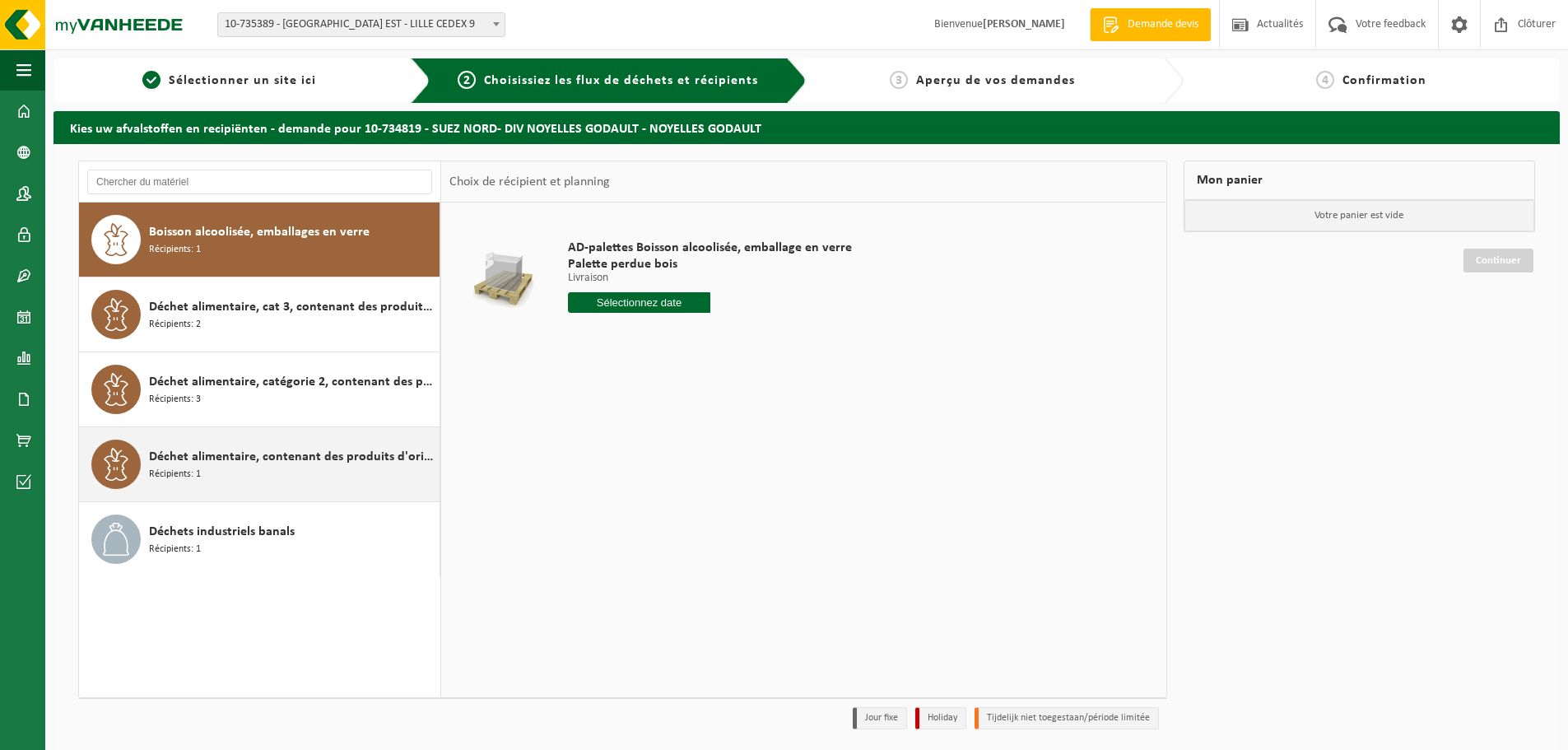
click at [209, 474] on div "Déchet alimentaire, contenant des produits d'origine animale, non emballé, caté…" at bounding box center [292, 464] width 286 height 50
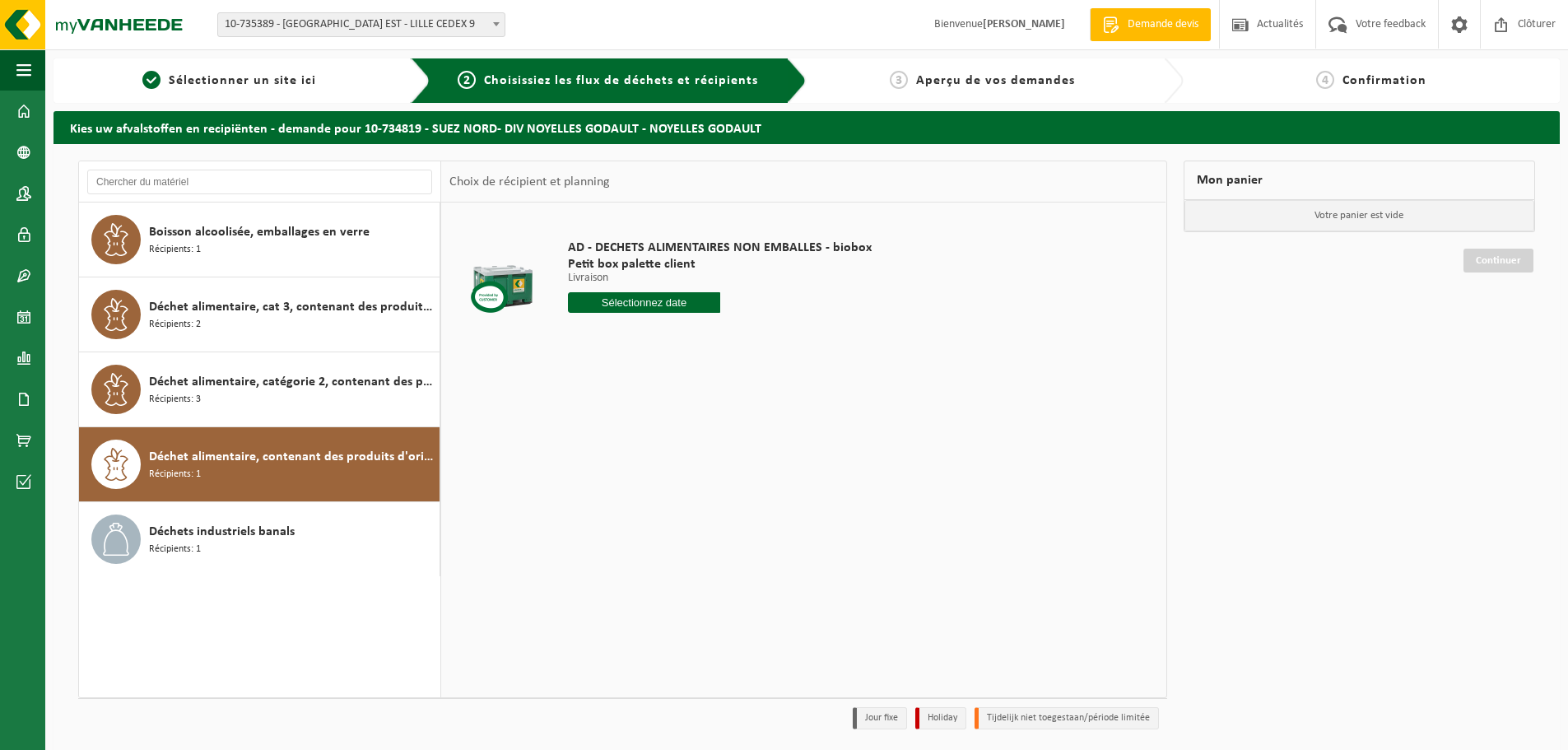
click at [707, 307] on input "text" at bounding box center [644, 303] width 153 height 20
click at [691, 504] on div "29" at bounding box center [699, 501] width 29 height 26
type input "à partir de 2025-08-29"
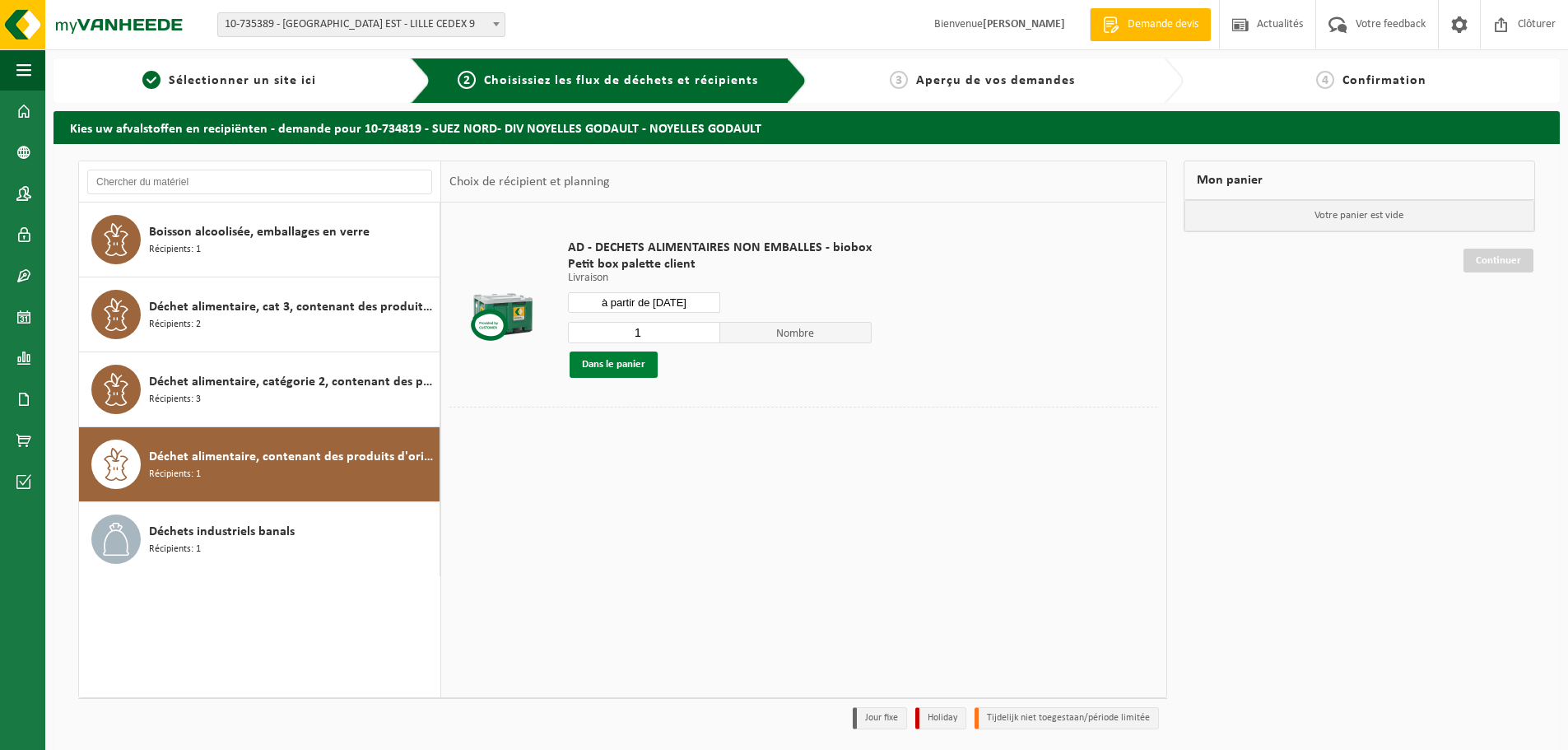
click at [617, 367] on button "Dans le panier" at bounding box center [613, 364] width 88 height 26
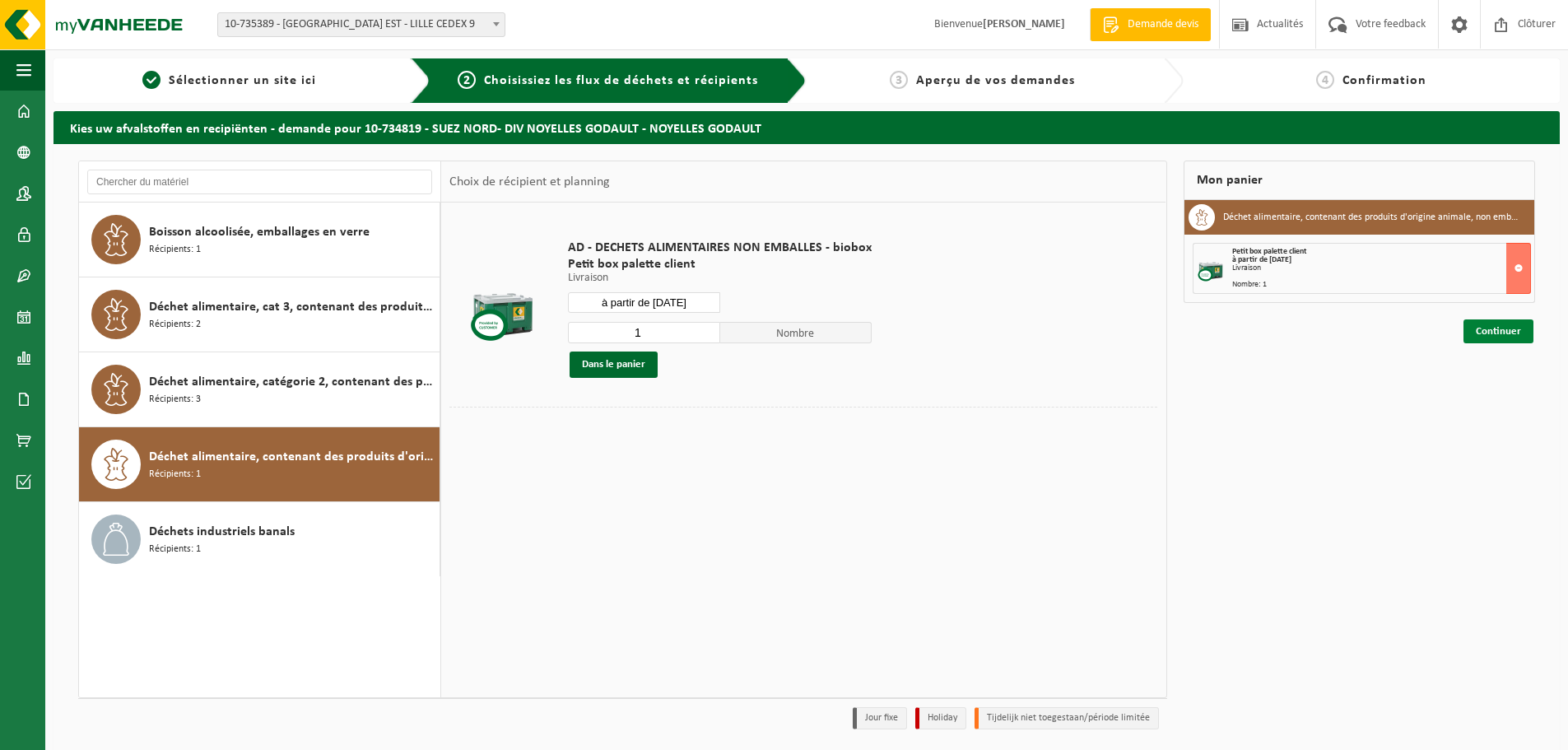
click at [1518, 335] on link "Continuer" at bounding box center [1498, 331] width 70 height 24
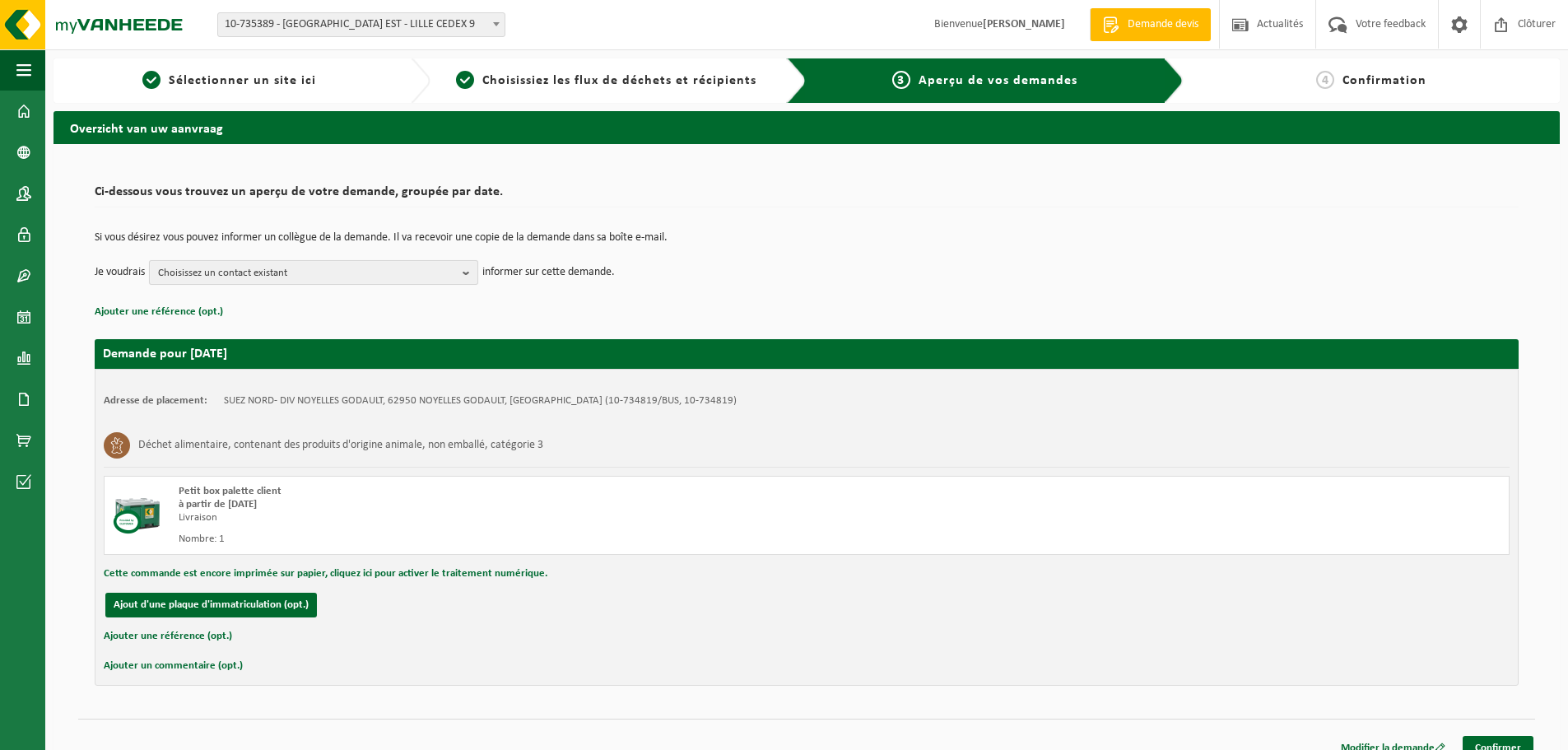
click at [304, 272] on span "Choisissez un contact existant" at bounding box center [308, 273] width 298 height 24
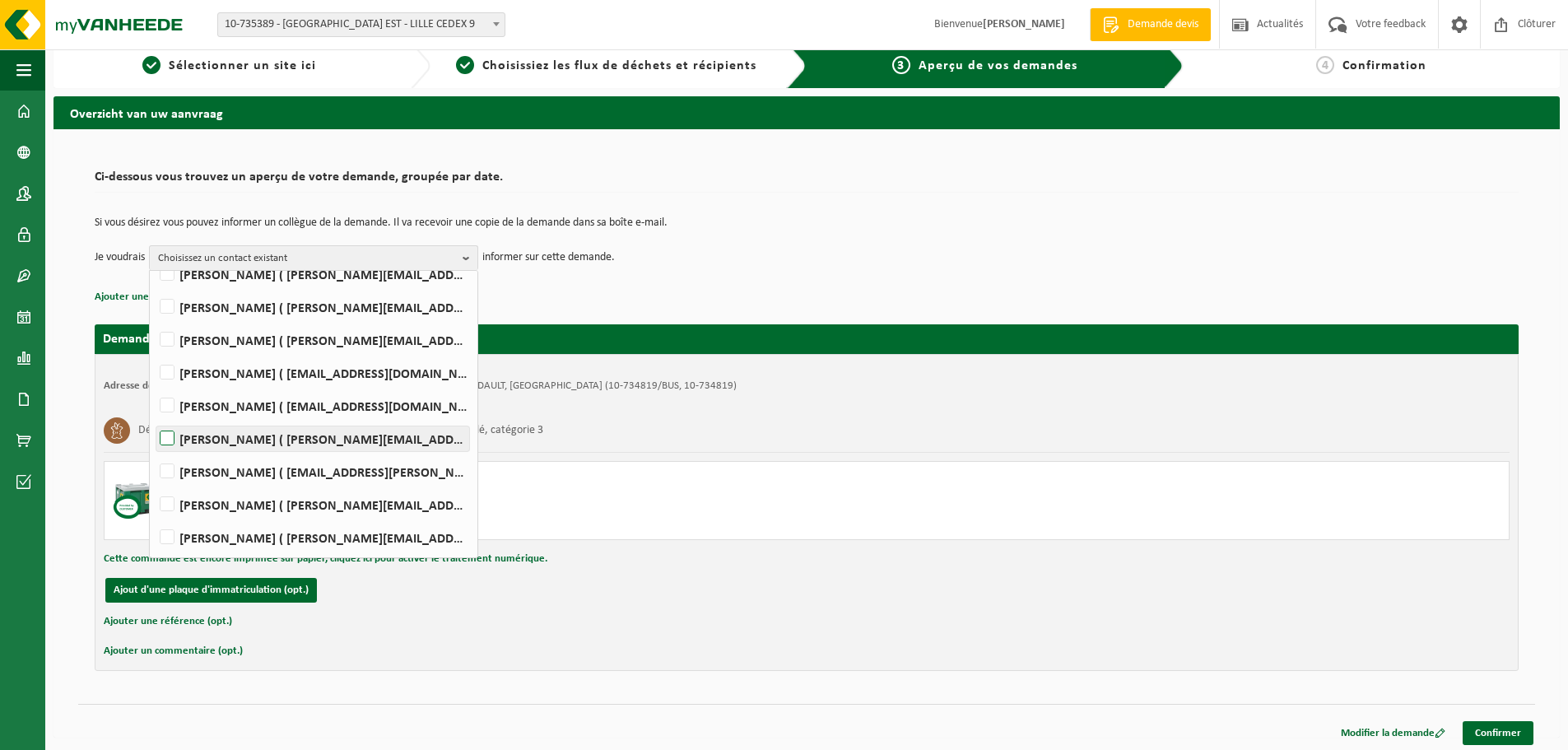
scroll to position [19, 0]
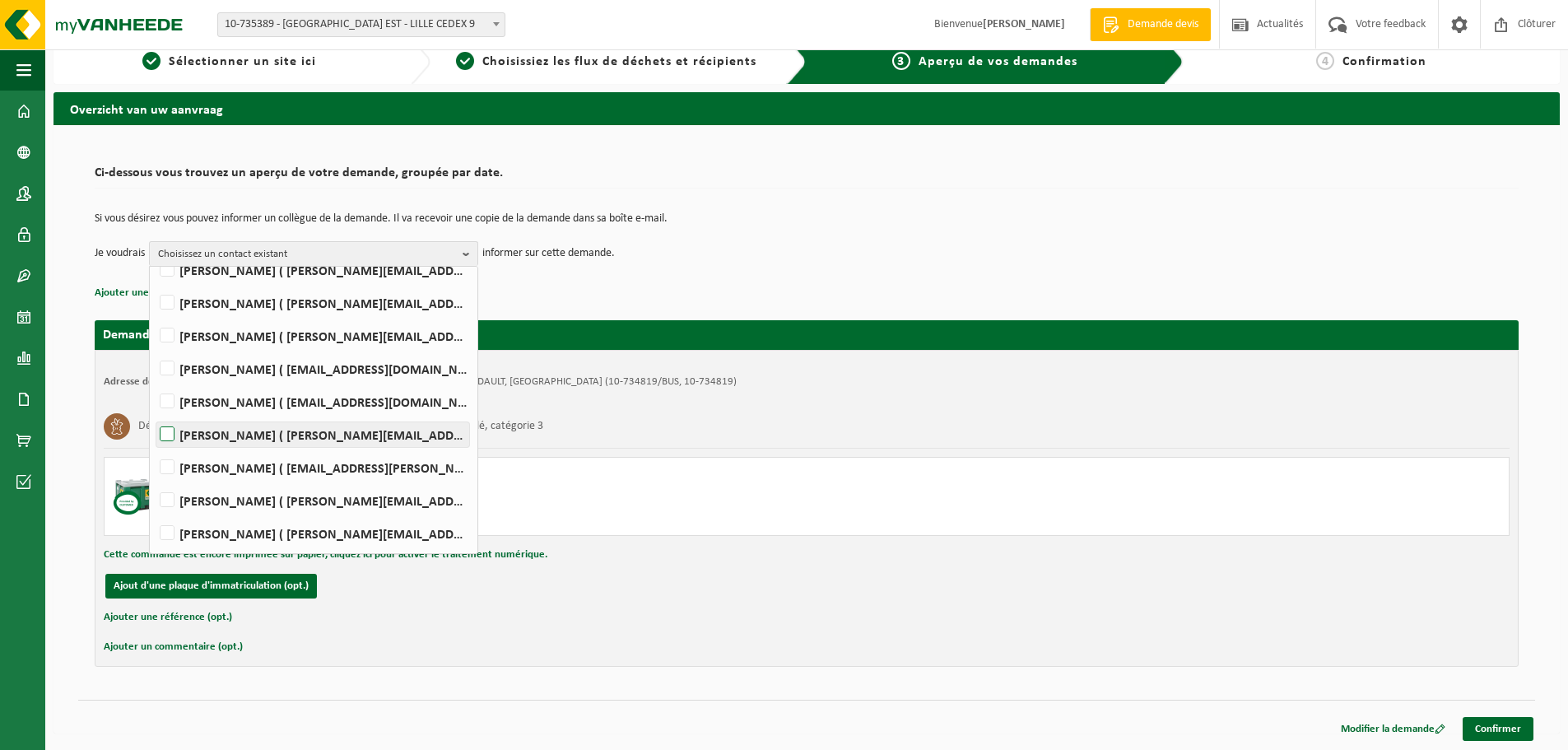
click at [229, 437] on label "Mathieu PEYRONNET ( mathieu.peyronnet@suez.com )" at bounding box center [313, 434] width 313 height 24
click at [154, 414] on input "Mathieu PEYRONNET ( mathieu.peyronnet@suez.com )" at bounding box center [153, 413] width 1 height 1
checkbox input "true"
click at [219, 529] on label "Jerome Smal ( jerome.smal@suez.com )" at bounding box center [313, 533] width 313 height 24
click at [154, 512] on input "Jerome Smal ( jerome.smal@suez.com )" at bounding box center [153, 512] width 1 height 1
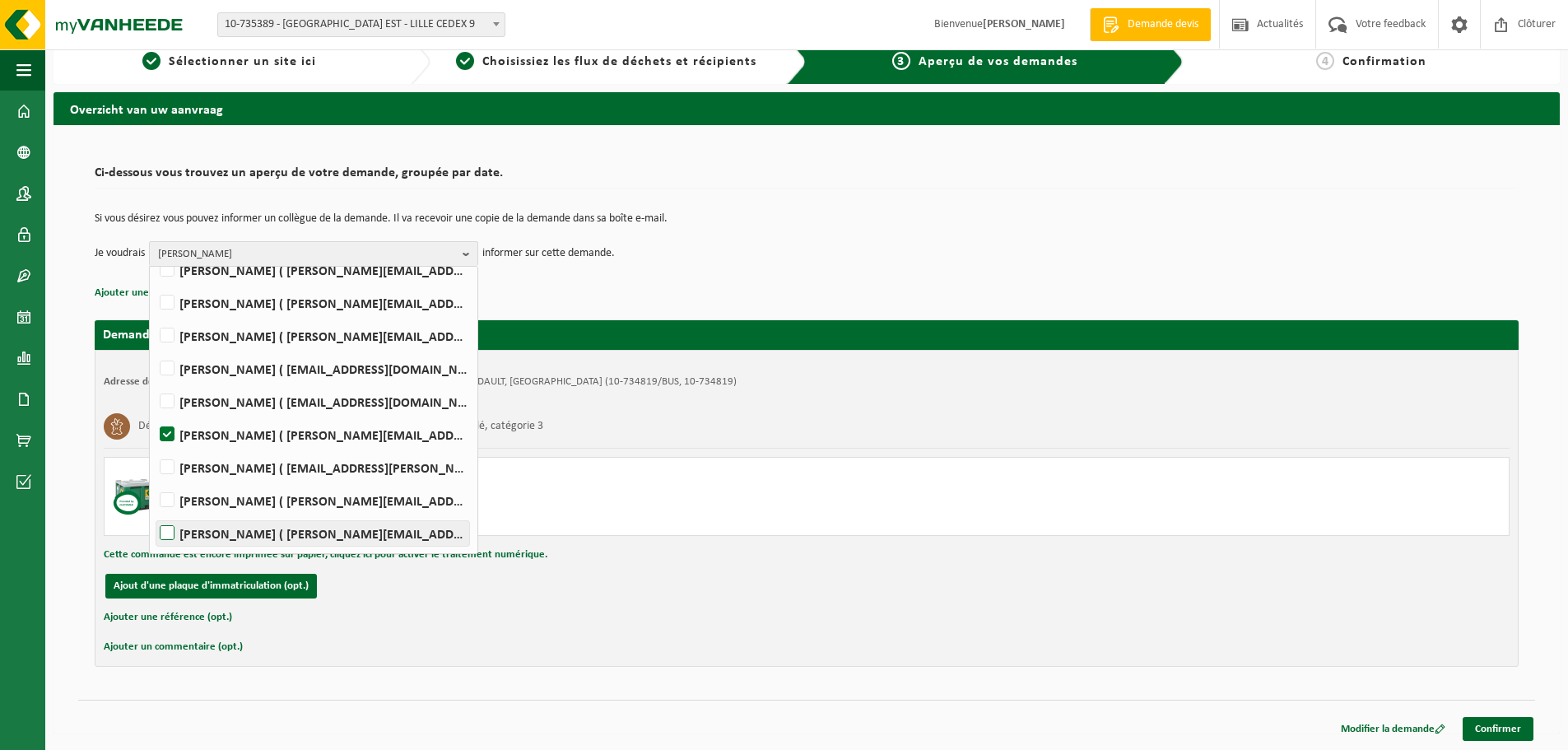
checkbox input "true"
click at [1509, 737] on link "Confirmer" at bounding box center [1498, 729] width 71 height 24
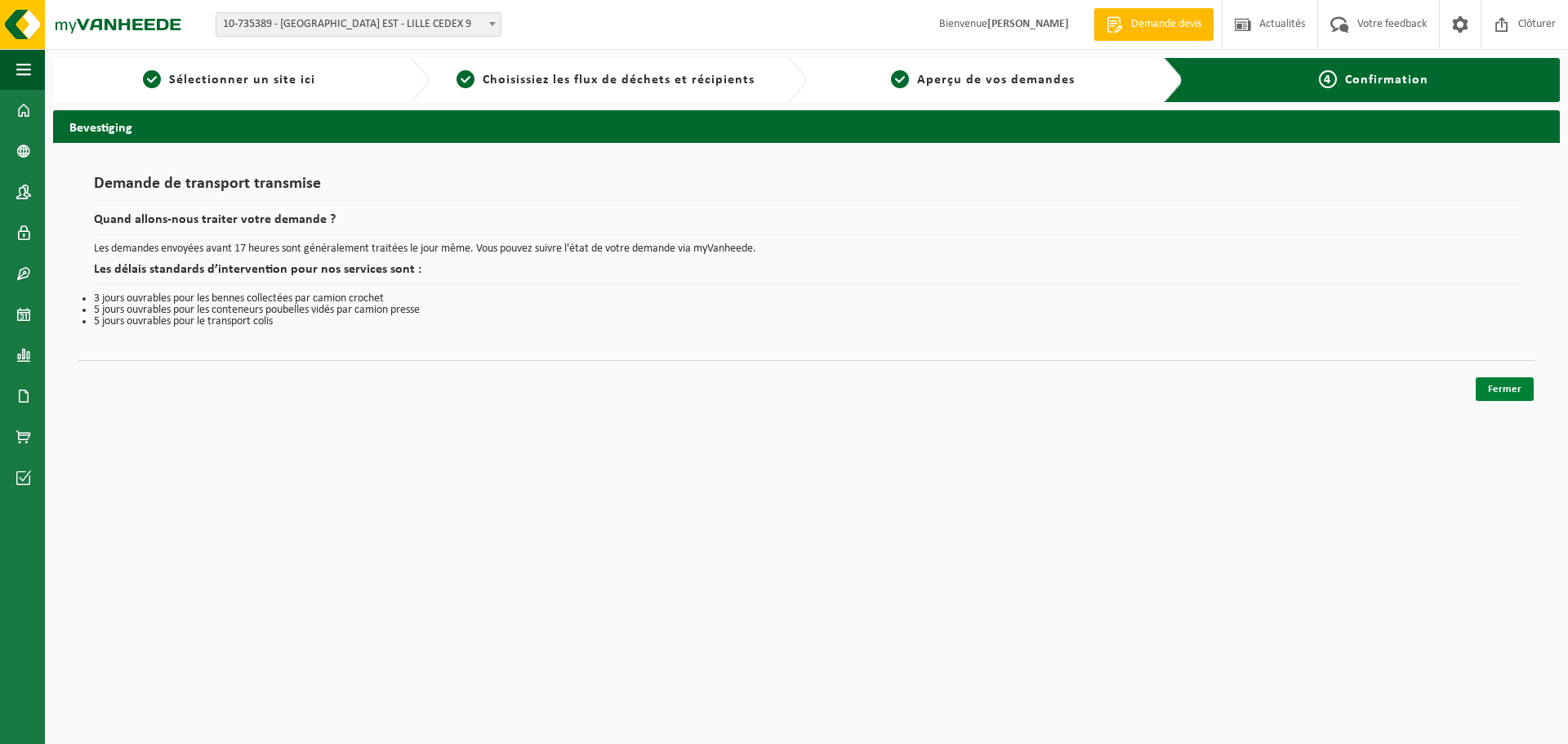
click at [1501, 392] on link "Fermer" at bounding box center [1504, 389] width 58 height 23
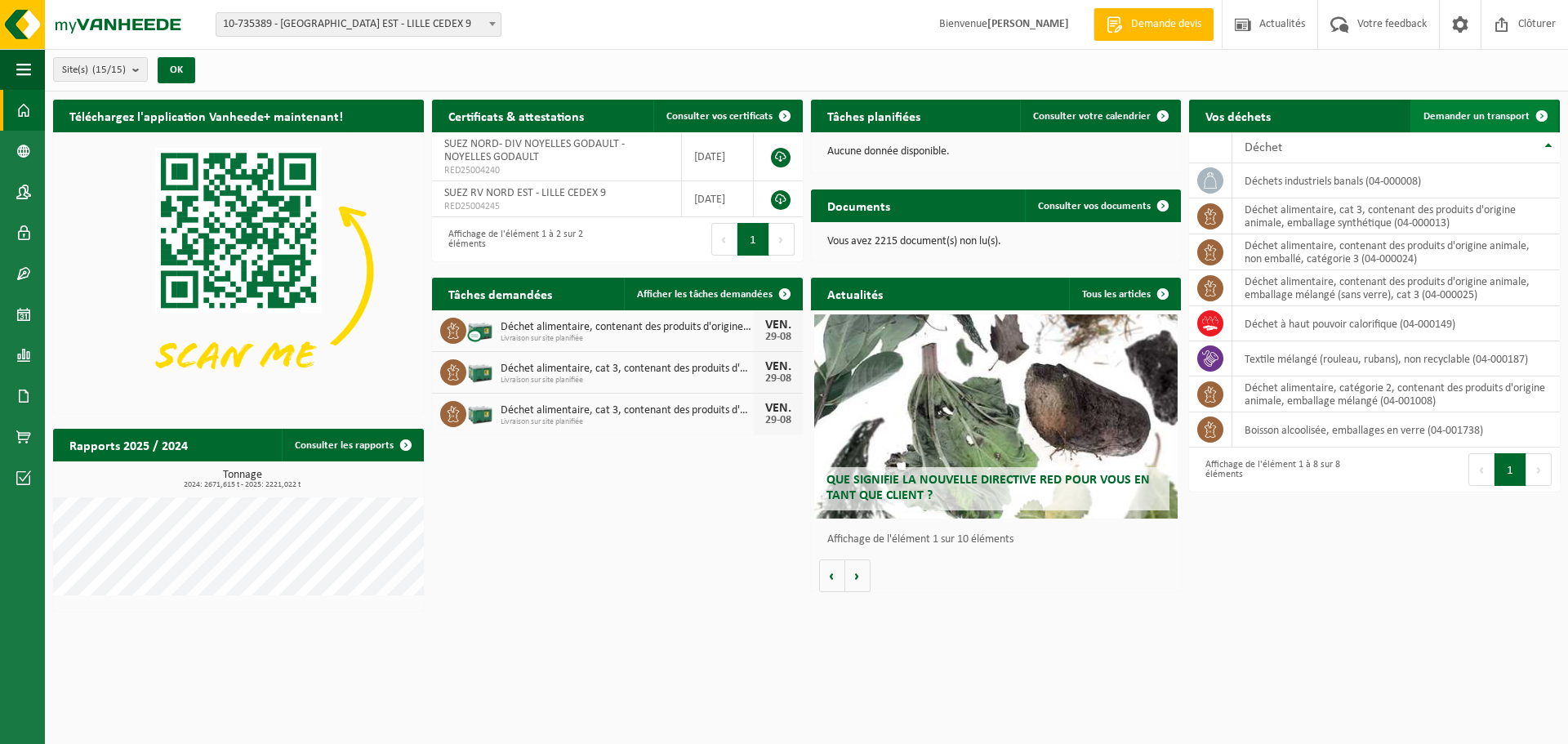
click at [1503, 107] on link "Demander un transport" at bounding box center [1484, 115] width 148 height 33
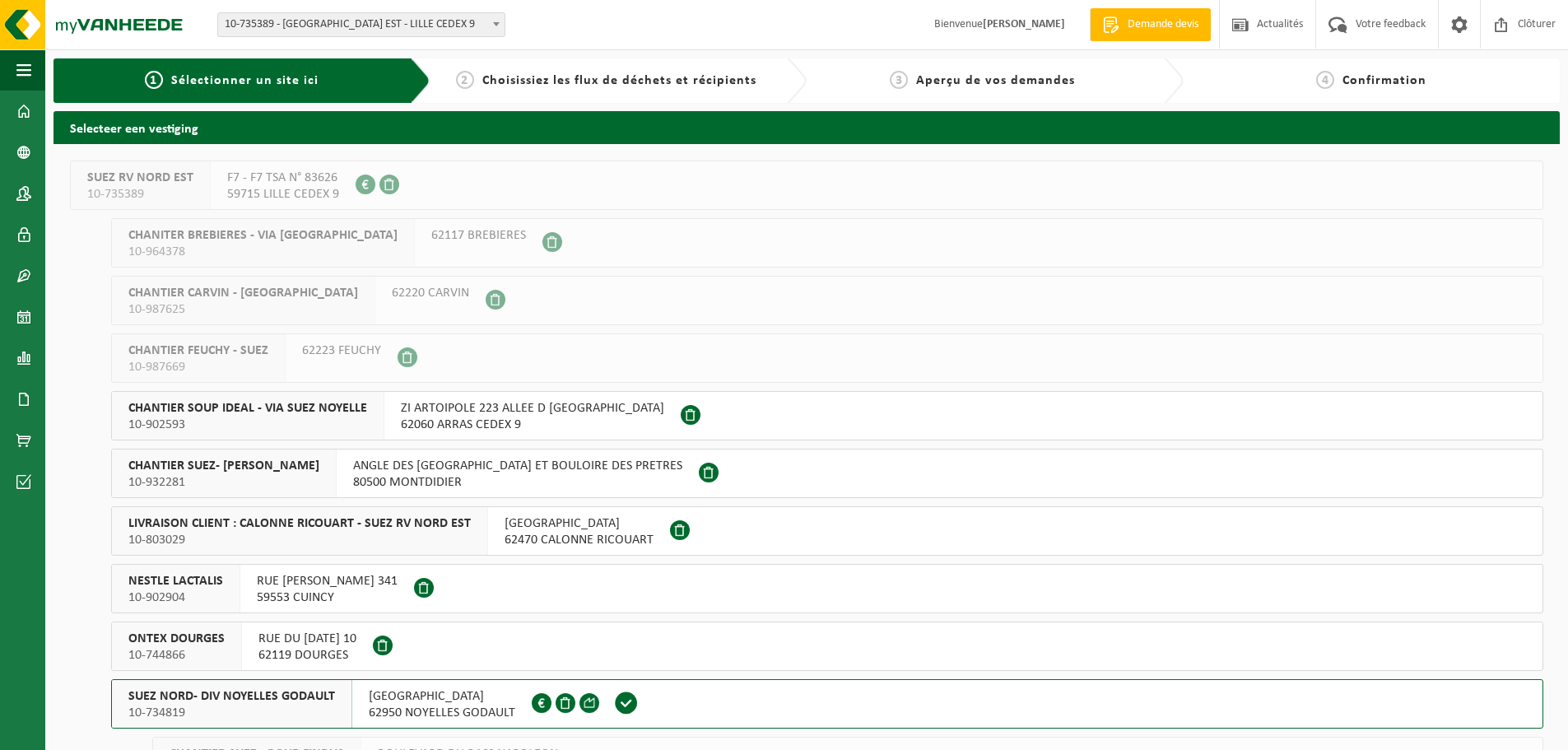
click at [315, 695] on span "SUEZ NORD- DIV NOYELLES GODAULT" at bounding box center [231, 697] width 206 height 17
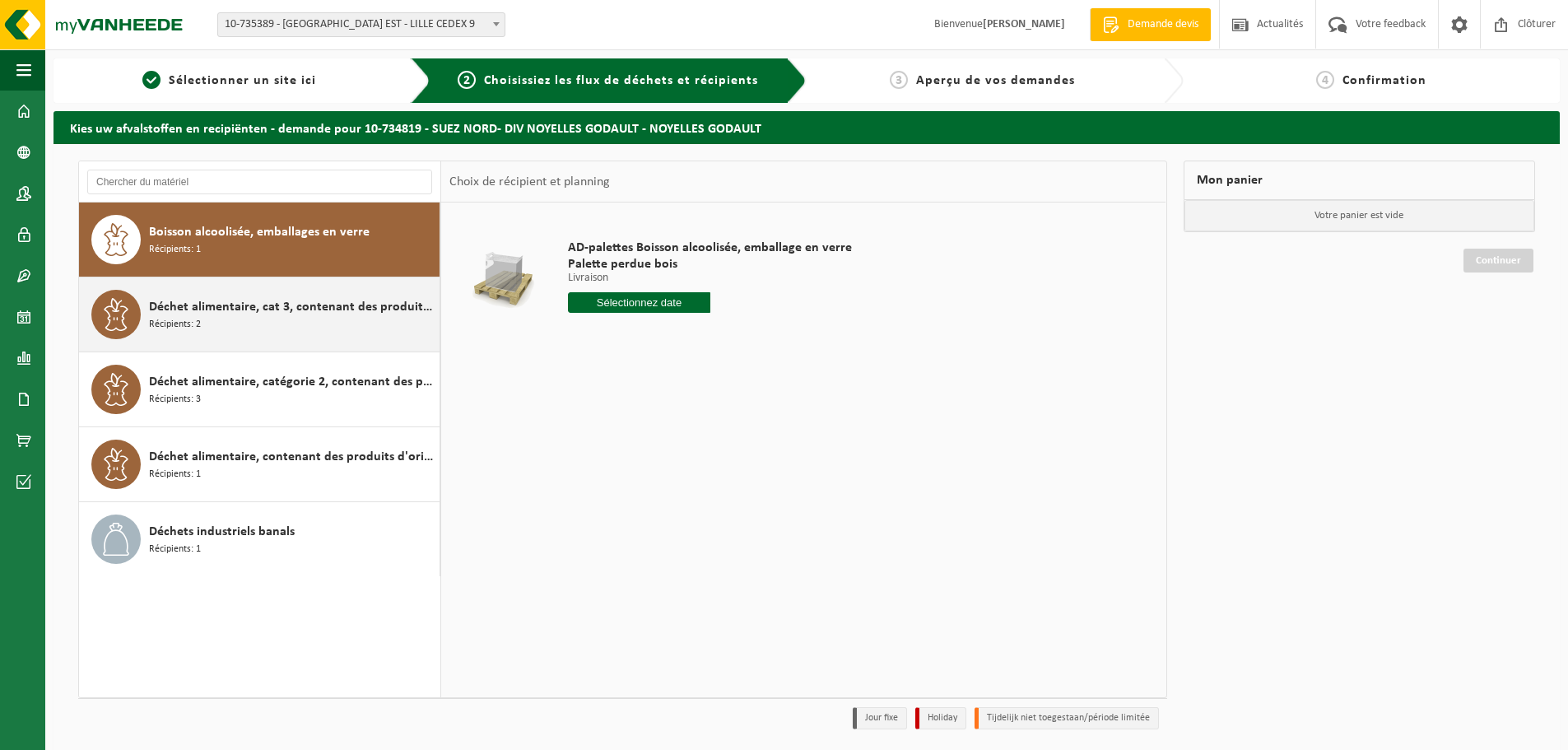
click at [252, 333] on div "Déchet alimentaire, cat 3, contenant des produits d'origine animale, emballage …" at bounding box center [292, 314] width 286 height 50
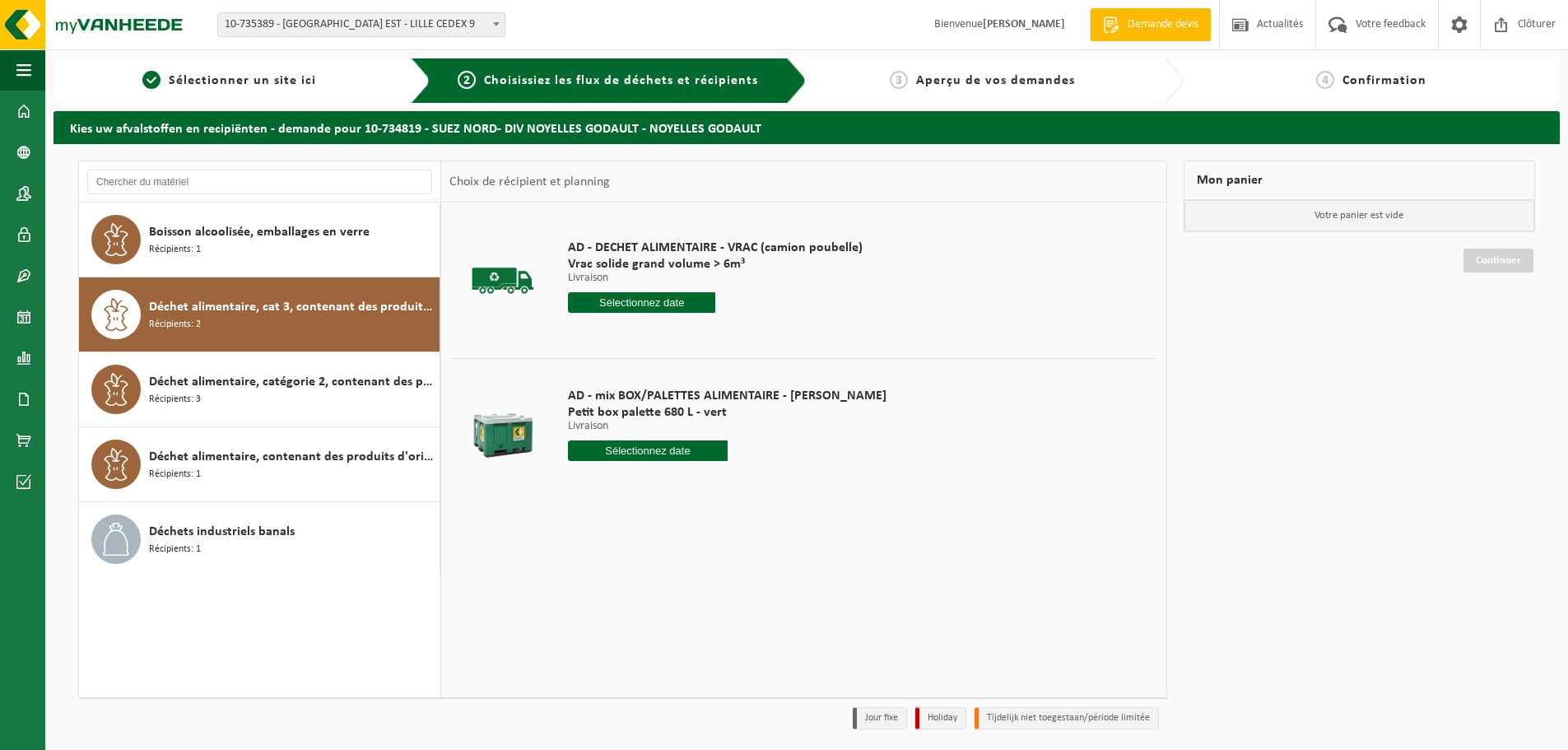
click at [638, 313] on div "AD - DECHET ALIMENTAIRE - VRAC (camion poubelle) Vrac solide grand volume > 6m³…" at bounding box center [714, 281] width 311 height 115
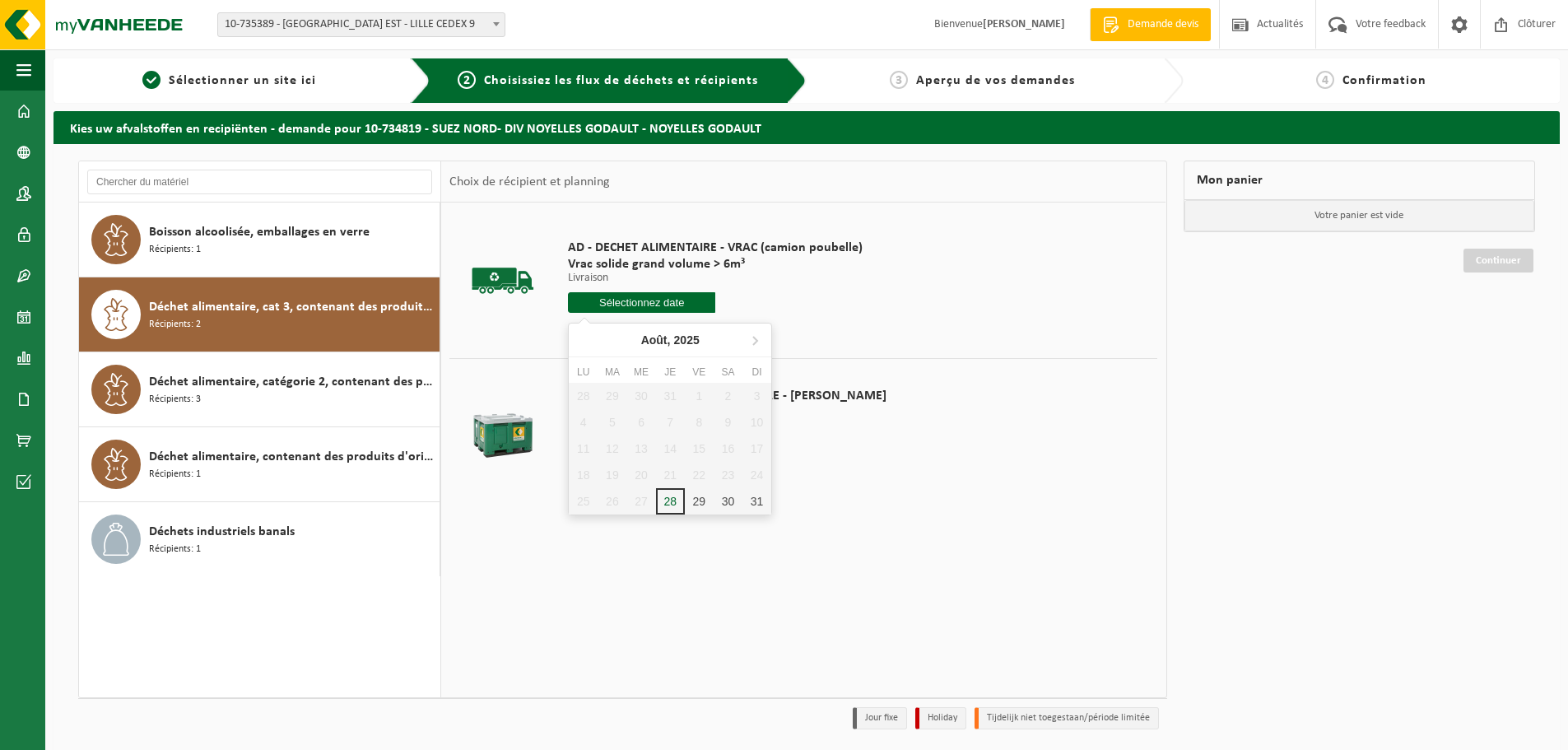
click at [640, 304] on input "text" at bounding box center [641, 303] width 147 height 20
click at [695, 507] on div "29" at bounding box center [699, 501] width 29 height 26
type input "à partir de 2025-08-29"
type input "2025-08-29"
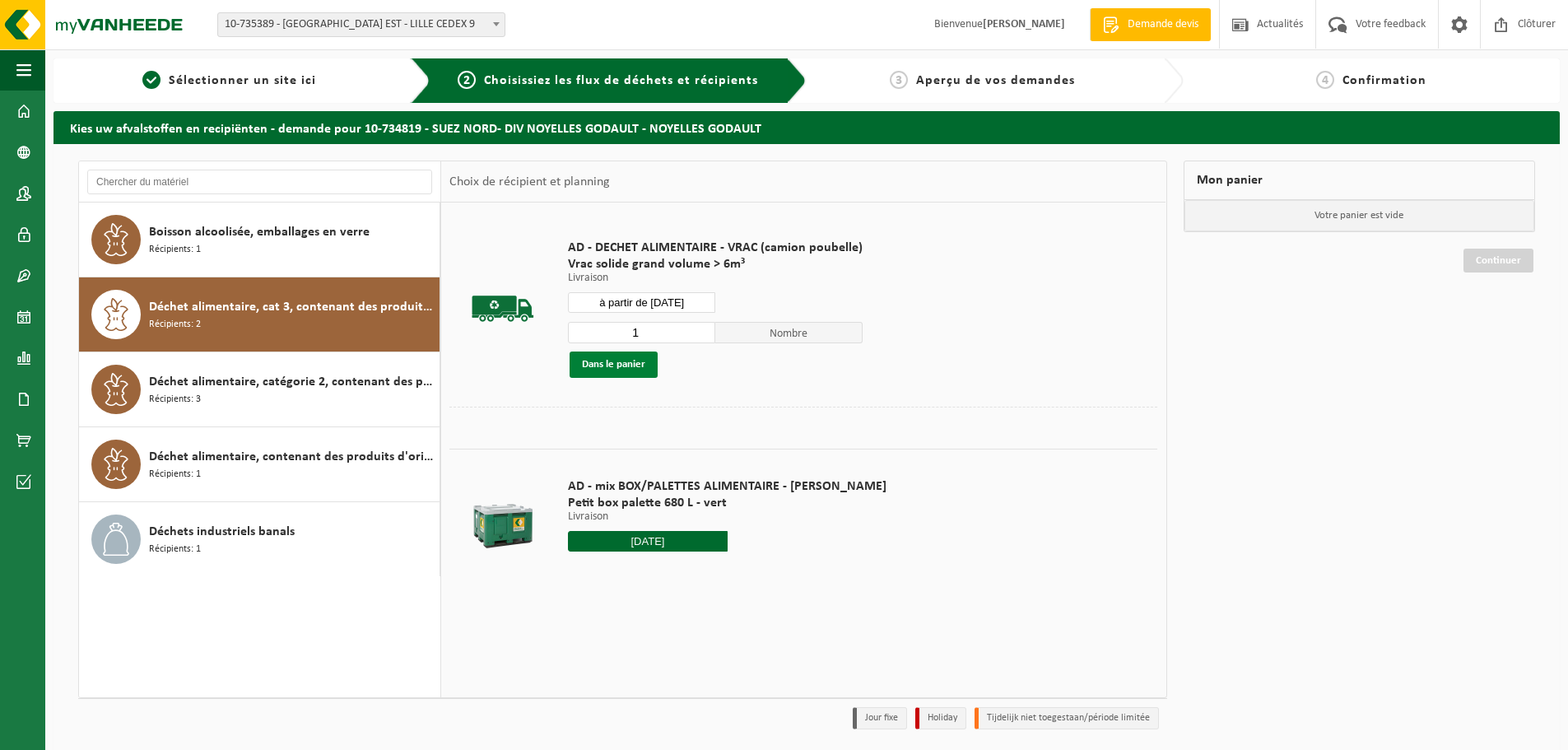
click at [641, 371] on button "Dans le panier" at bounding box center [613, 364] width 88 height 26
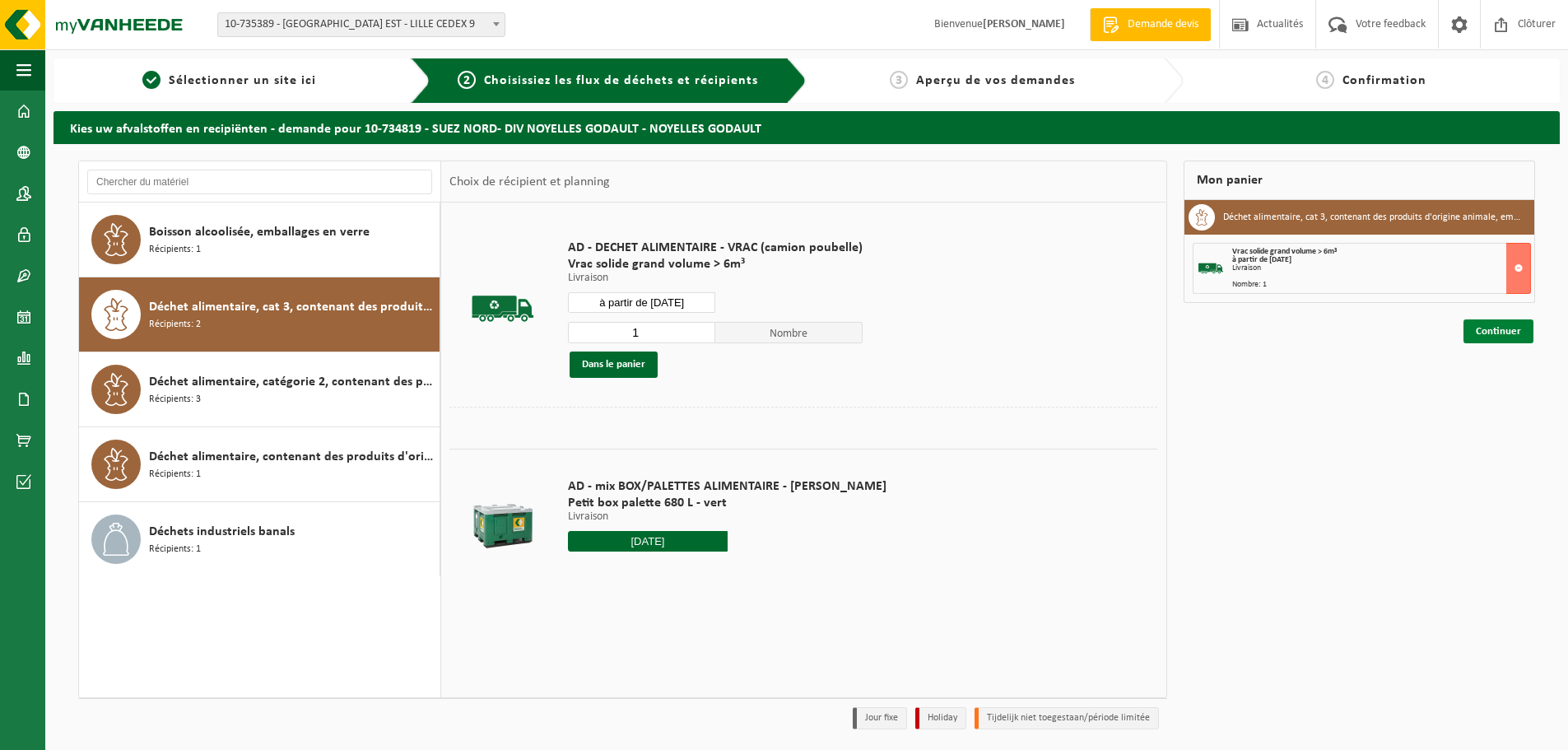
click at [1482, 330] on link "Continuer" at bounding box center [1498, 331] width 70 height 24
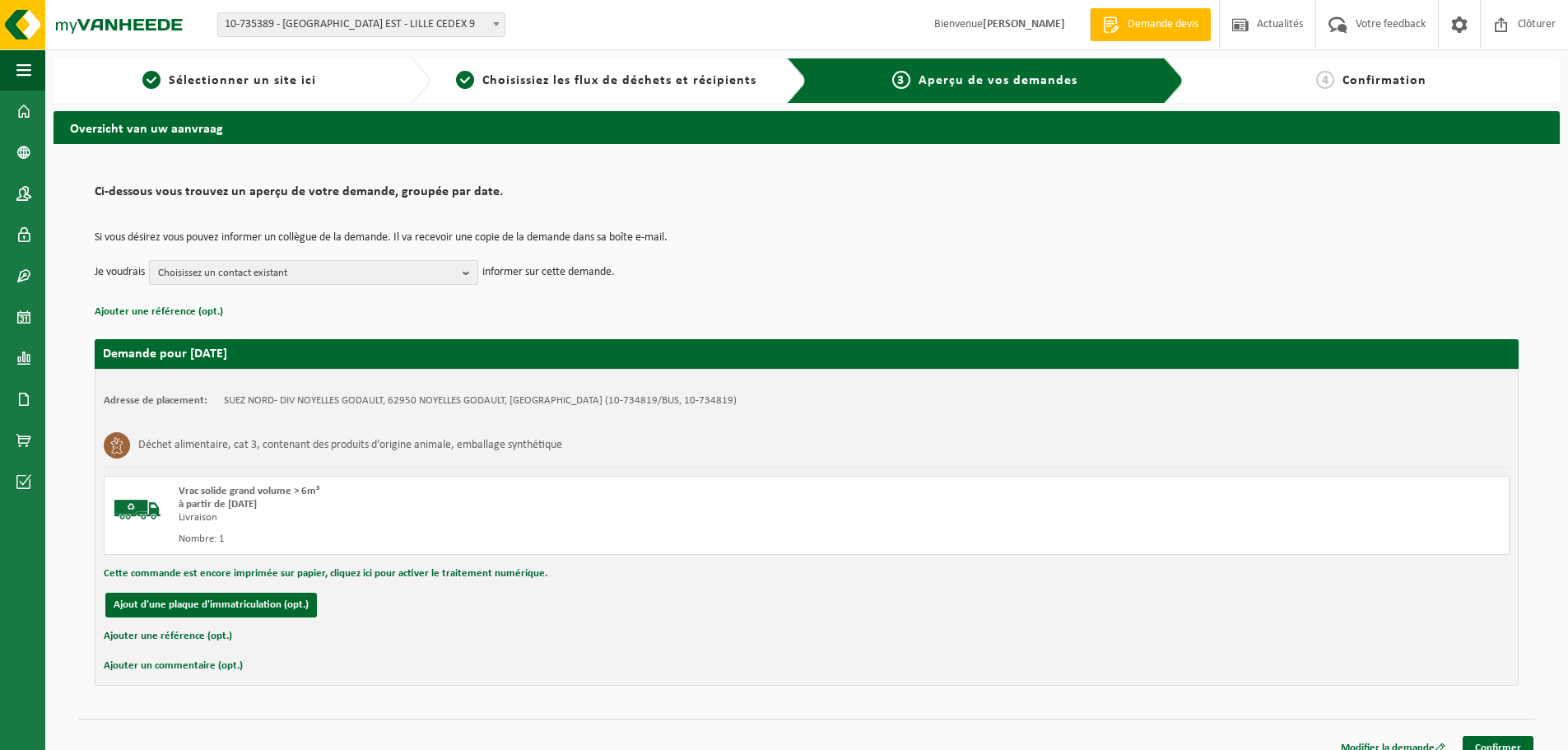
click at [469, 276] on b "button" at bounding box center [470, 272] width 15 height 23
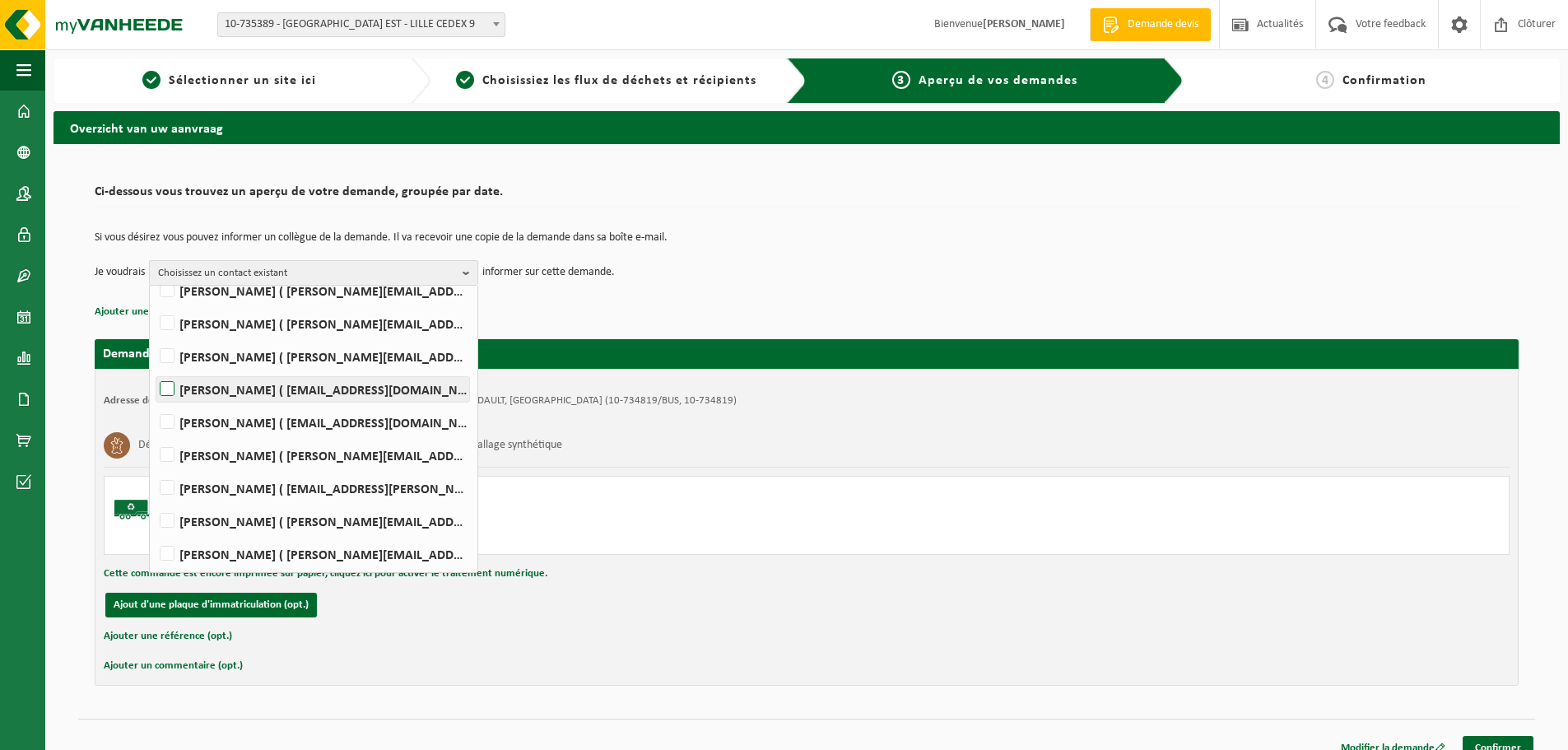
scroll to position [174, 0]
click at [169, 454] on label "Mathieu PEYRONNET ( mathieu.peyronnet@suez.com )" at bounding box center [313, 453] width 313 height 24
click at [154, 433] on input "Mathieu PEYRONNET ( mathieu.peyronnet@suez.com )" at bounding box center [153, 432] width 1 height 1
checkbox input "true"
click at [165, 549] on label "Jerome Smal ( jerome.smal@suez.com )" at bounding box center [313, 552] width 313 height 24
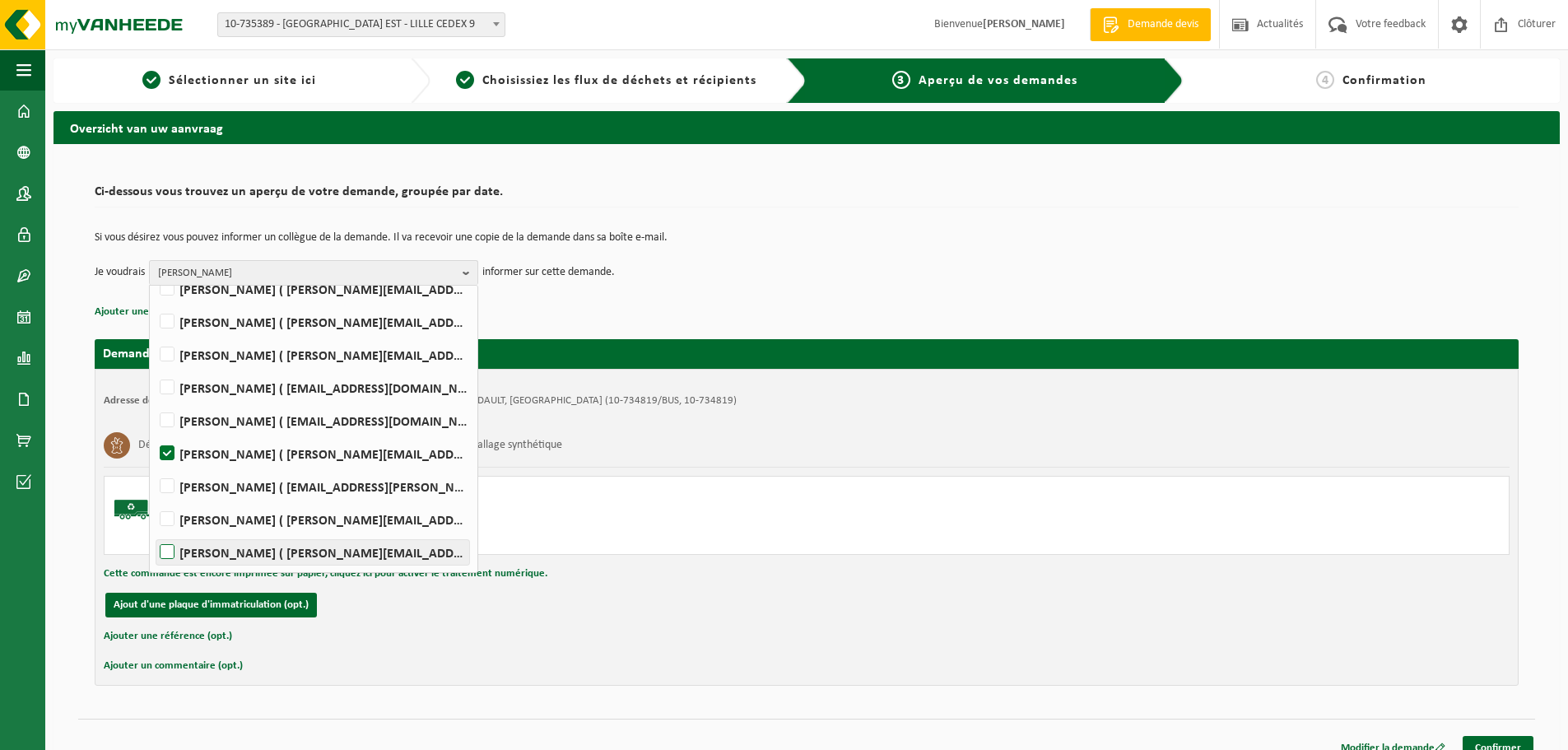
click at [154, 532] on input "Jerome Smal ( jerome.smal@suez.com )" at bounding box center [153, 531] width 1 height 1
checkbox input "true"
click at [1526, 746] on link "Confirmer" at bounding box center [1498, 747] width 71 height 24
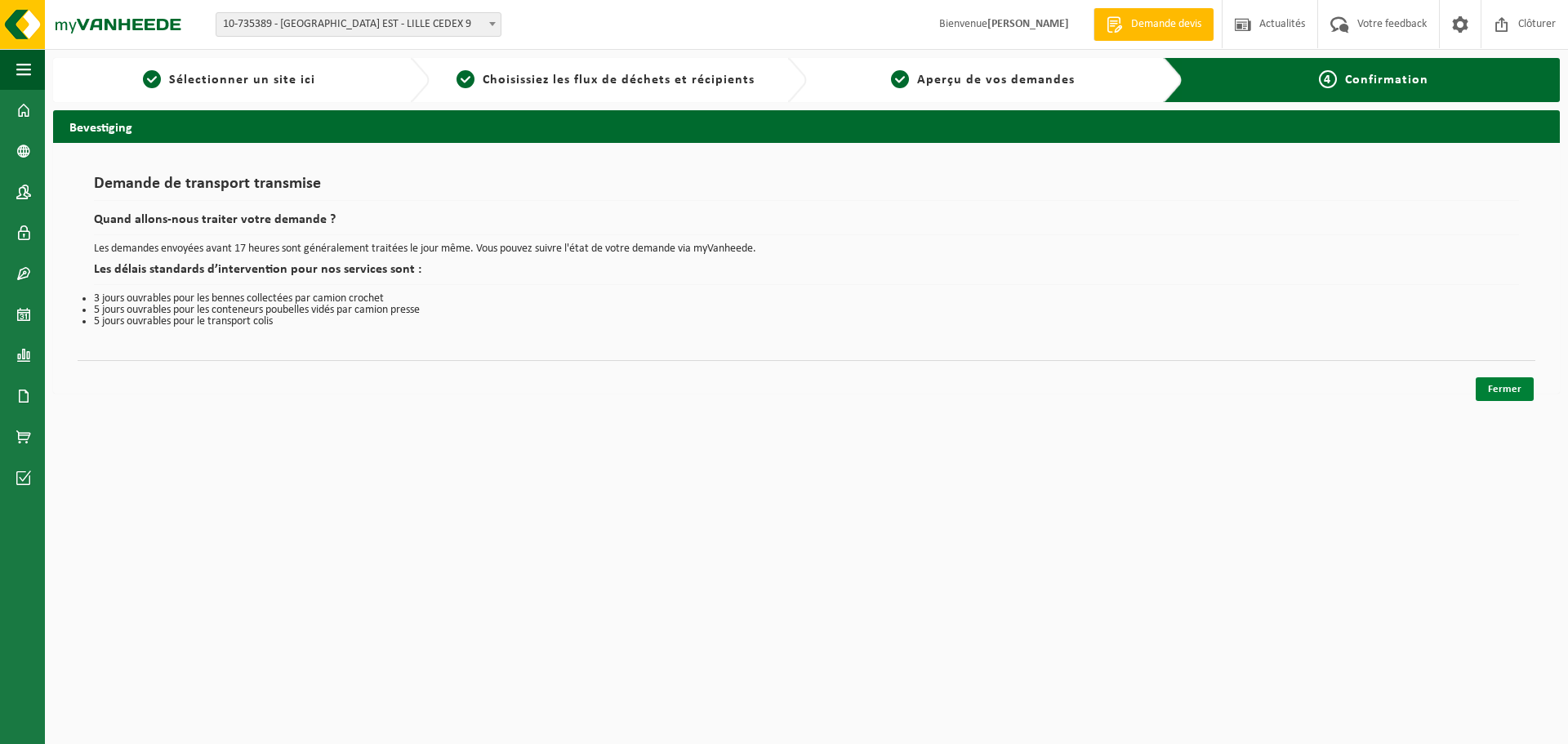
click at [1479, 380] on link "Fermer" at bounding box center [1504, 389] width 58 height 23
